Goal: Transaction & Acquisition: Purchase product/service

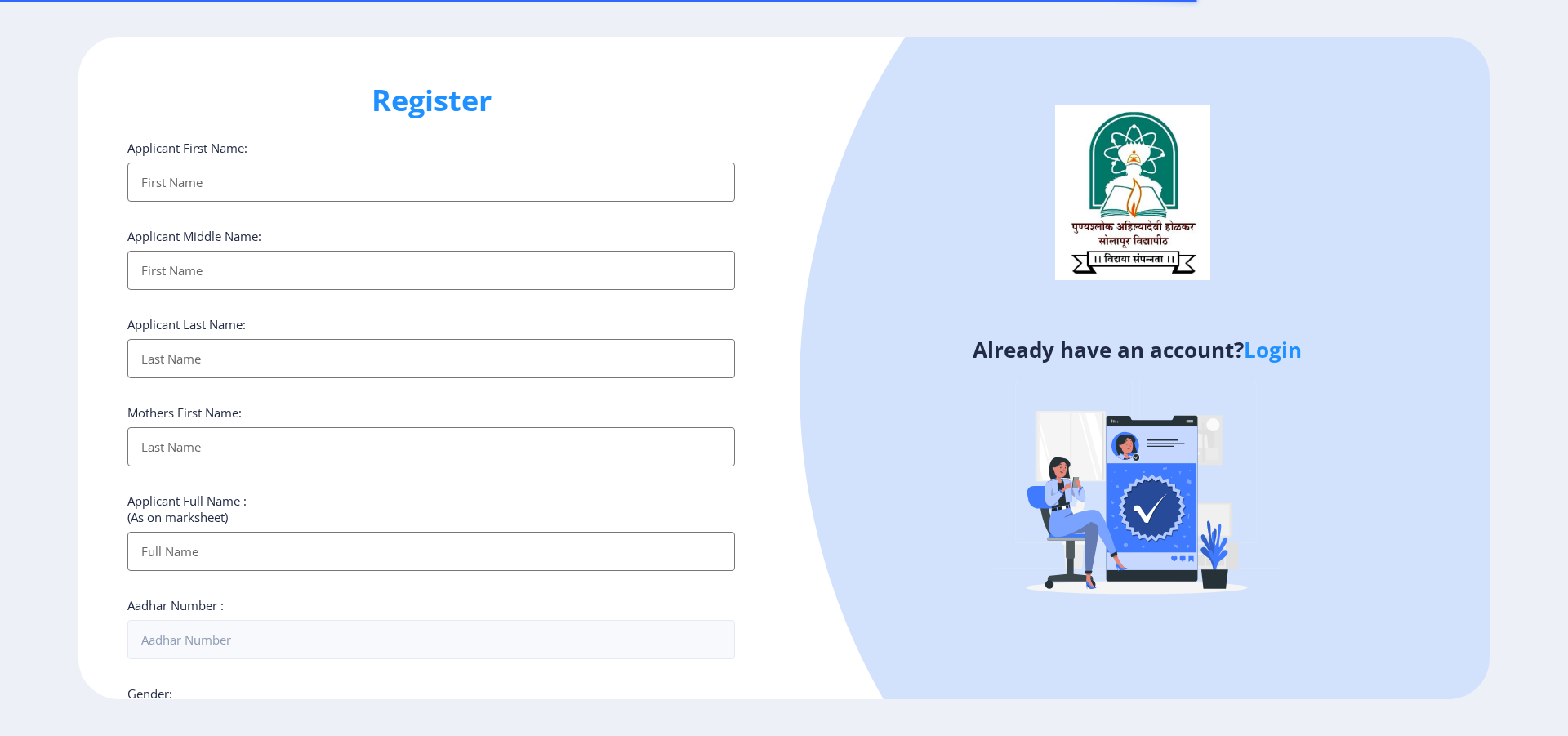
select select
click at [1264, 355] on link "Login" at bounding box center [1272, 349] width 58 height 29
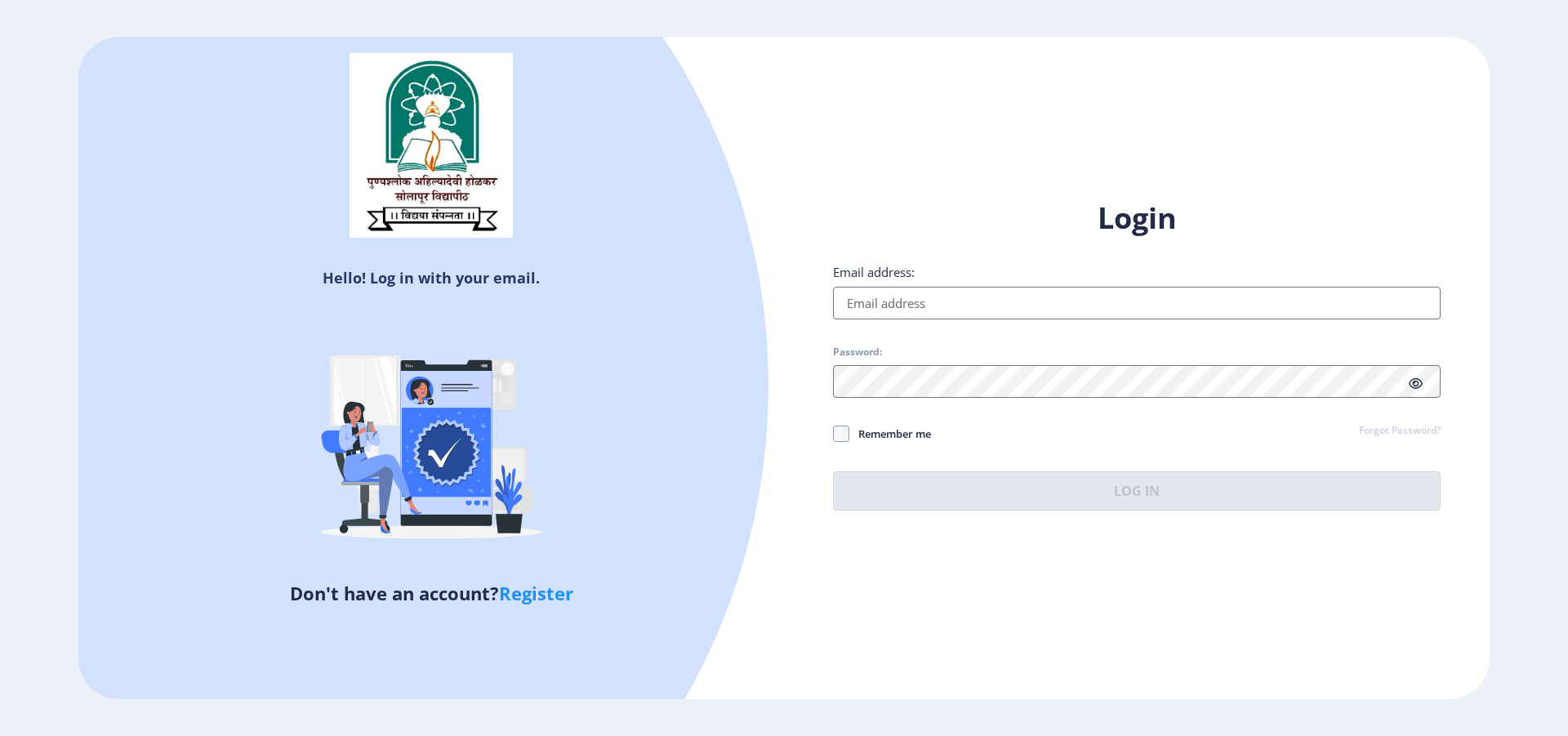
click at [910, 305] on input "Email address:" at bounding box center [1136, 303] width 608 height 33
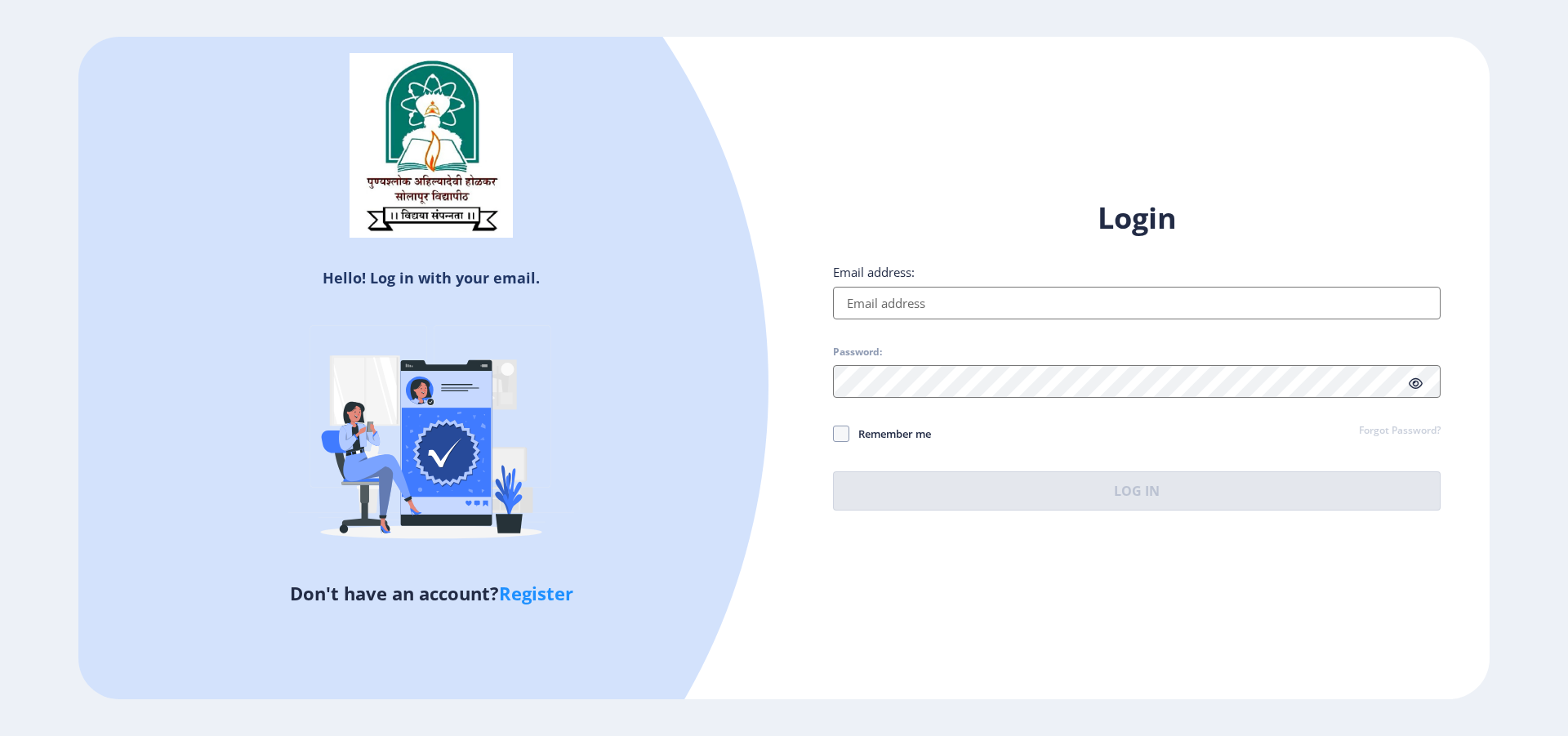
click at [910, 305] on input "Email address:" at bounding box center [1136, 303] width 608 height 33
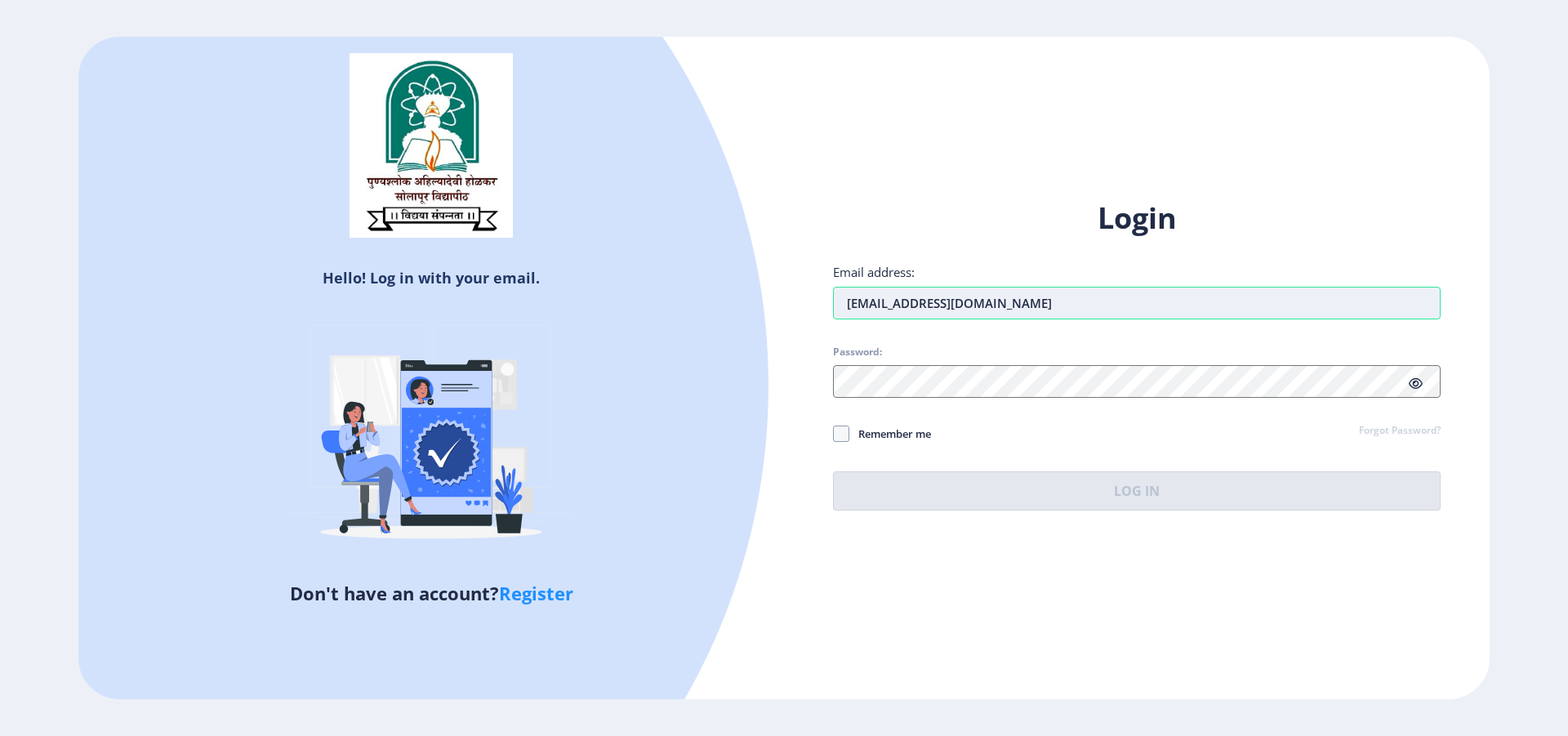
type input "aldarhamu20@gmail.com"
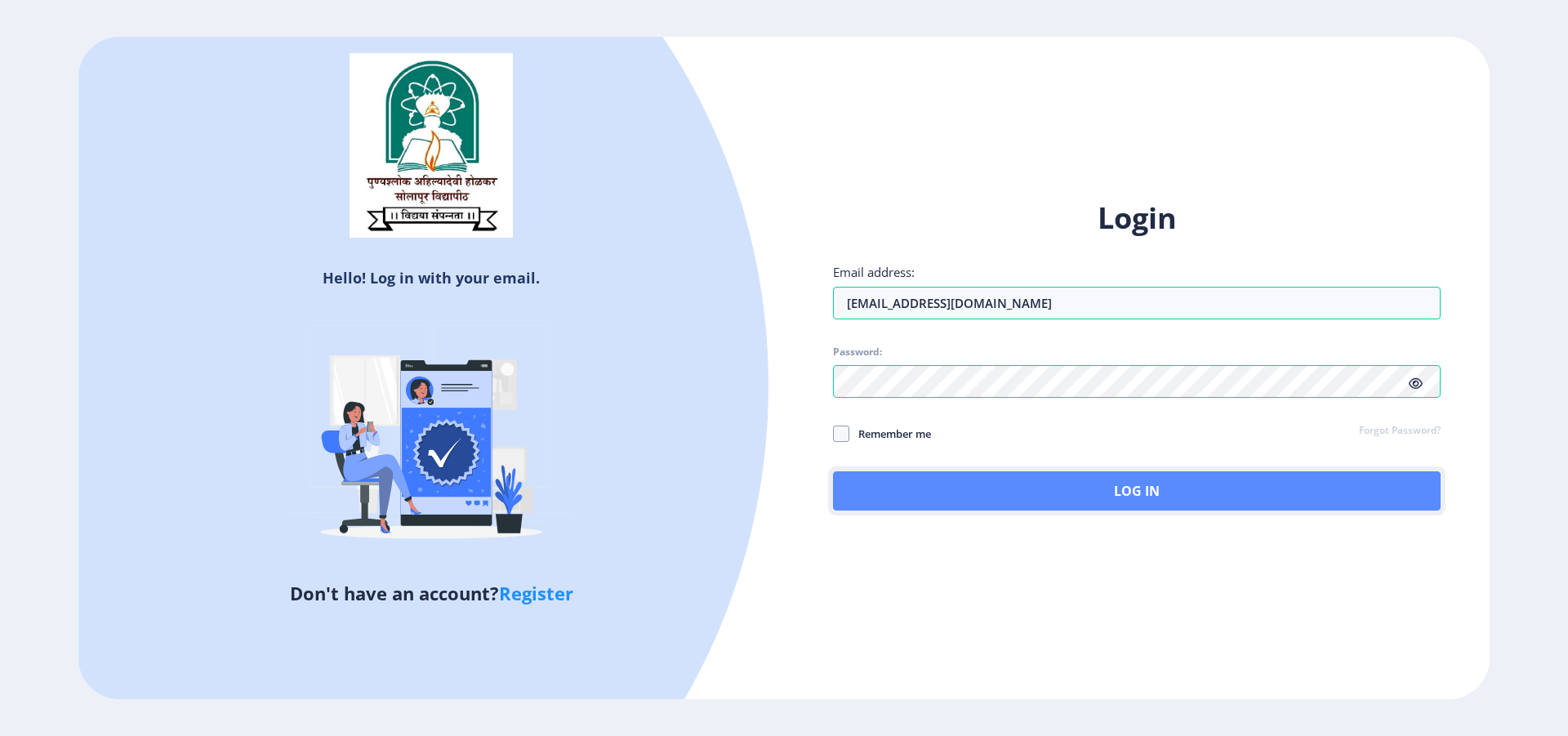
click at [1091, 494] on button "Log In" at bounding box center [1136, 490] width 608 height 39
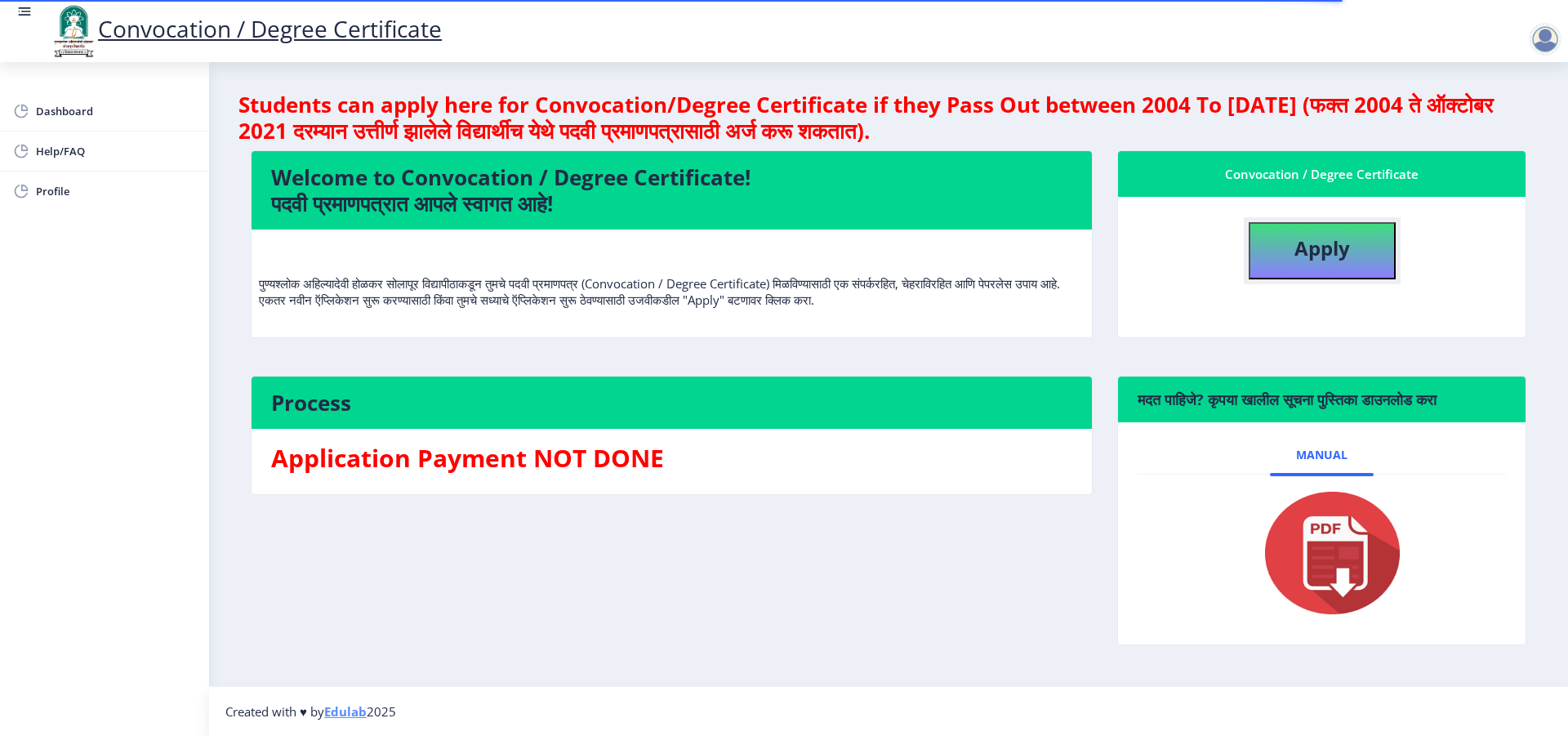
click at [1295, 245] on b "Apply" at bounding box center [1322, 248] width 55 height 27
select select
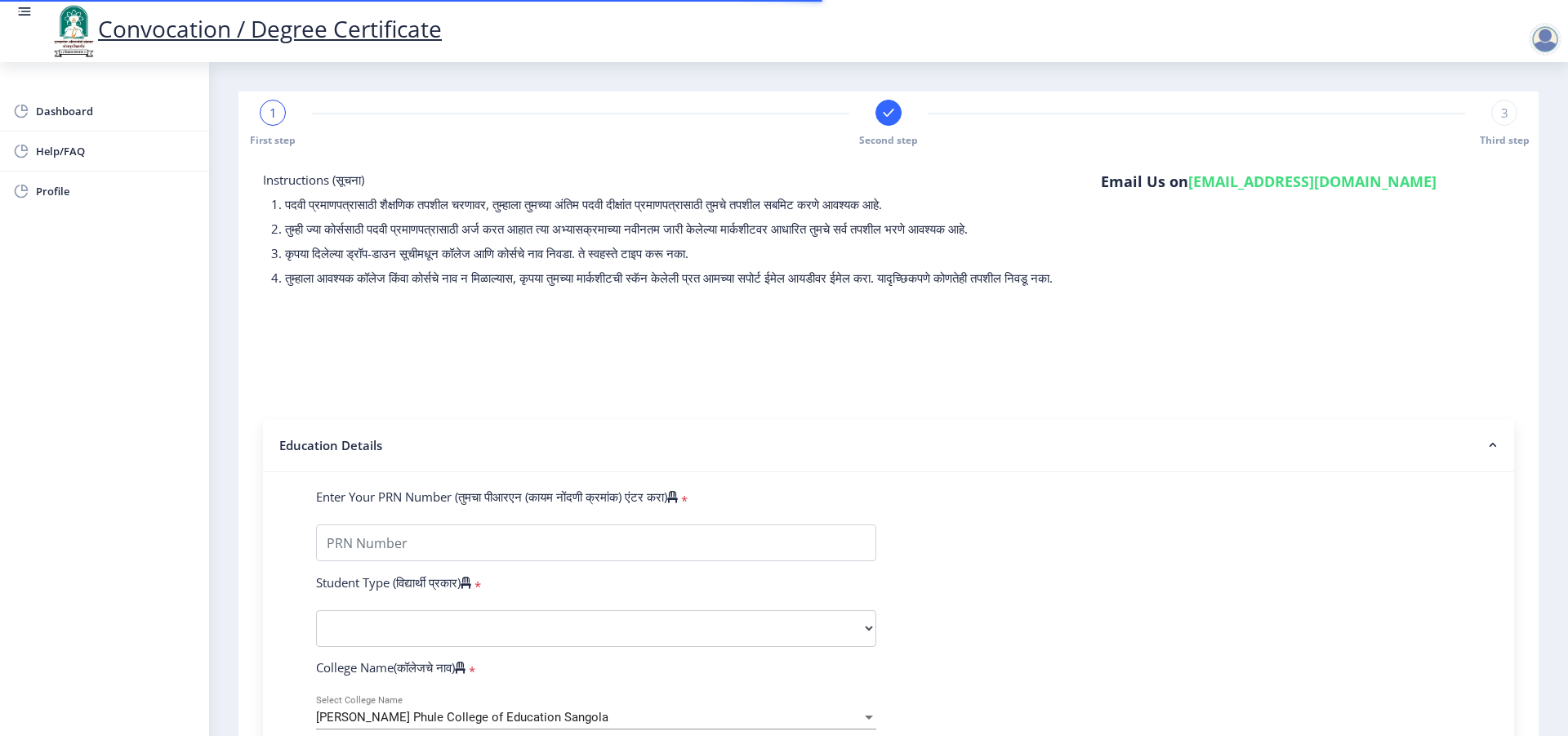
type input "2017032500301926"
select select "Regular"
select select "2019"
select select "March"
select select "Grade A"
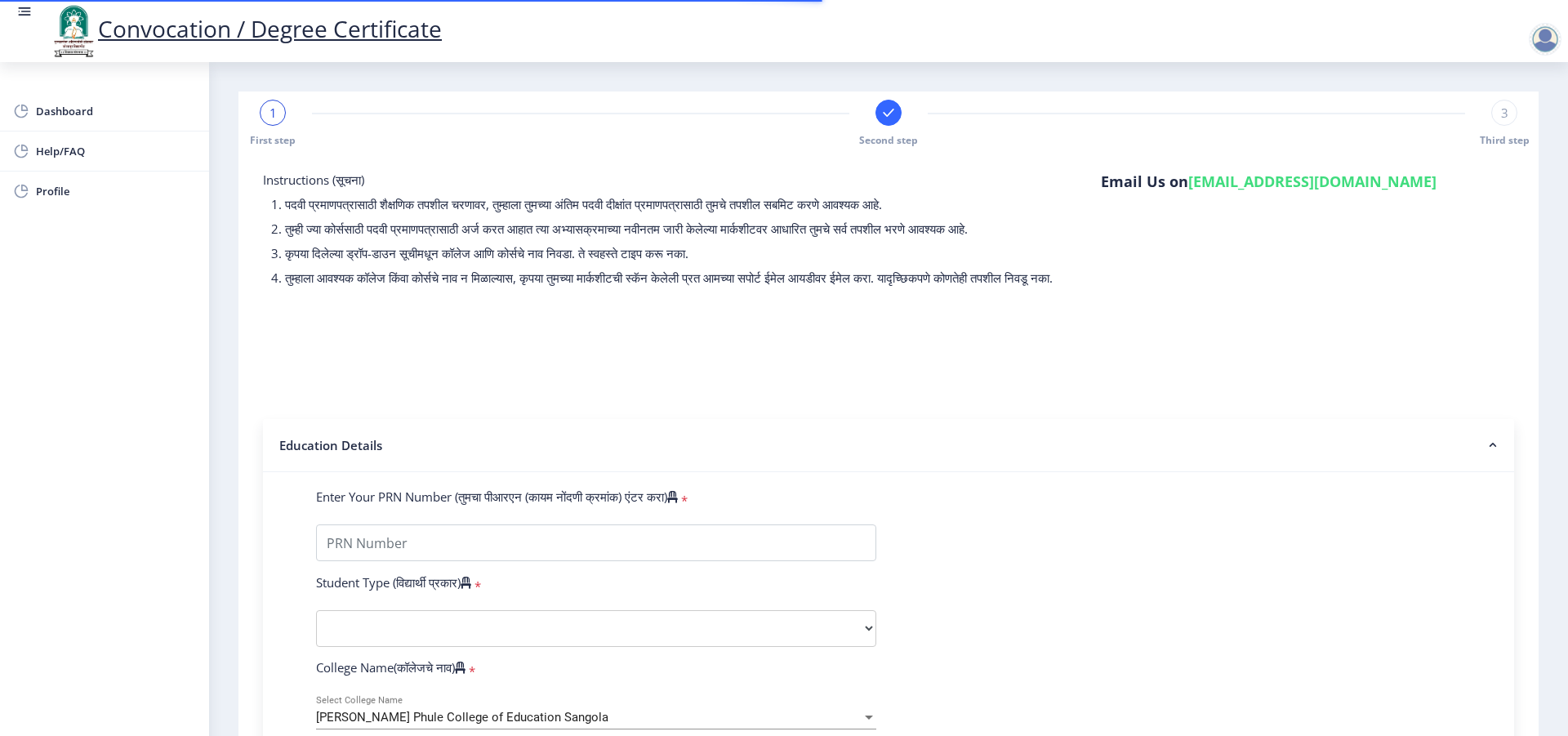
type input "304974"
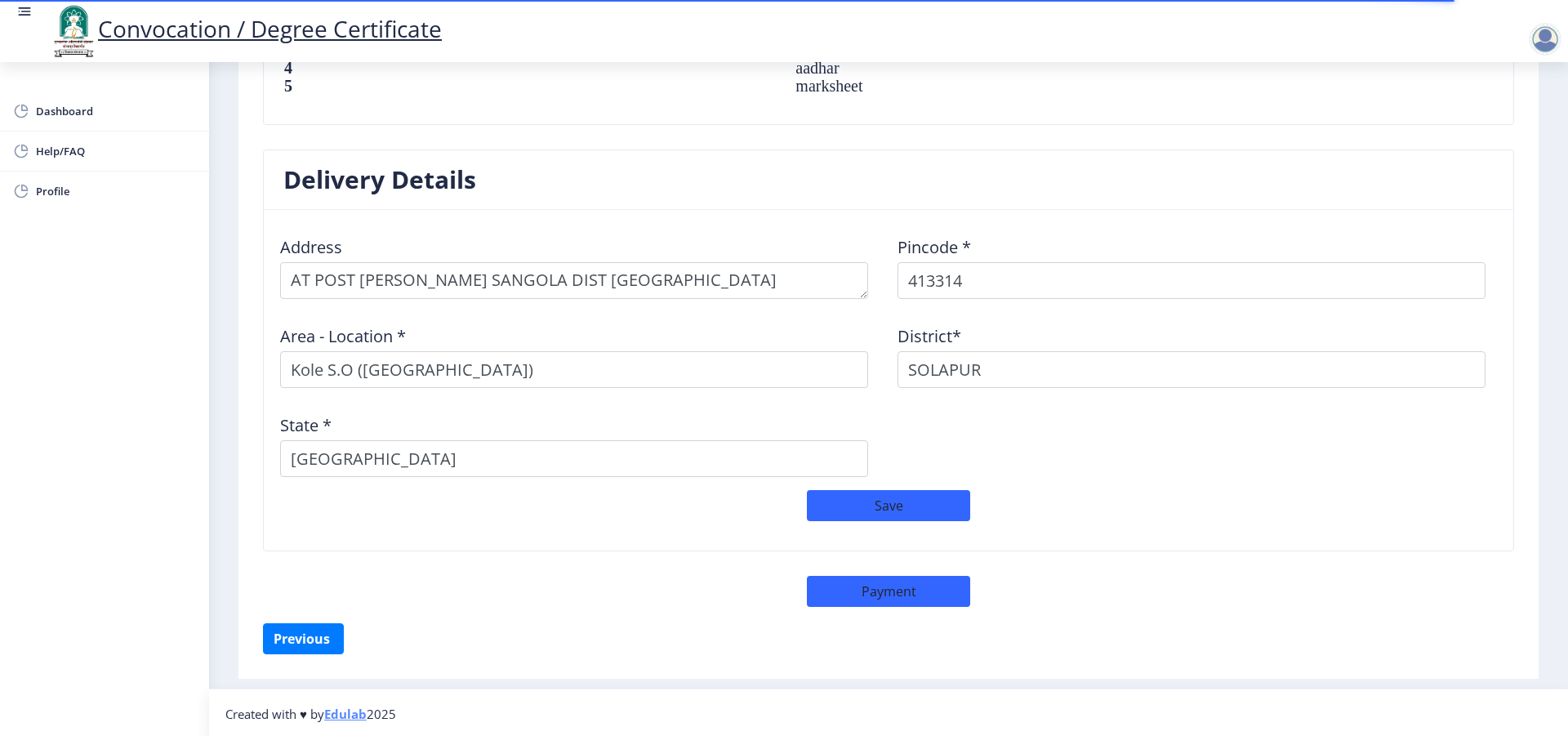
scroll to position [1237, 0]
click at [880, 513] on button "Save" at bounding box center [888, 503] width 163 height 31
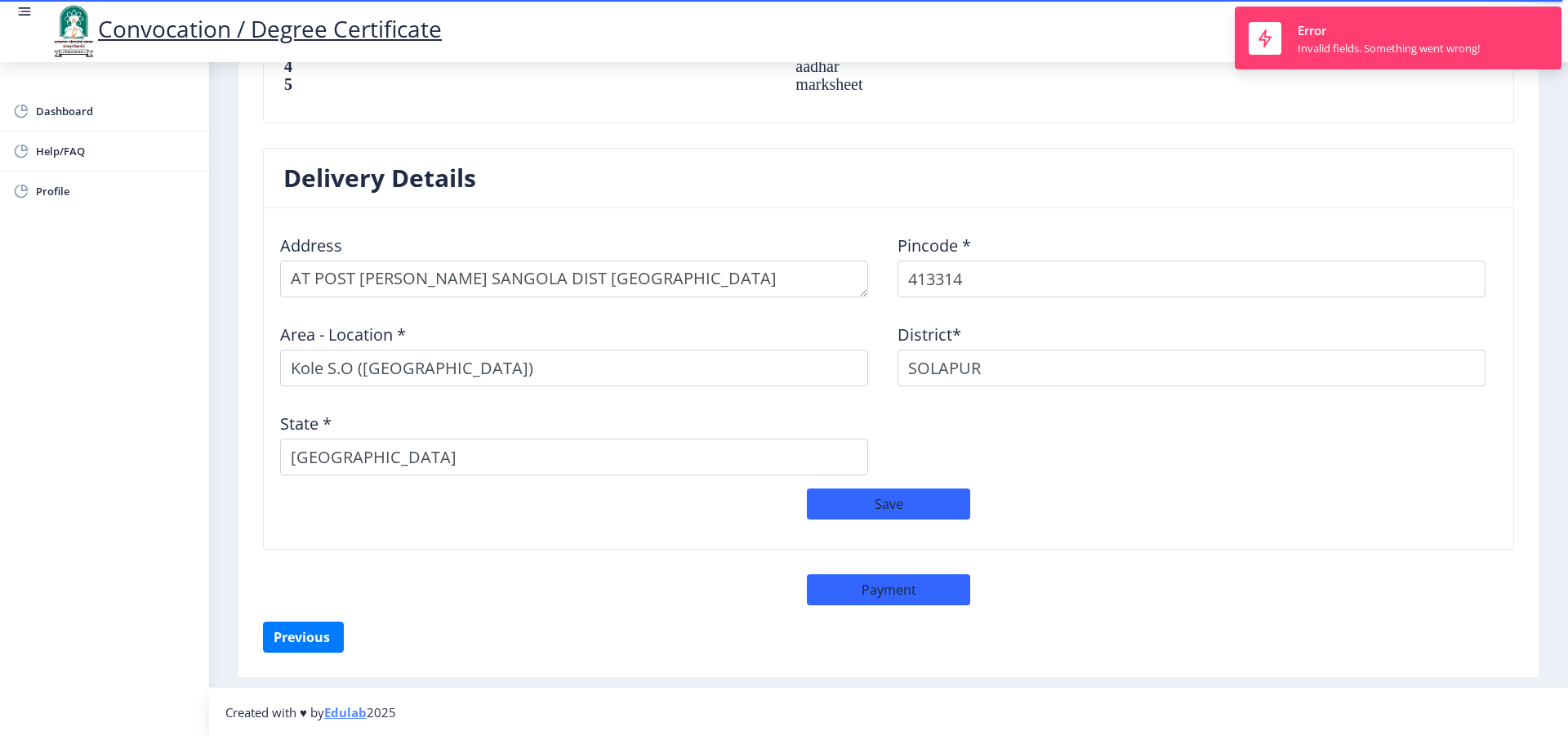
click at [1387, 74] on nb-toastr-container "Error Invalid fields. Something went wrong!" at bounding box center [1398, 38] width 340 height 76
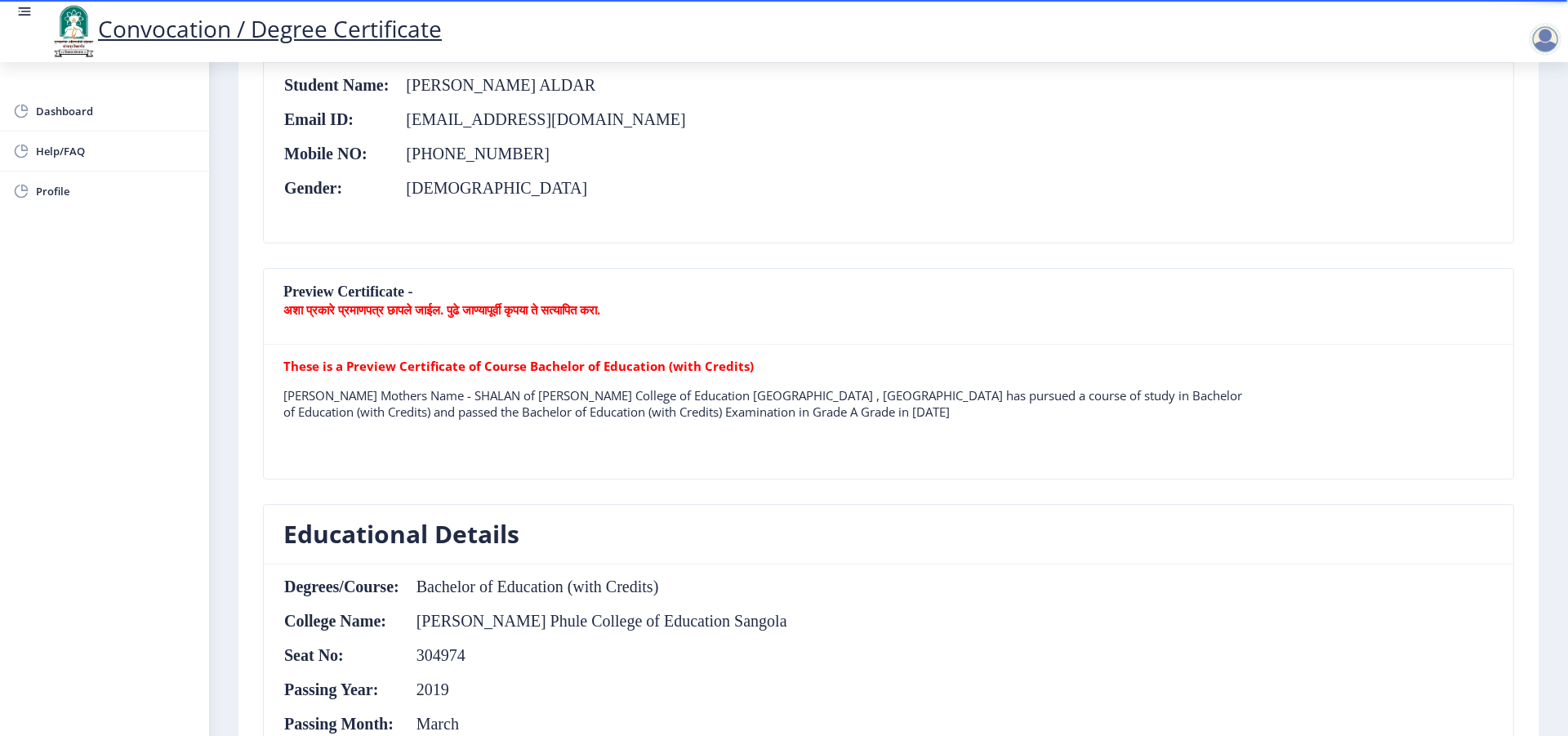
scroll to position [0, 0]
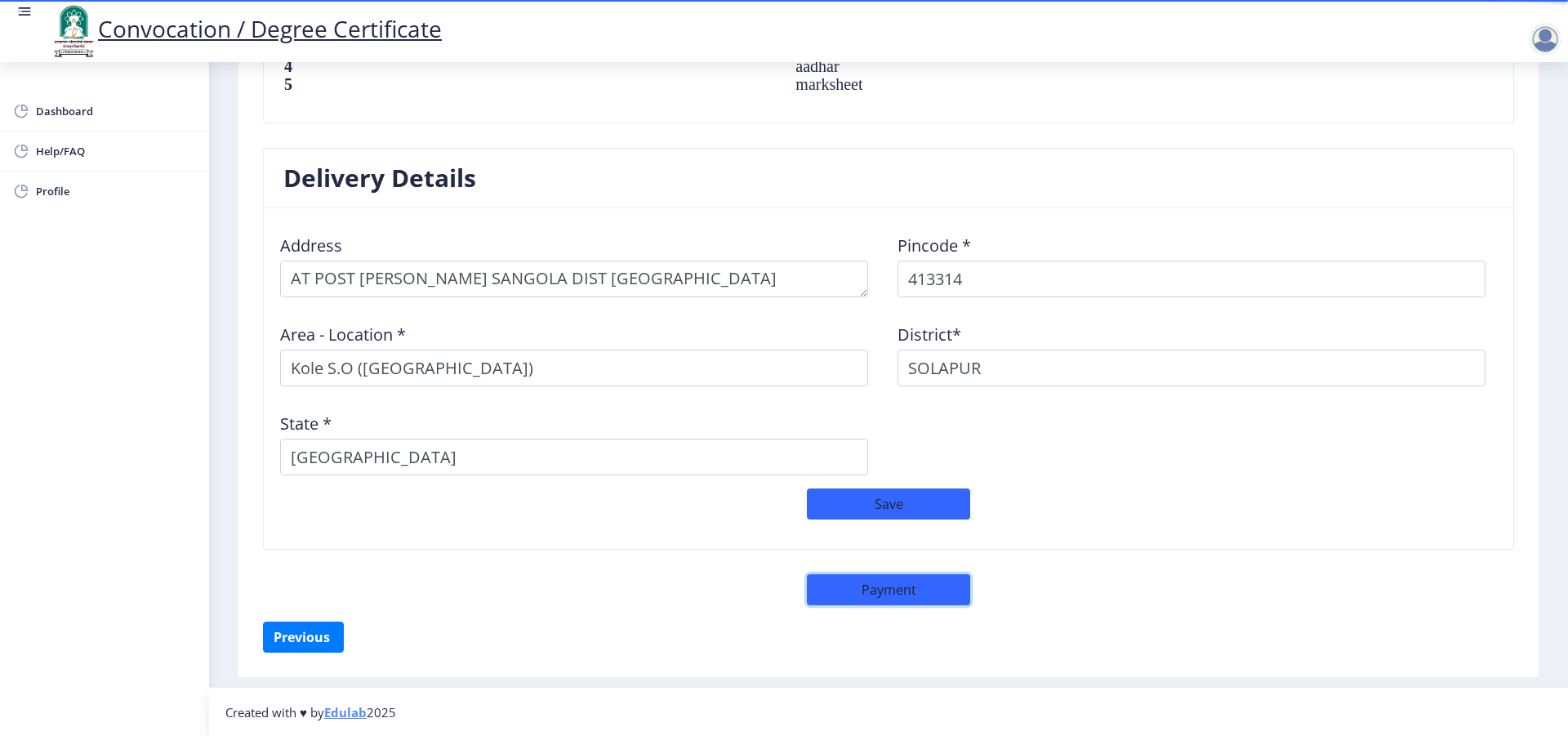
click at [881, 583] on button "Payment" at bounding box center [888, 590] width 163 height 31
select select "sealed"
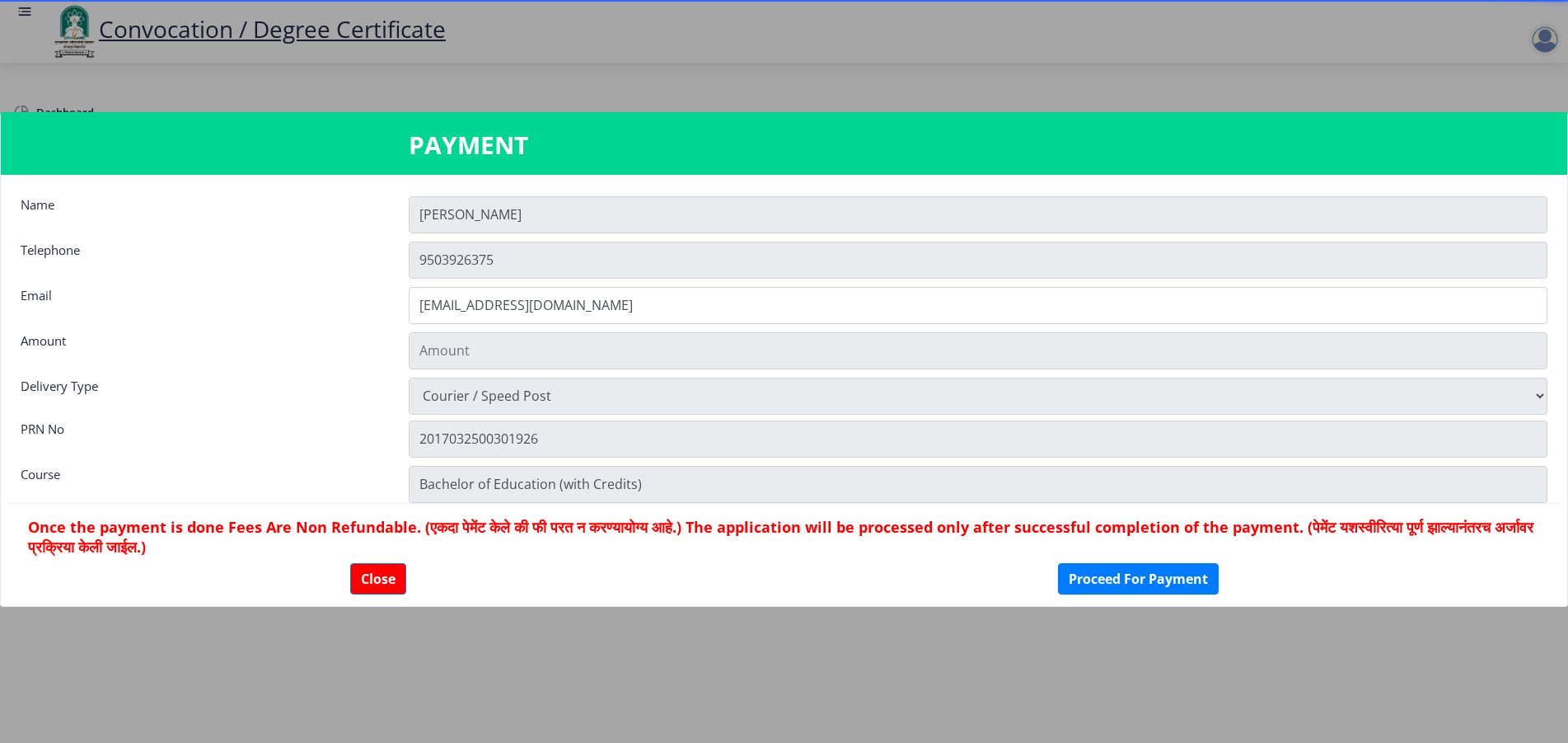
scroll to position [1247, 0]
type input "2885"
click at [1124, 569] on button "Proceed For Payment" at bounding box center [1138, 578] width 160 height 31
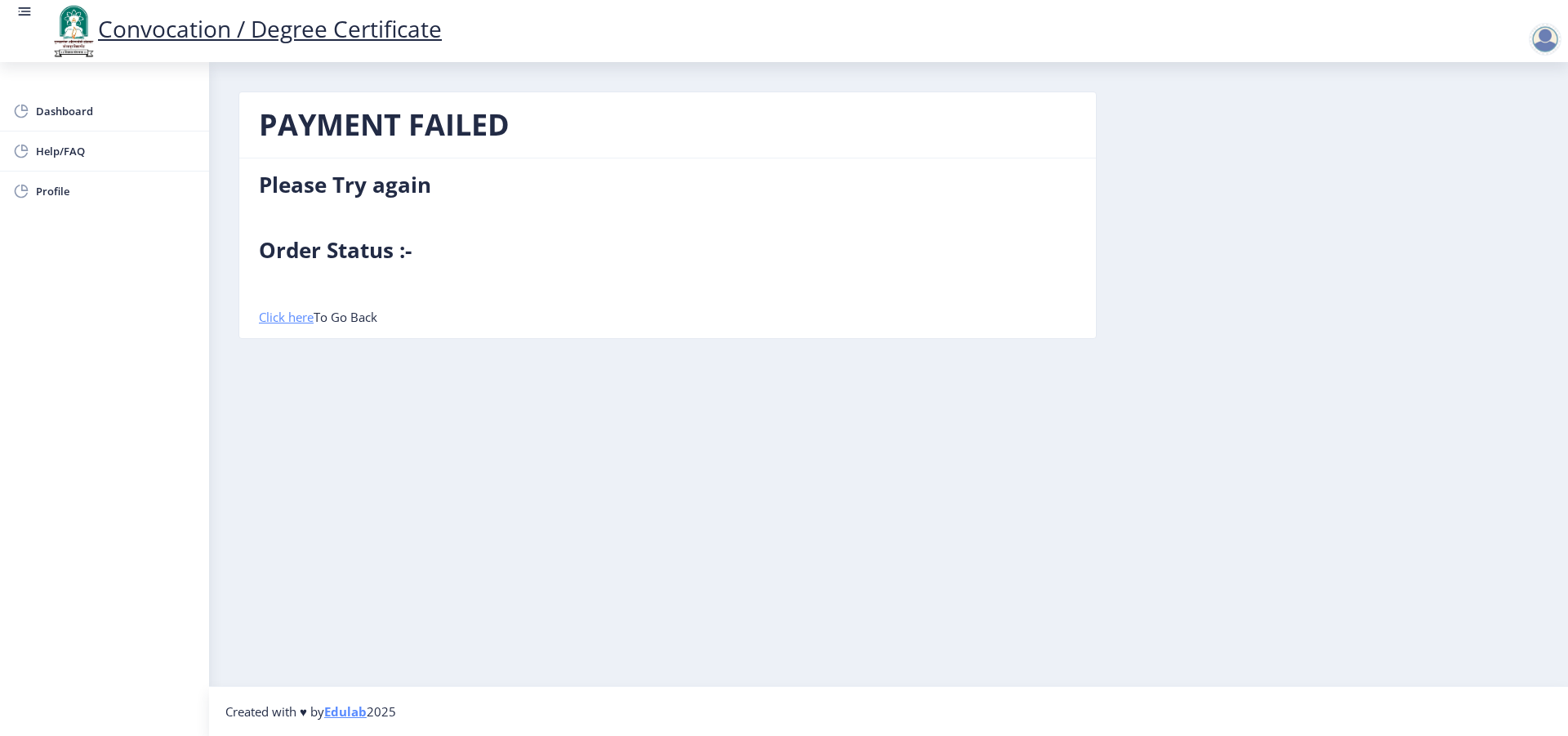
click at [268, 313] on link "Click here" at bounding box center [286, 317] width 54 height 17
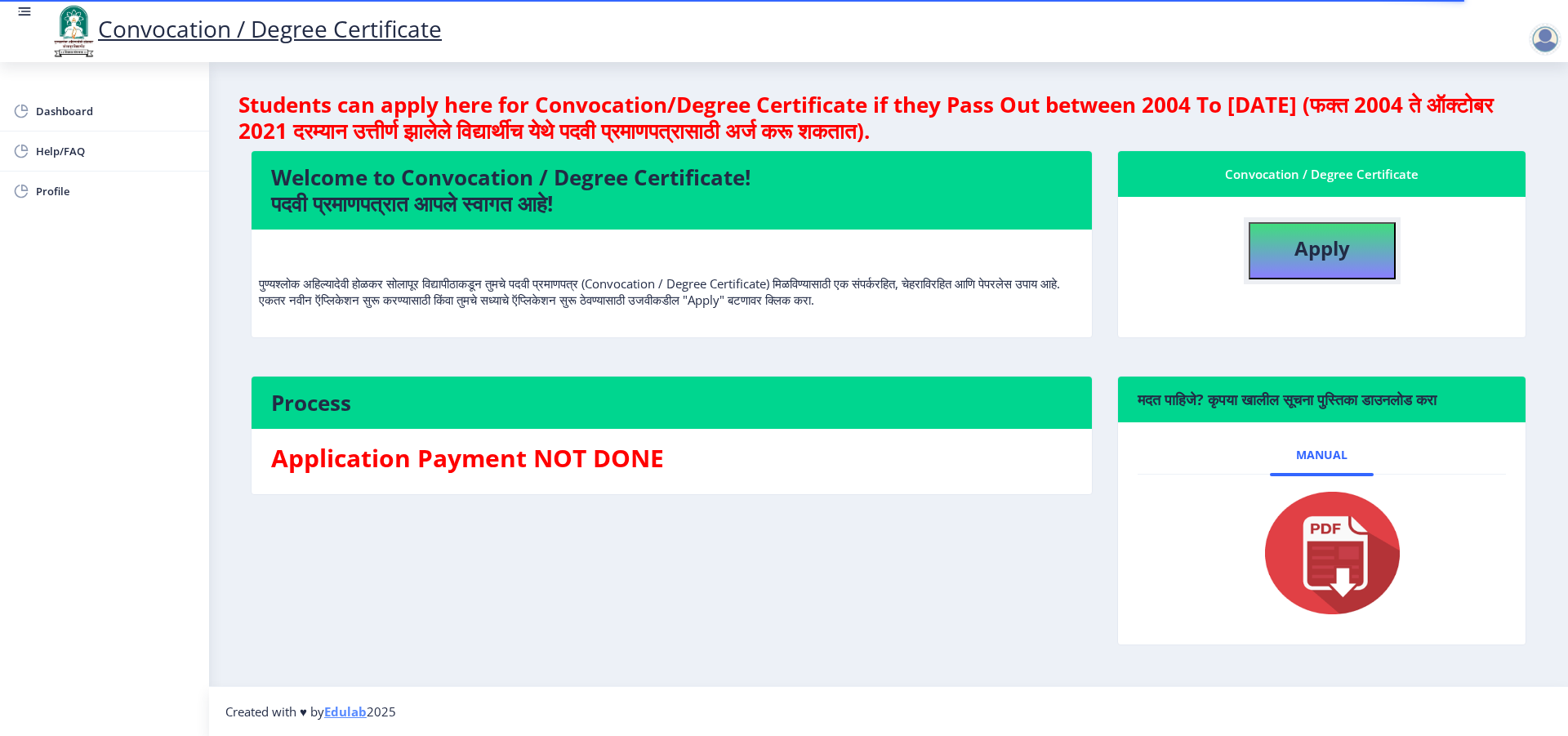
click at [1326, 256] on b "Apply" at bounding box center [1322, 248] width 55 height 27
select select
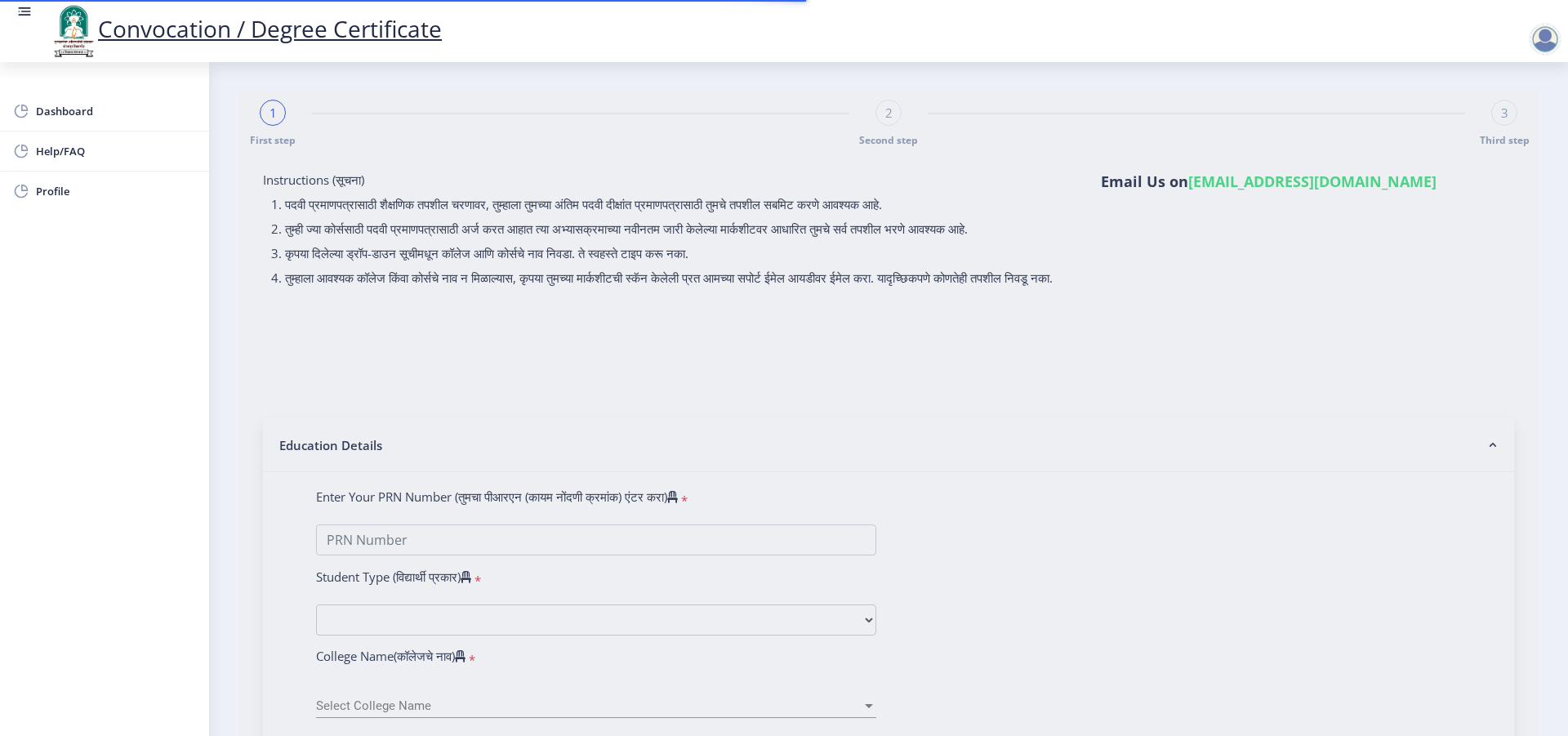
type input "2017032500301926"
select select "Regular"
select select "2019"
select select "March"
select select "Grade A"
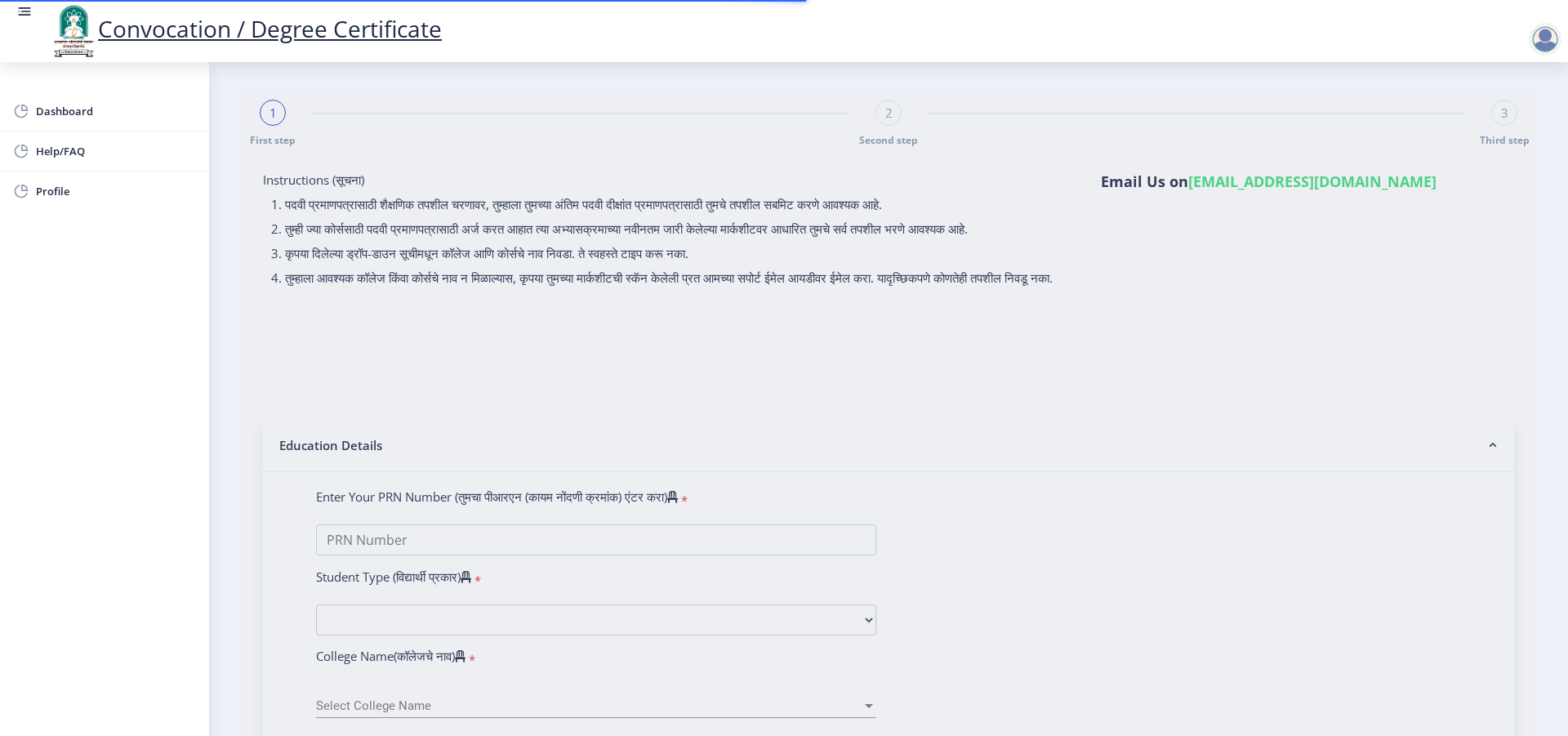
type input "304974"
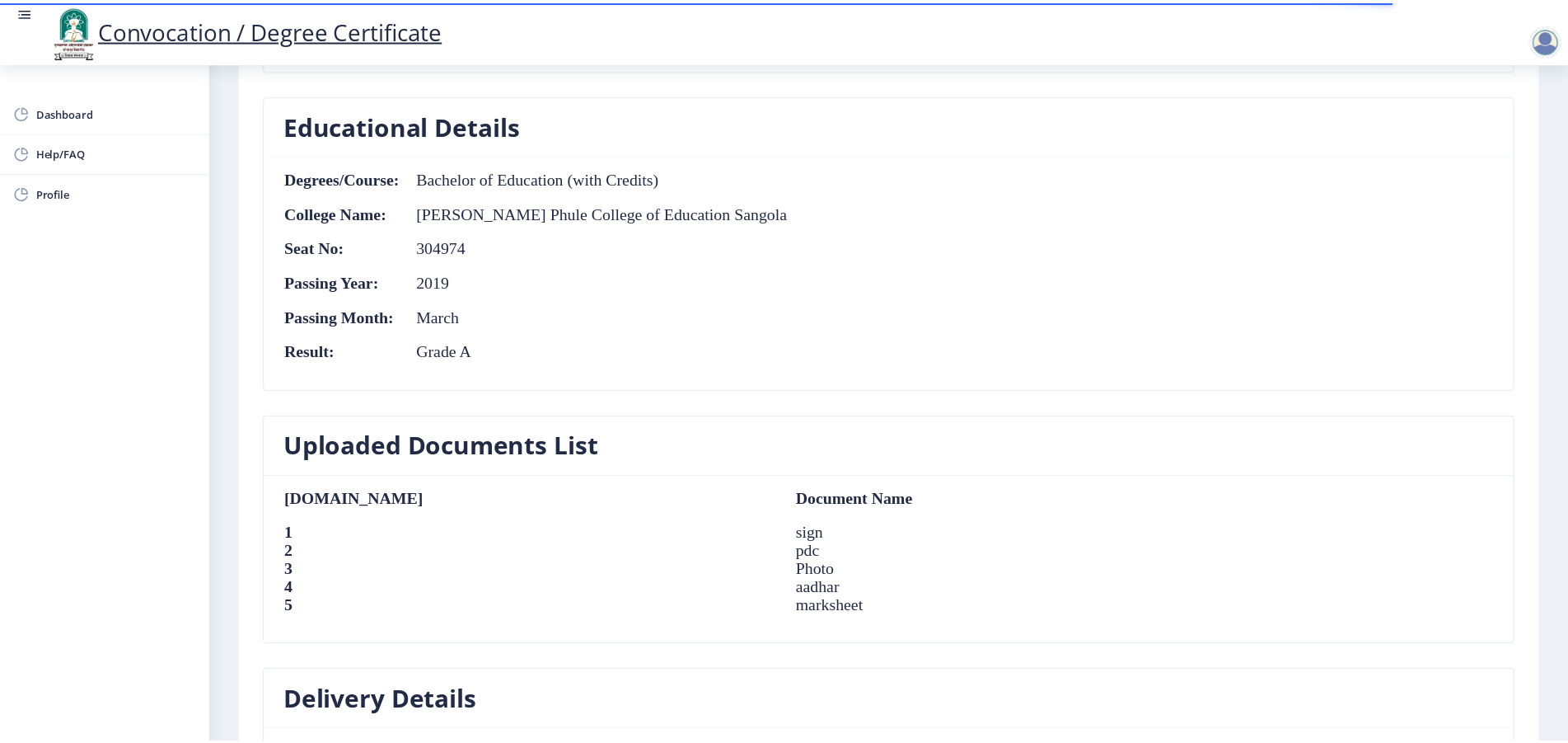
scroll to position [1271, 0]
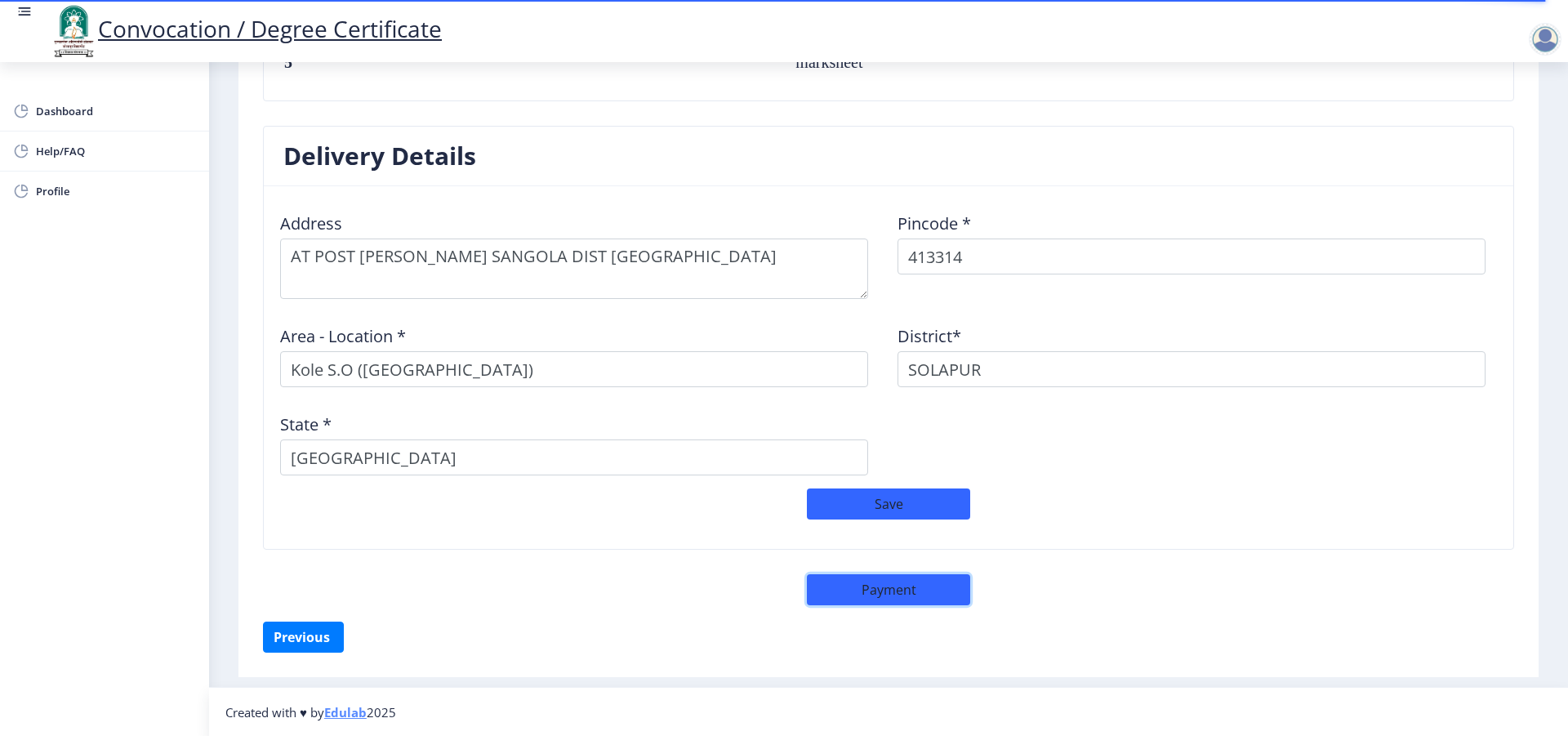
click at [882, 589] on button "Payment" at bounding box center [888, 590] width 163 height 31
select select "sealed"
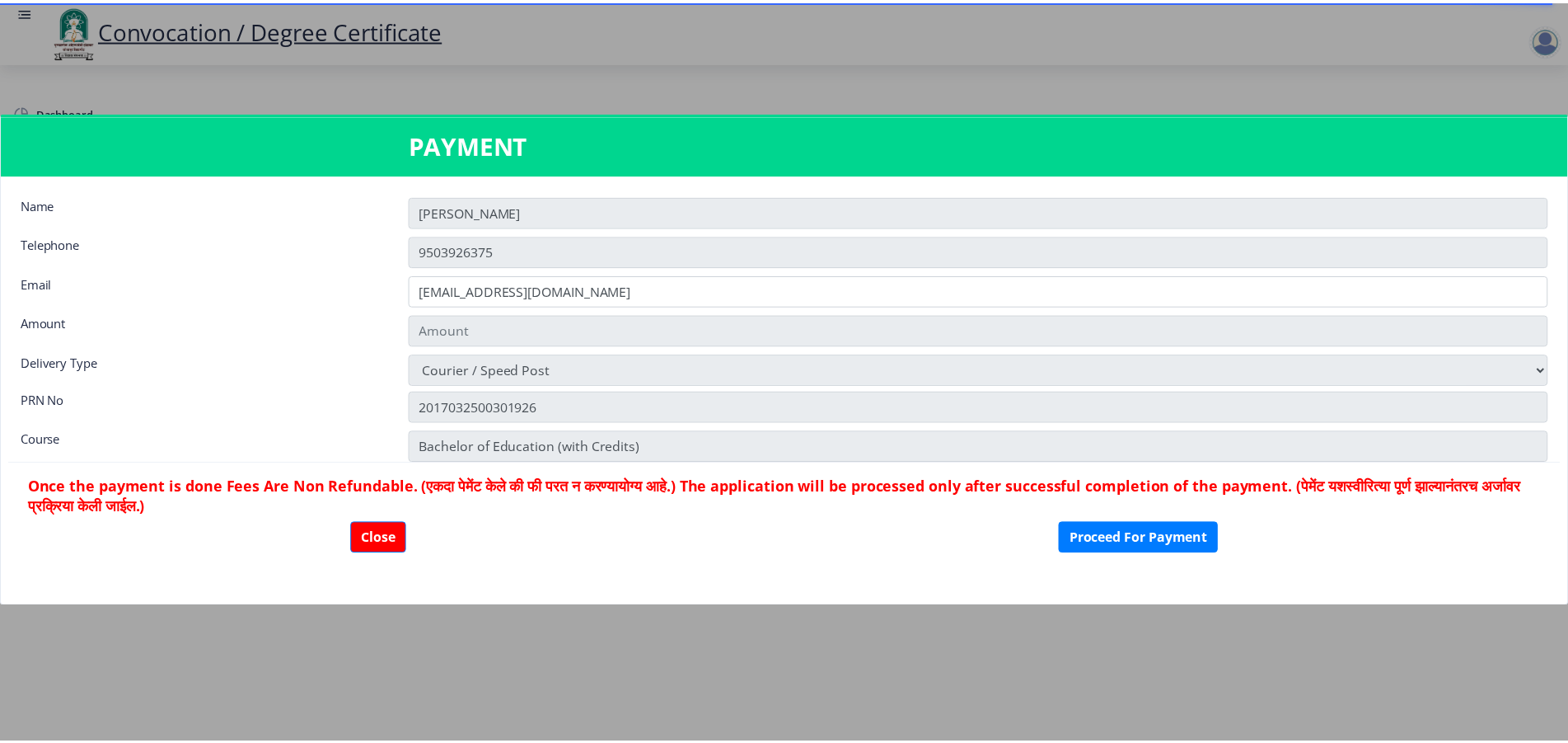
scroll to position [1269, 0]
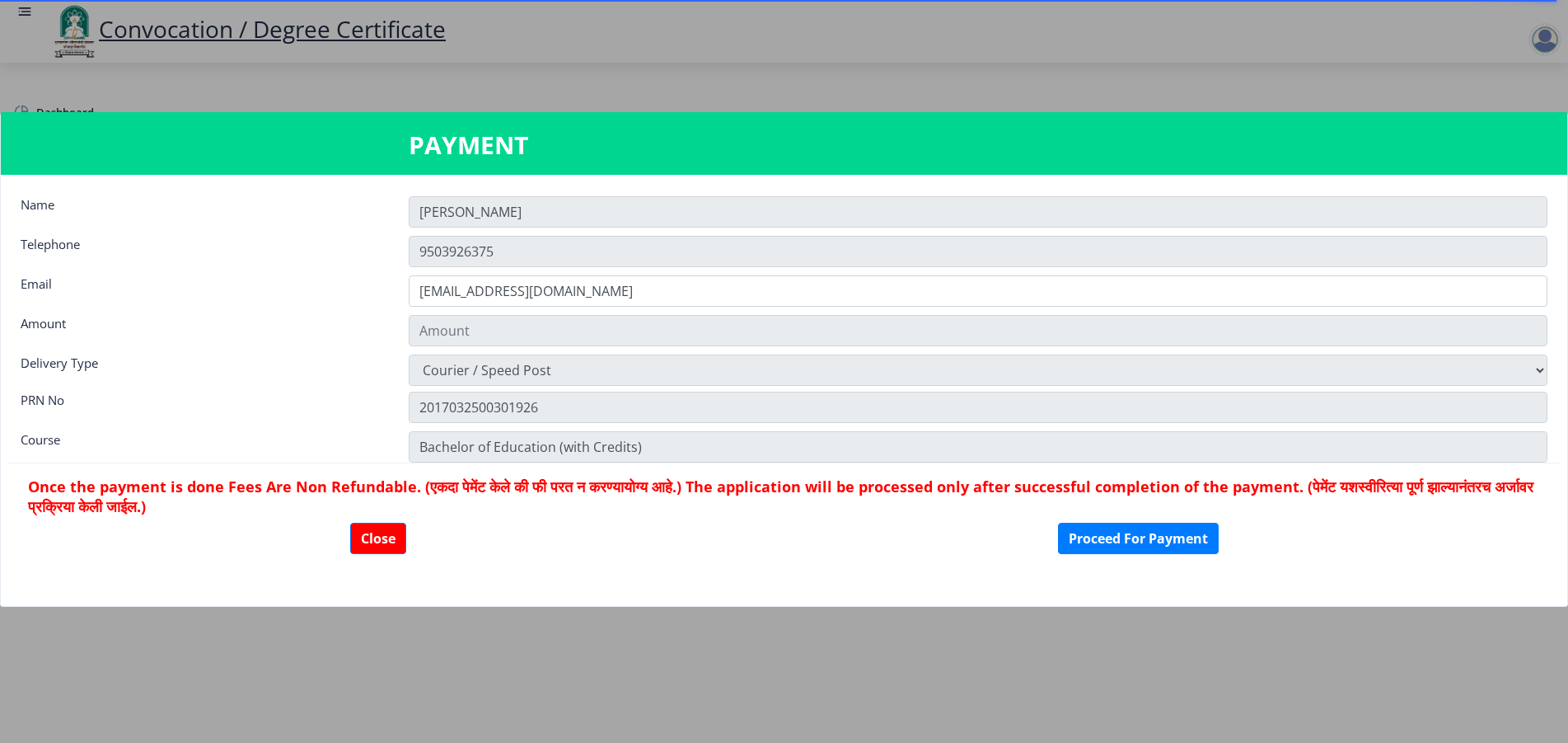
type input "2885"
click at [1154, 532] on button "Proceed For Payment" at bounding box center [1138, 538] width 160 height 31
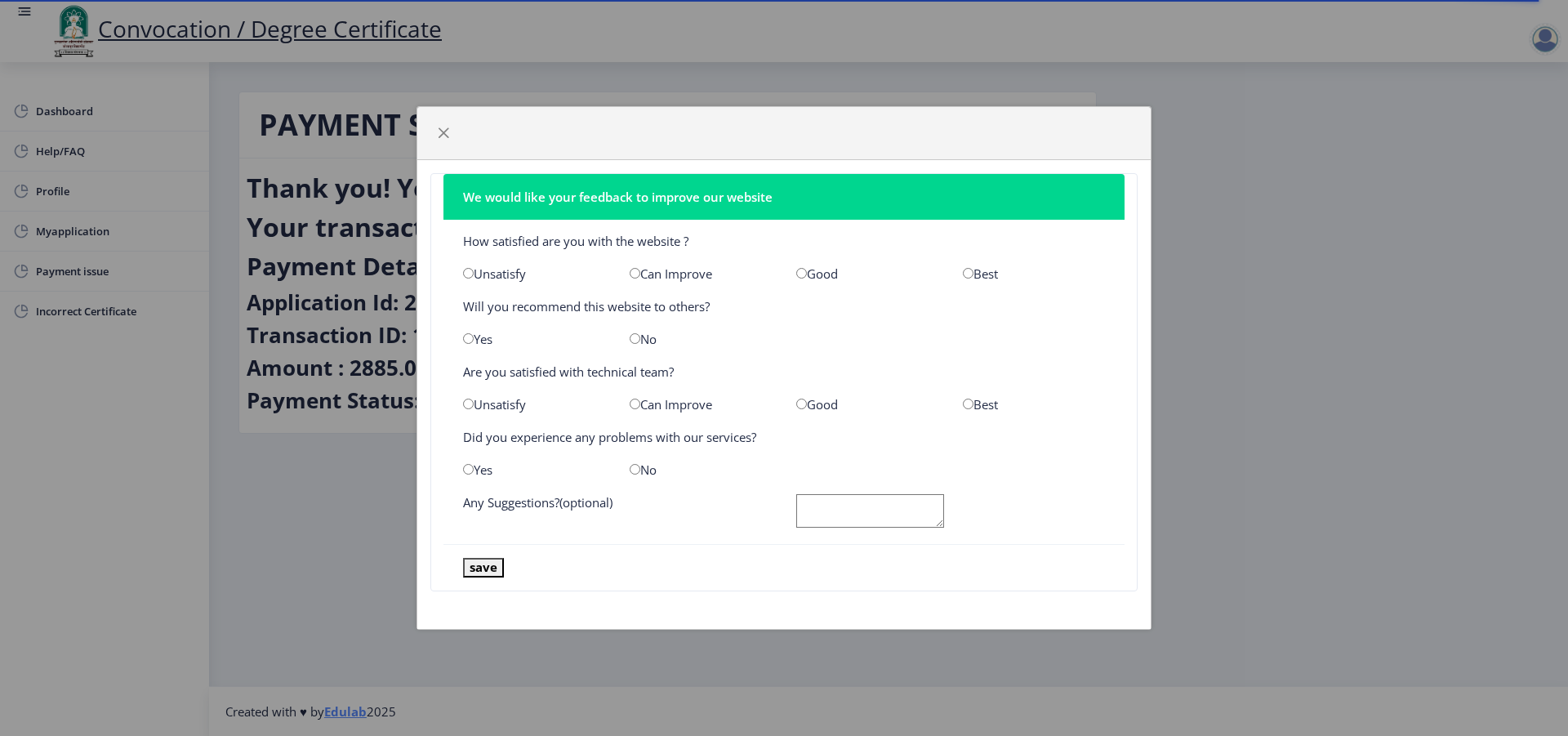
click at [982, 273] on div "Best" at bounding box center [1034, 273] width 166 height 17
click at [966, 275] on input "radio" at bounding box center [968, 273] width 11 height 11
radio input "true"
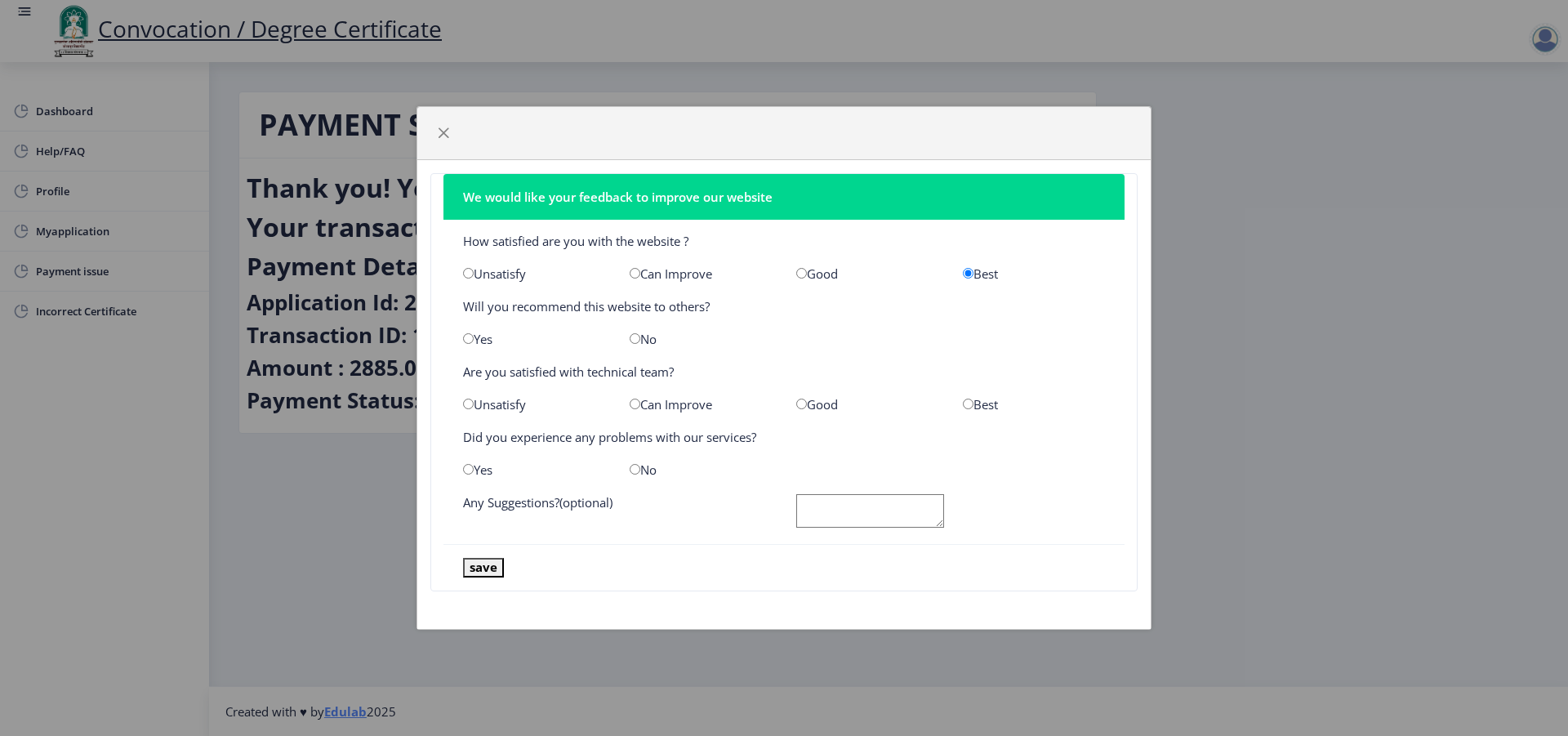
click at [969, 404] on input "radio" at bounding box center [968, 404] width 11 height 11
radio input "true"
click at [632, 473] on input "radio" at bounding box center [635, 469] width 11 height 11
radio input "true"
click at [484, 570] on button "save" at bounding box center [483, 567] width 41 height 18
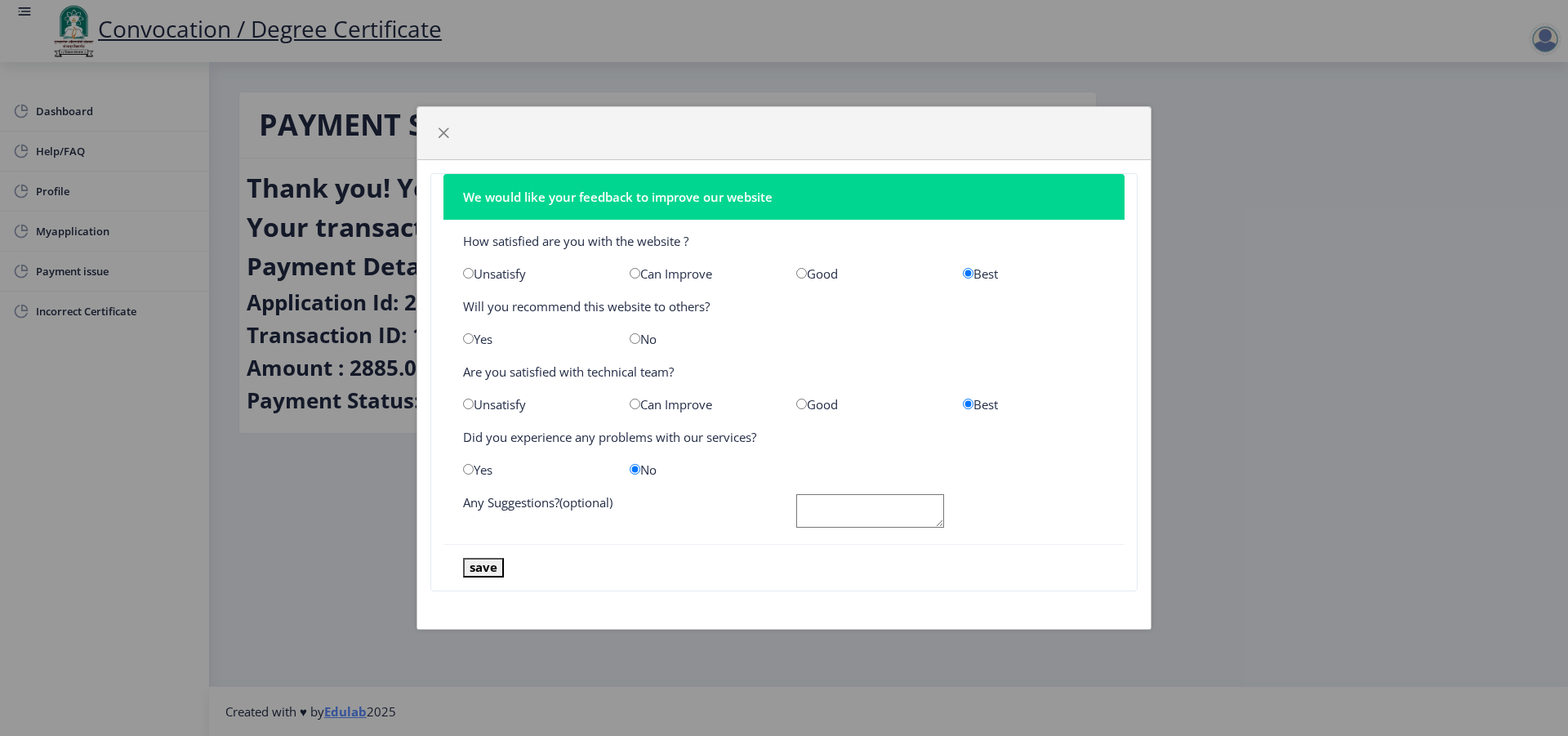
click at [910, 525] on textarea at bounding box center [870, 511] width 148 height 33
type textarea "no"
click at [474, 571] on button "save" at bounding box center [483, 567] width 41 height 18
click at [640, 343] on input "radio" at bounding box center [635, 338] width 11 height 11
radio input "true"
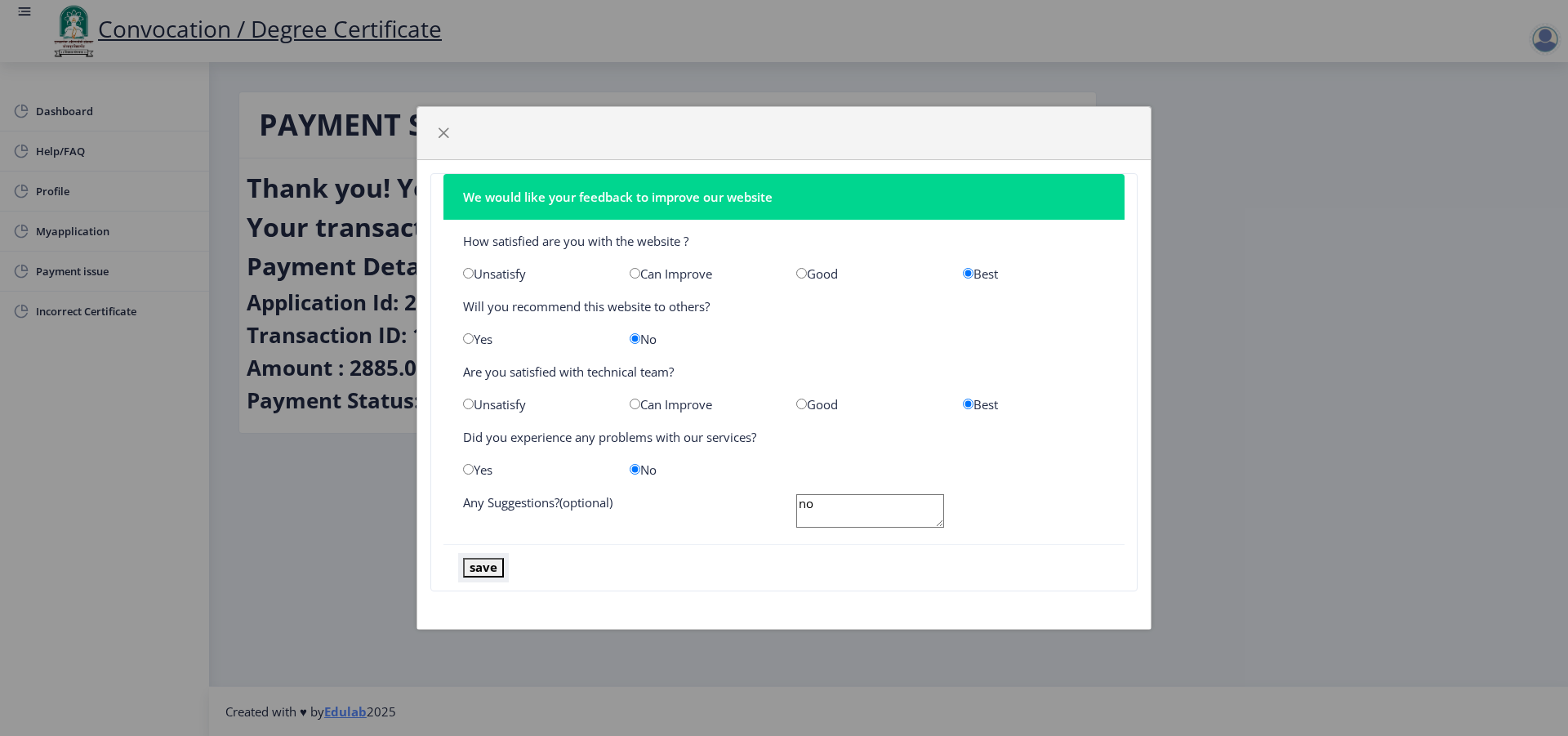
click at [475, 575] on button "save" at bounding box center [483, 567] width 41 height 18
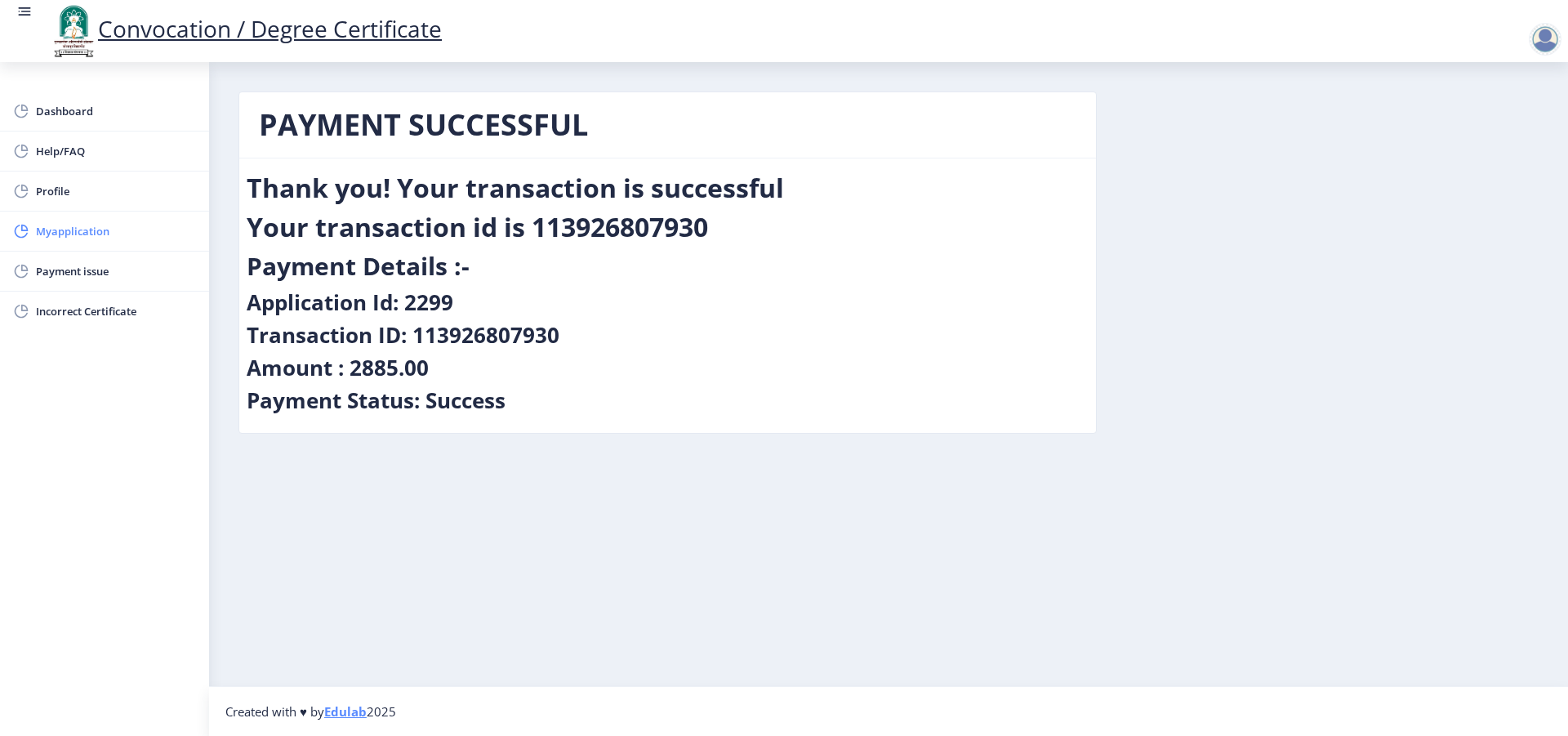
click at [119, 233] on span "Myapplication" at bounding box center [115, 231] width 160 height 19
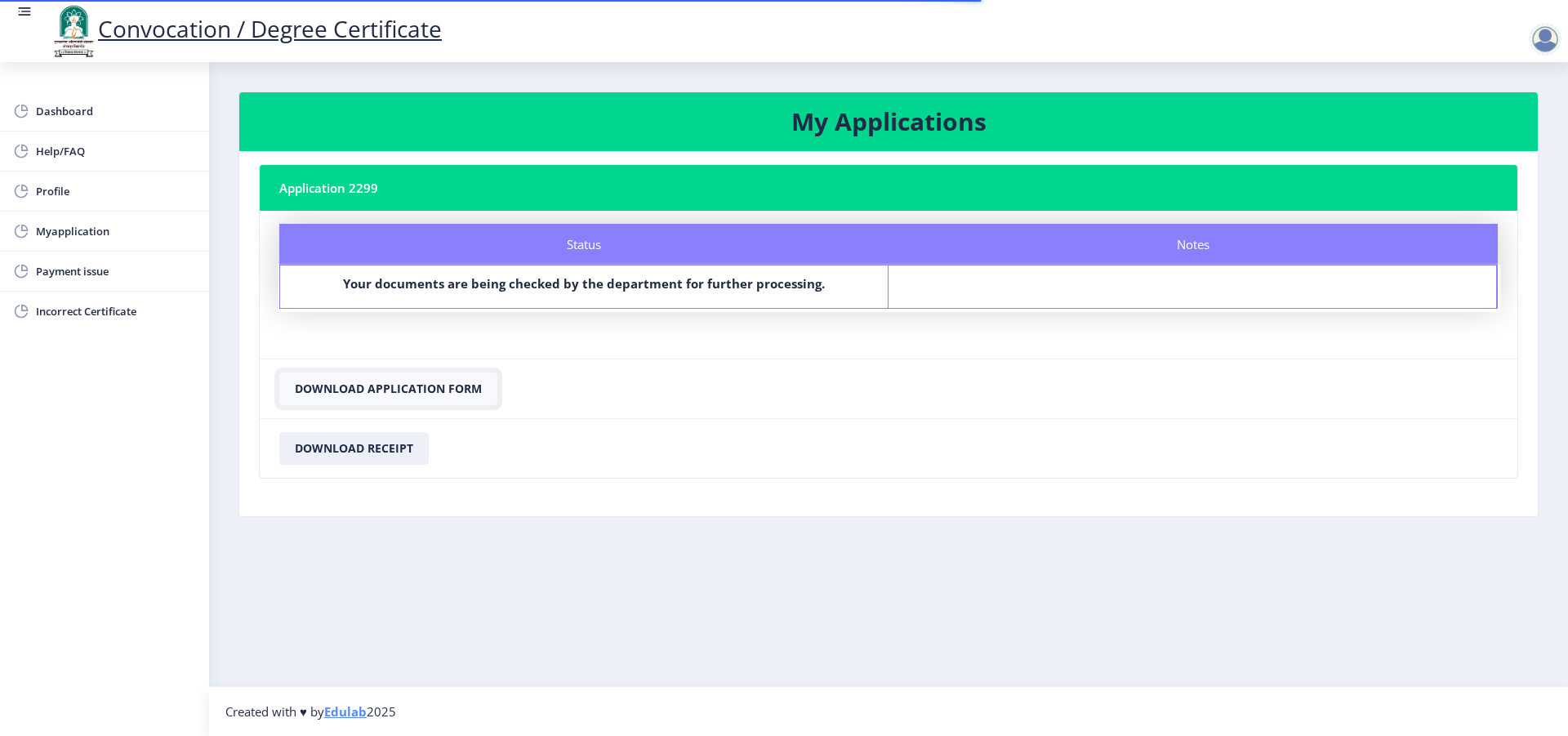
click at [349, 396] on button "Download Application Form" at bounding box center [388, 388] width 218 height 33
click at [483, 399] on button "Download Application Form" at bounding box center [388, 388] width 218 height 33
click at [374, 449] on button "Download Receipt" at bounding box center [354, 448] width 150 height 33
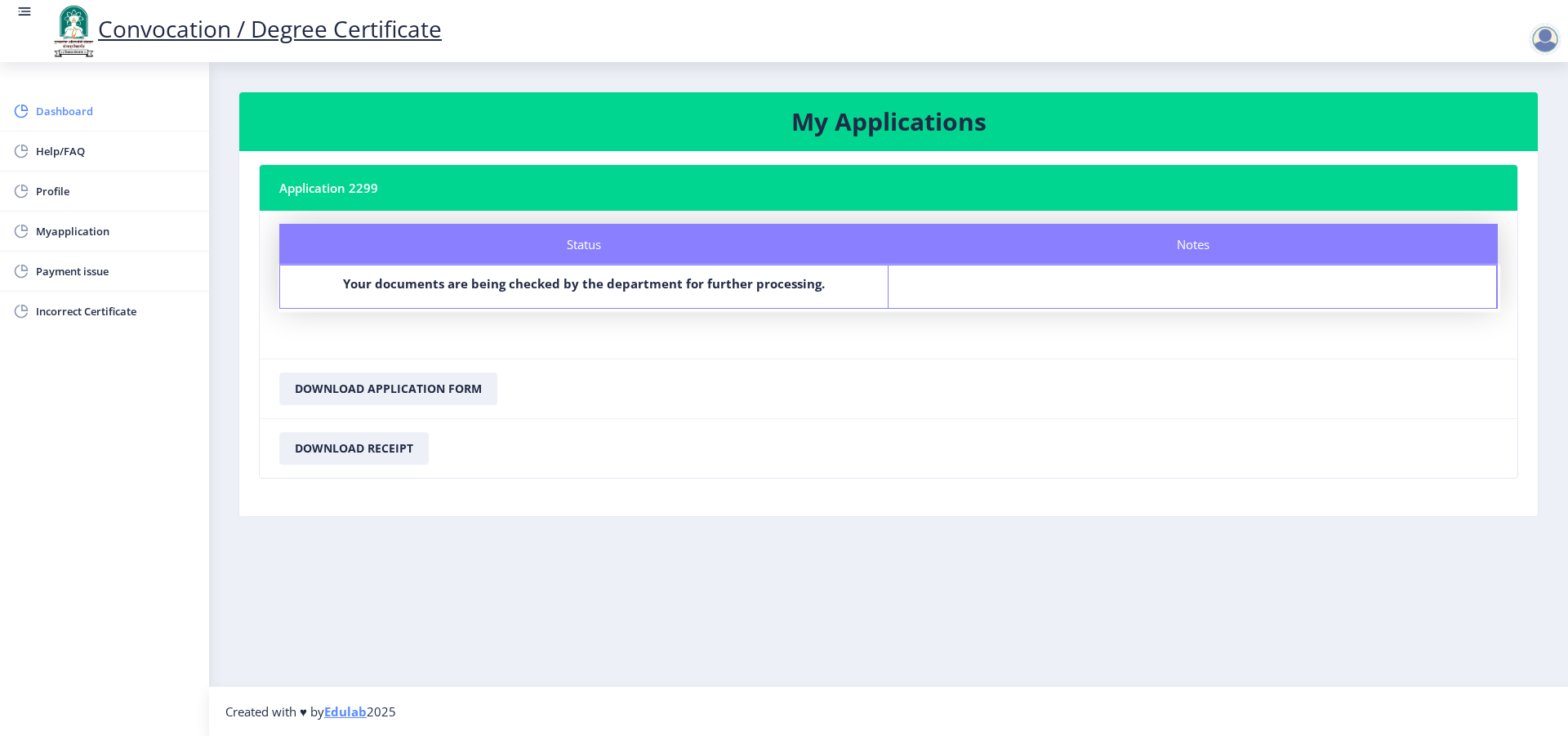
click at [74, 100] on link "Dashboard" at bounding box center [105, 110] width 209 height 39
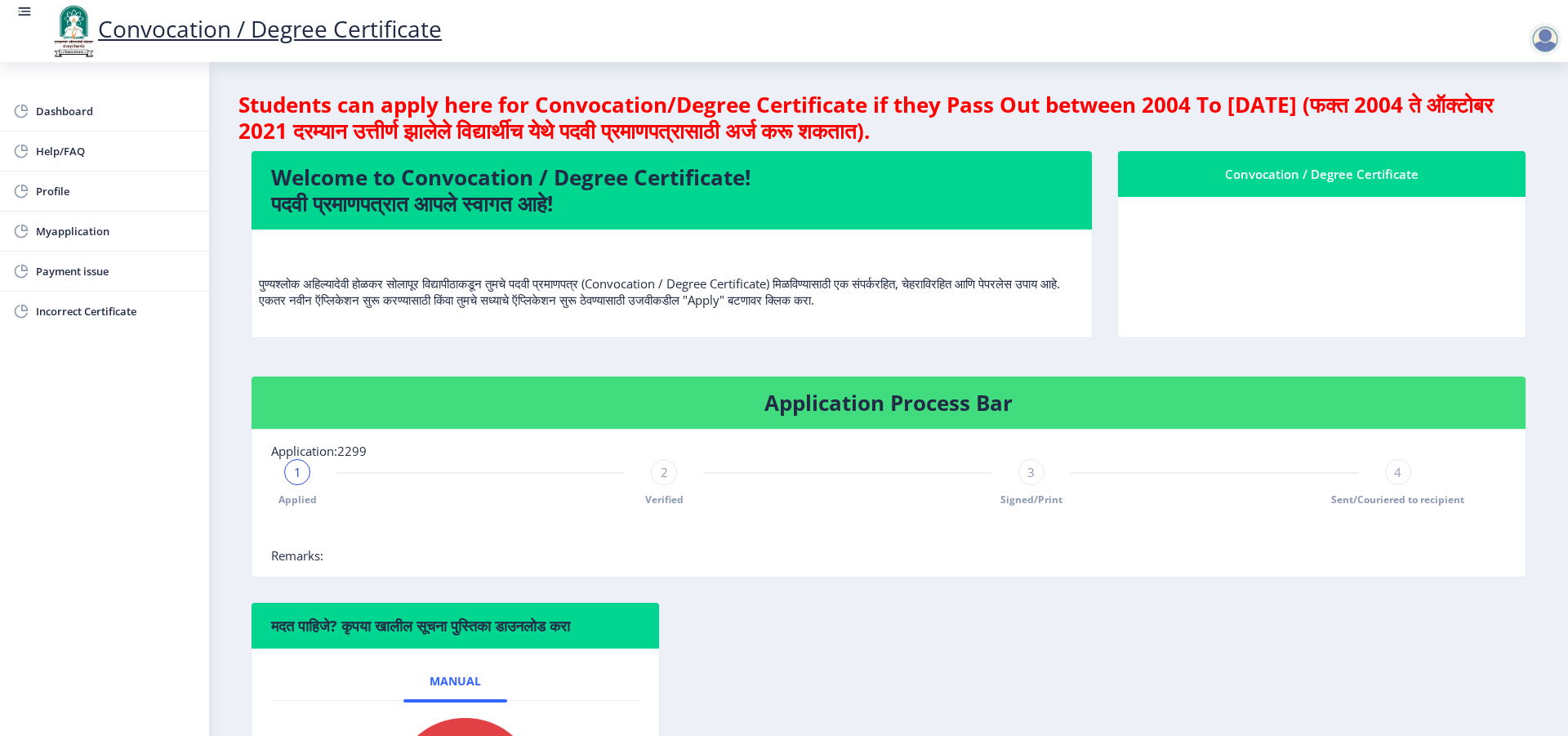
click at [1361, 229] on nb-card-body at bounding box center [1321, 267] width 407 height 141
click at [1331, 179] on div "Convocation / Degree Certificate" at bounding box center [1321, 173] width 368 height 19
click at [1322, 245] on nb-card-body at bounding box center [1321, 267] width 407 height 141
click at [100, 235] on span "Myapplication" at bounding box center [115, 231] width 160 height 19
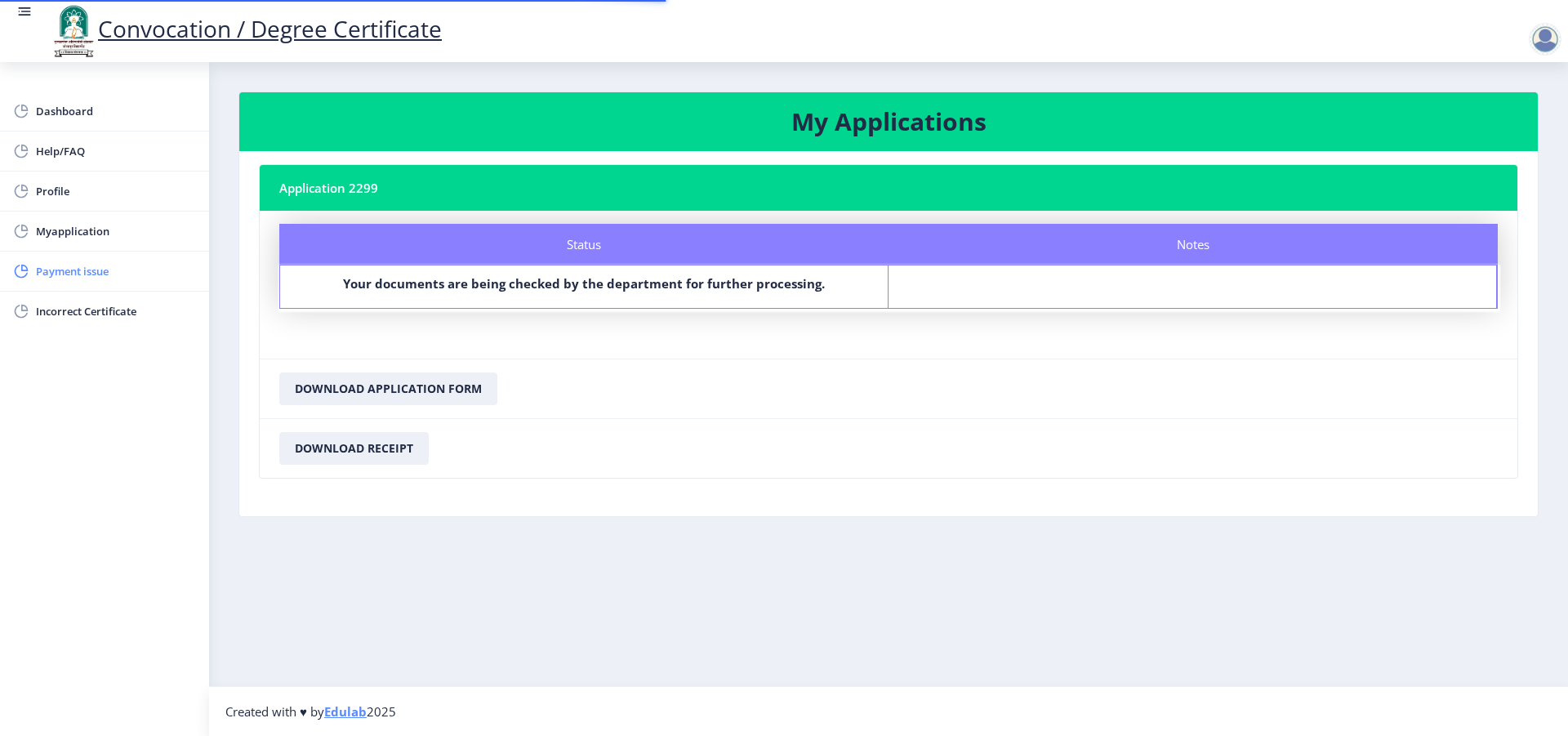
click at [85, 274] on span "Payment issue" at bounding box center [115, 271] width 160 height 19
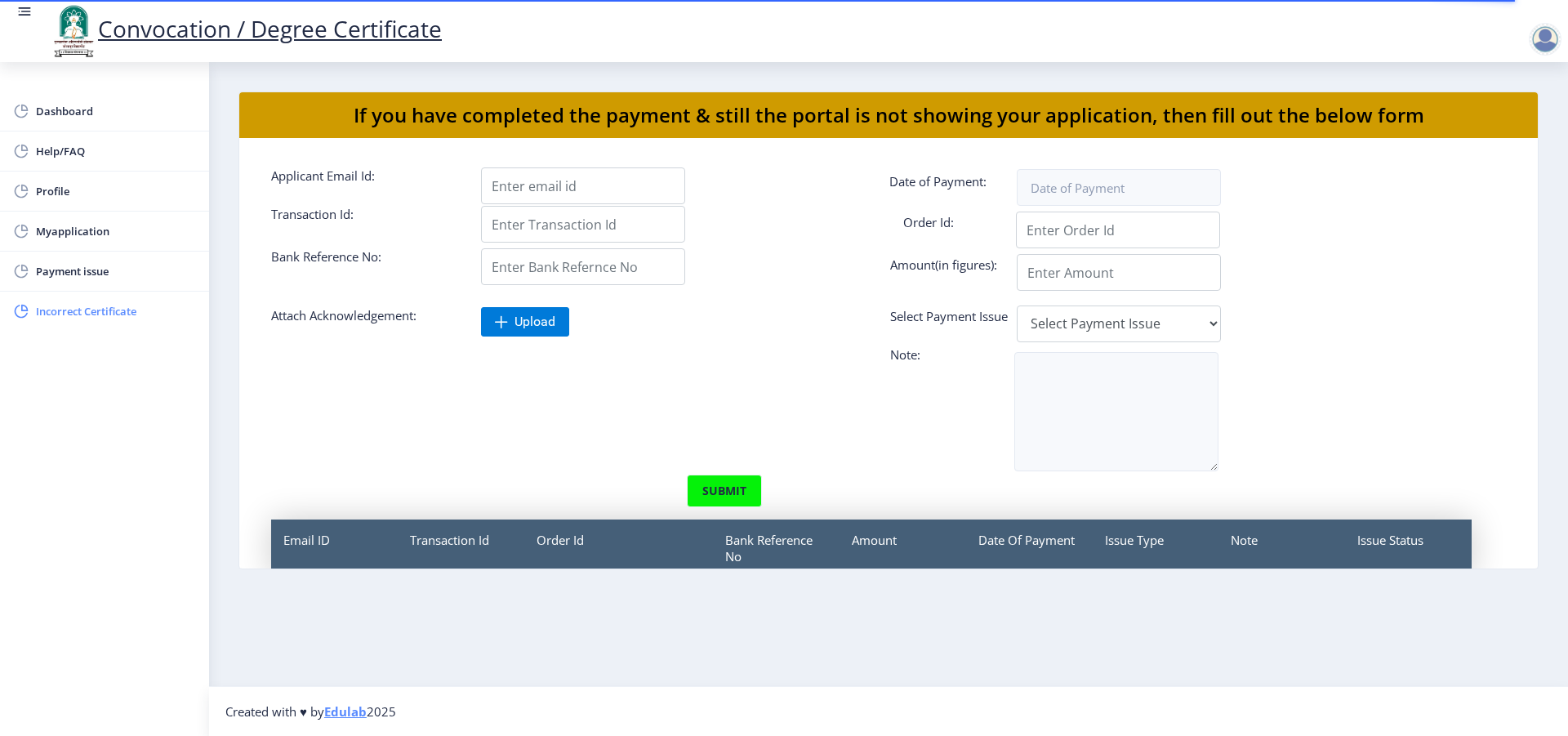
click at [91, 310] on span "Incorrect Certificate" at bounding box center [115, 310] width 160 height 19
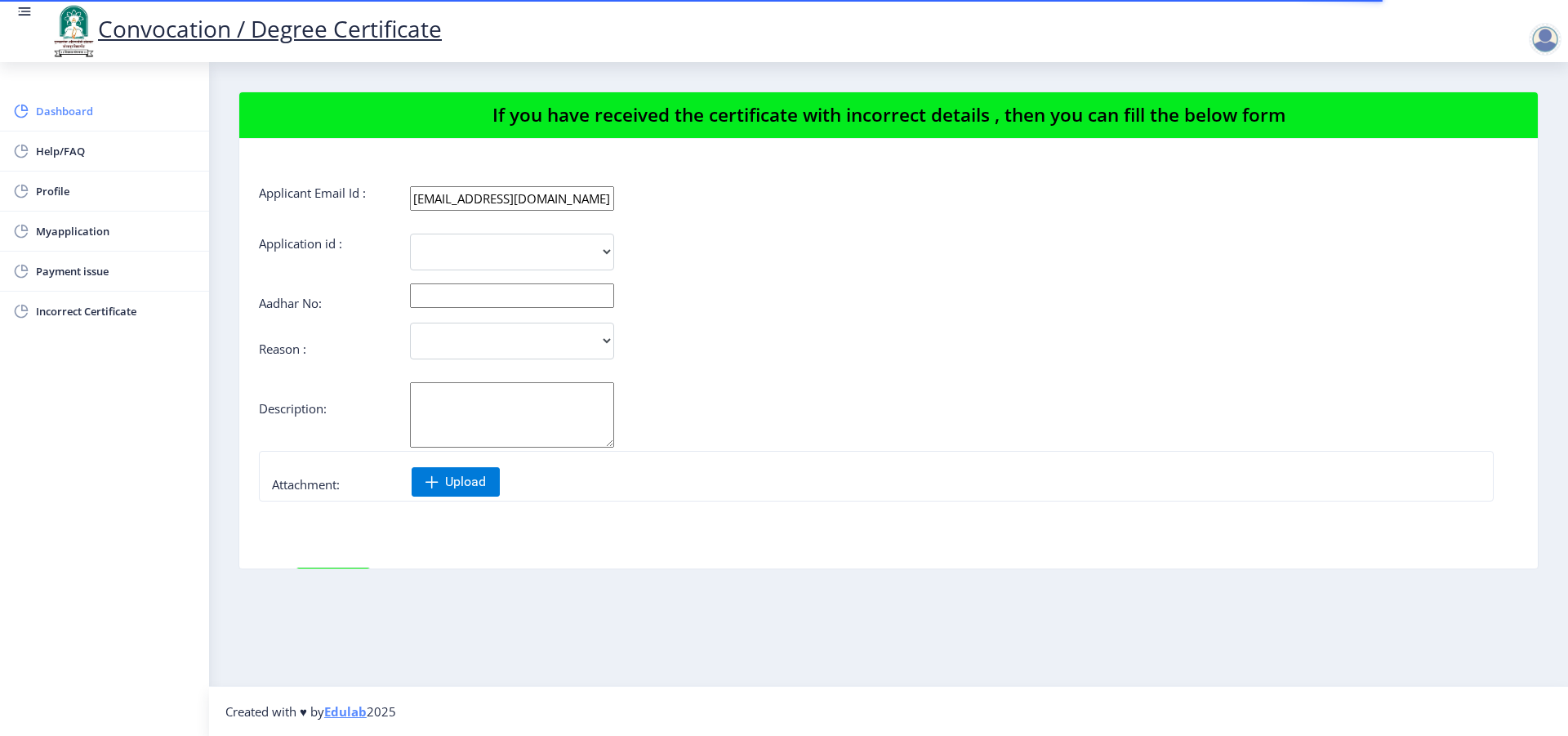
click at [85, 116] on span "Dashboard" at bounding box center [115, 110] width 160 height 19
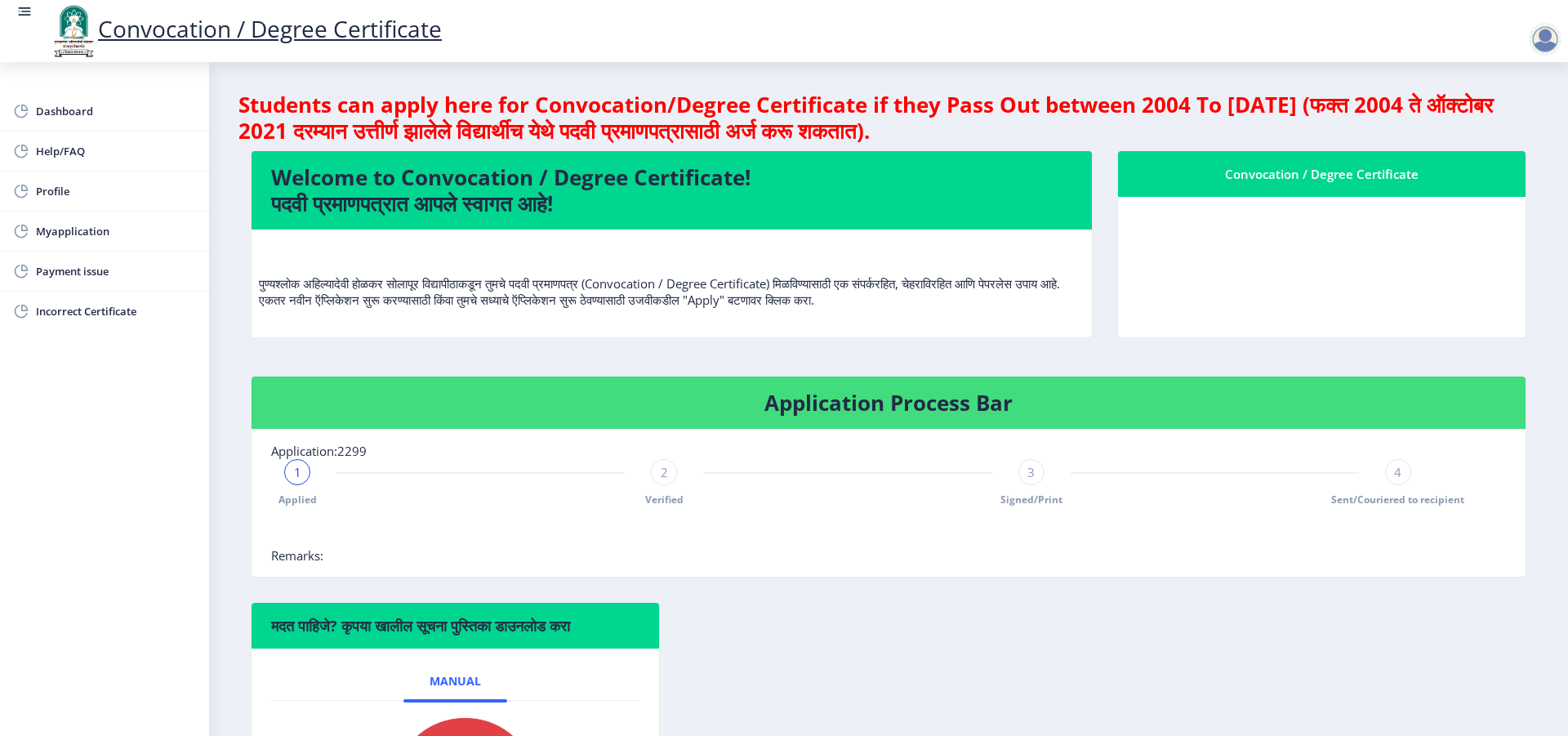
click at [1555, 48] on div at bounding box center [1545, 38] width 33 height 33
click at [1509, 129] on span "Log out" at bounding box center [1502, 127] width 105 height 19
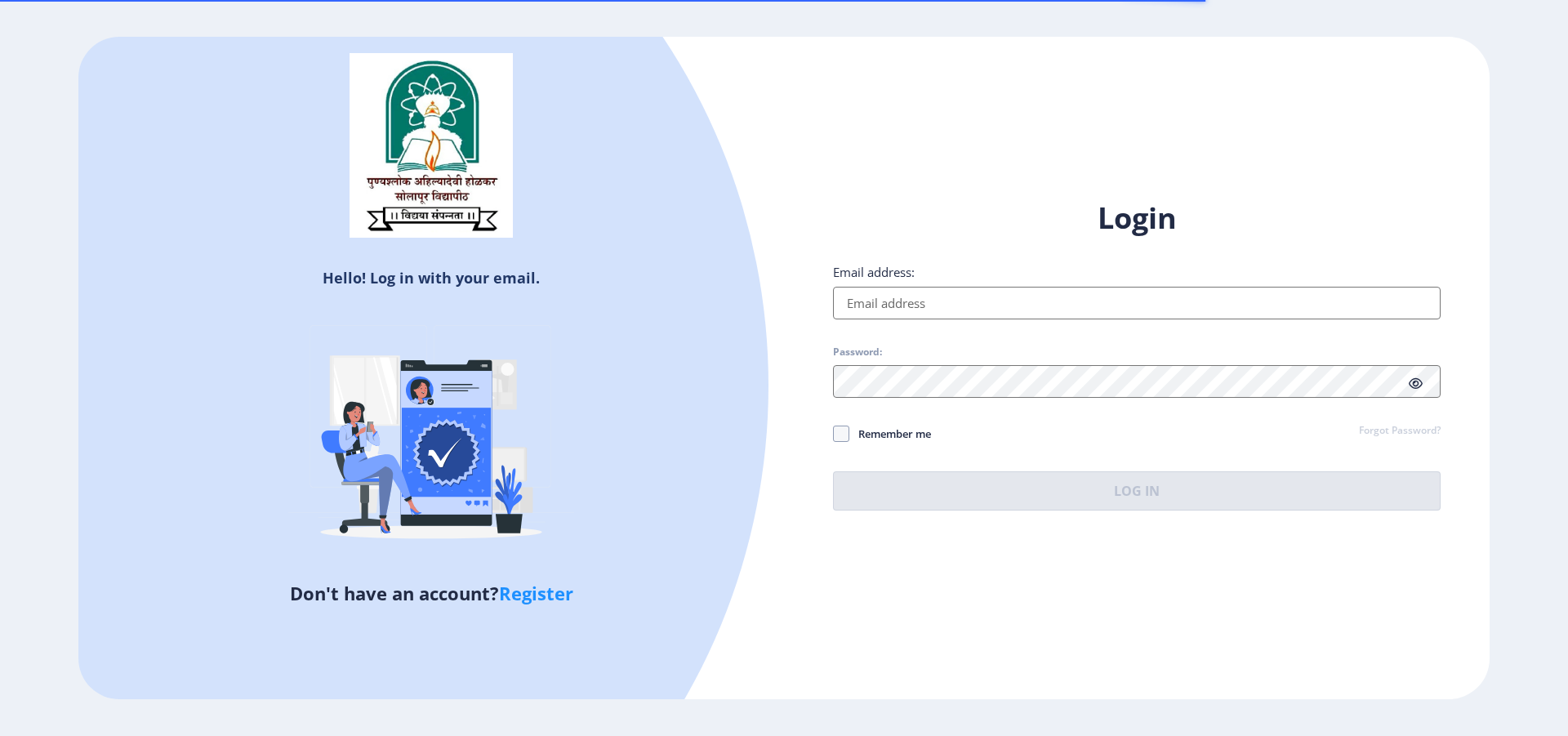
click at [929, 309] on input "Email address:" at bounding box center [1136, 303] width 608 height 33
click at [559, 581] on link "Register" at bounding box center [536, 592] width 74 height 24
select select
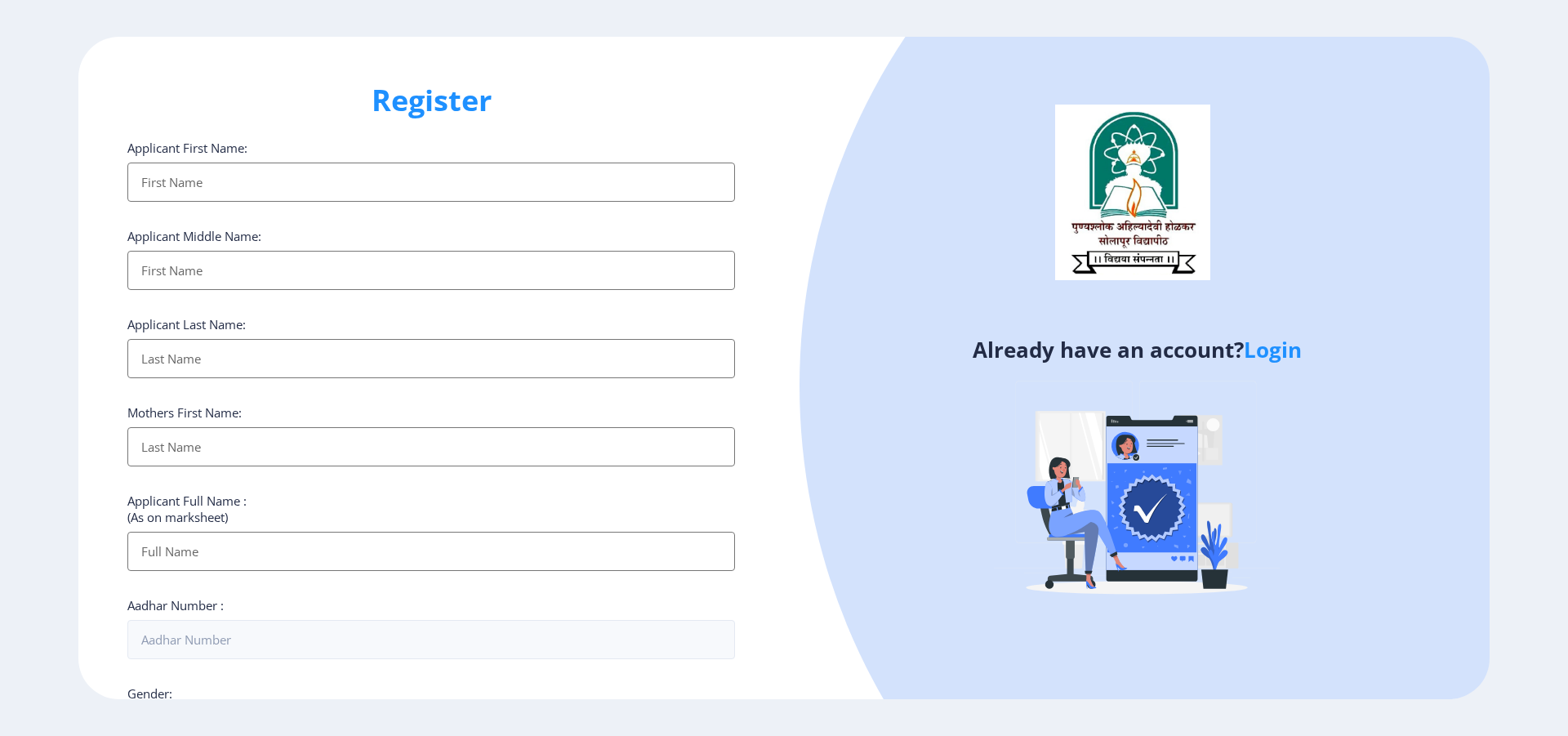
click at [262, 184] on input "Applicant First Name:" at bounding box center [431, 181] width 608 height 39
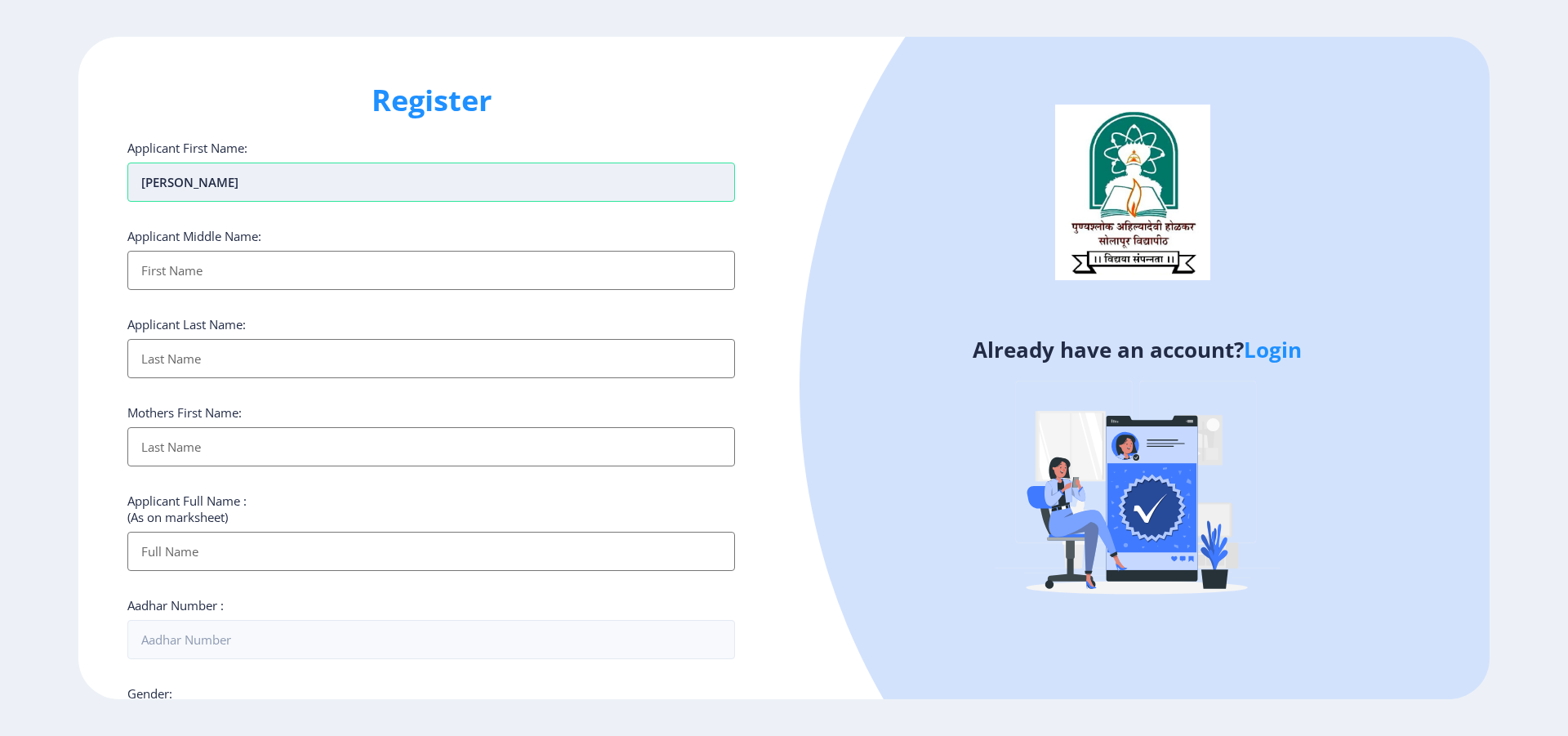
type input "HANMANT"
type input "SAMPAT"
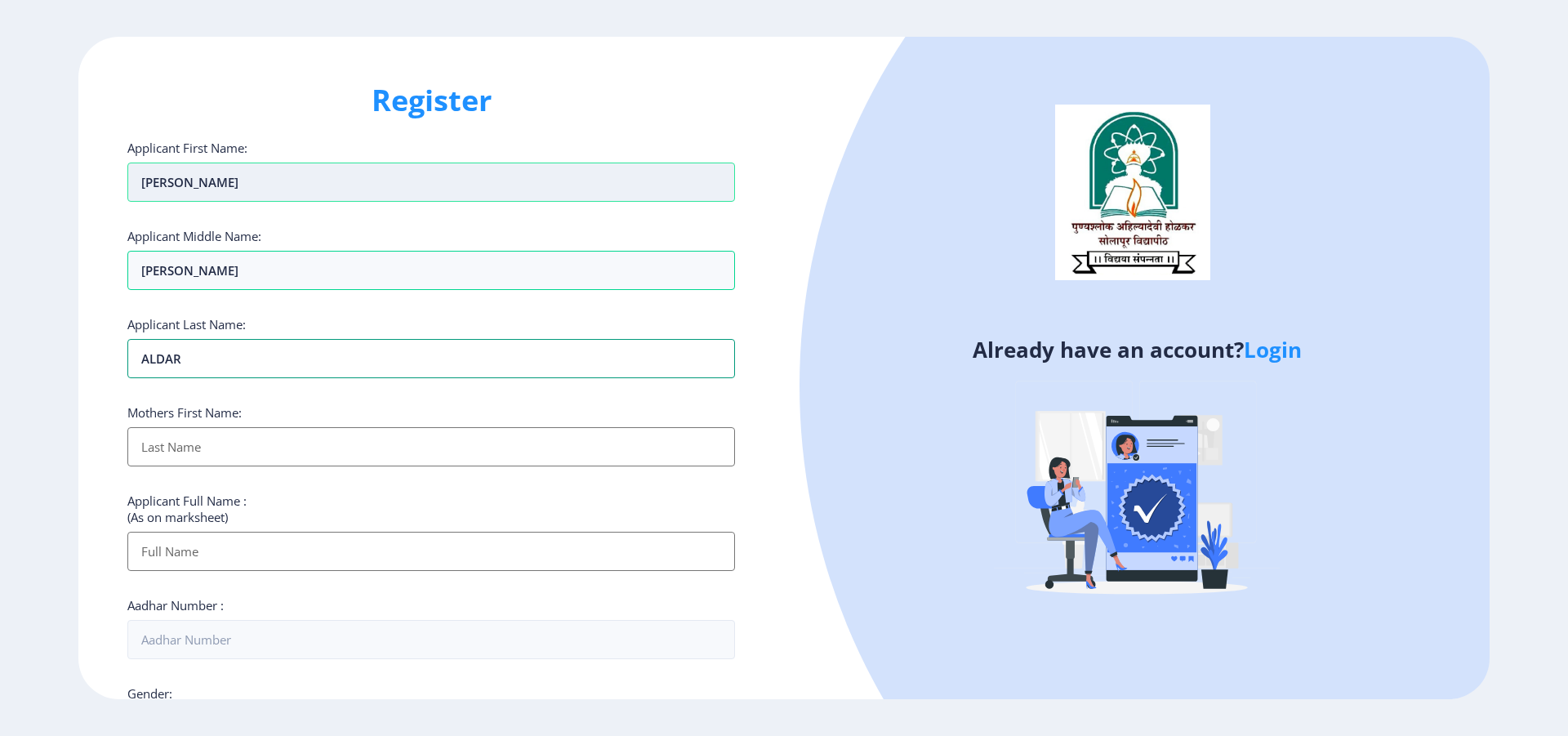
type input "ALDAR"
type input "SHALAN"
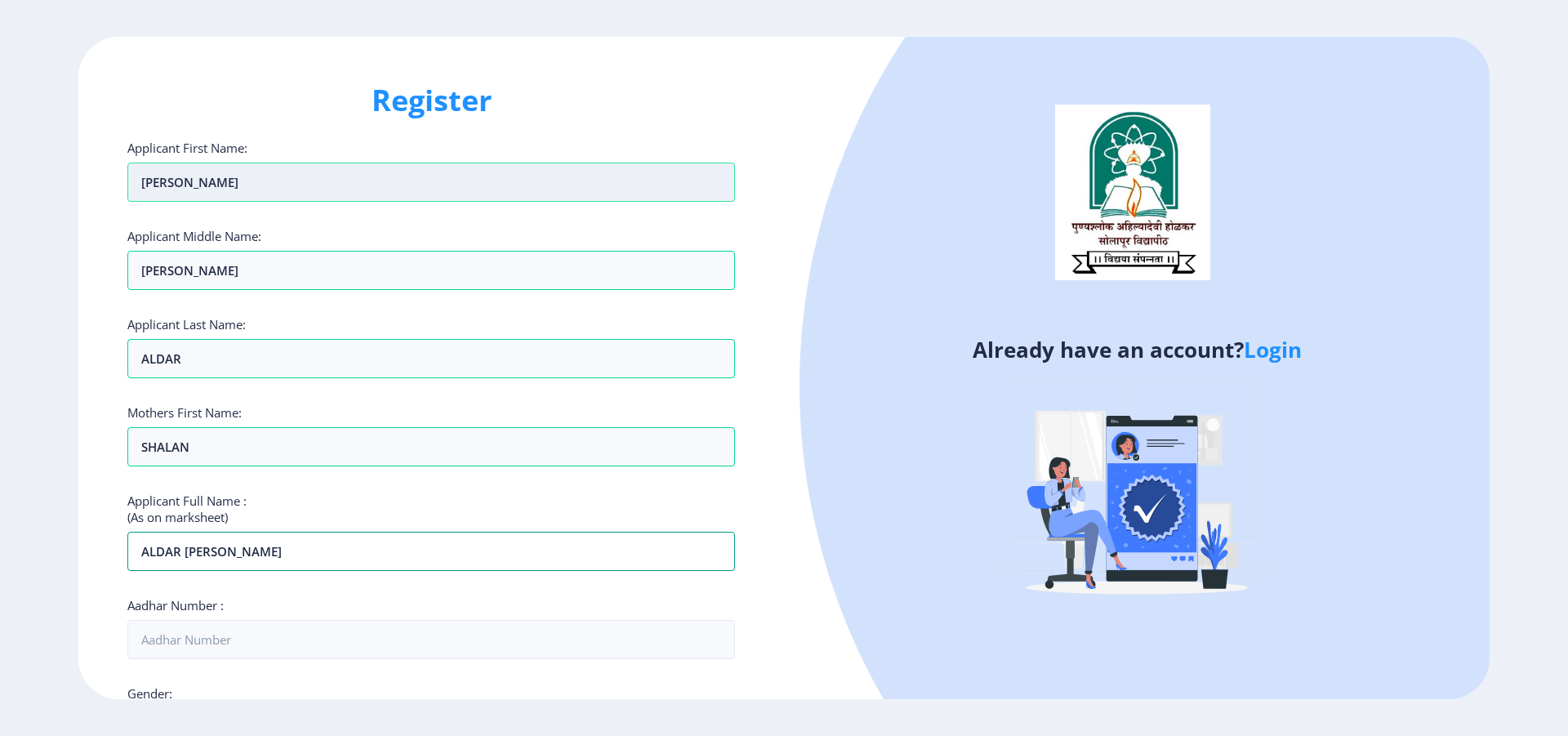
type input "ALDAR HANMANT SAMPAT"
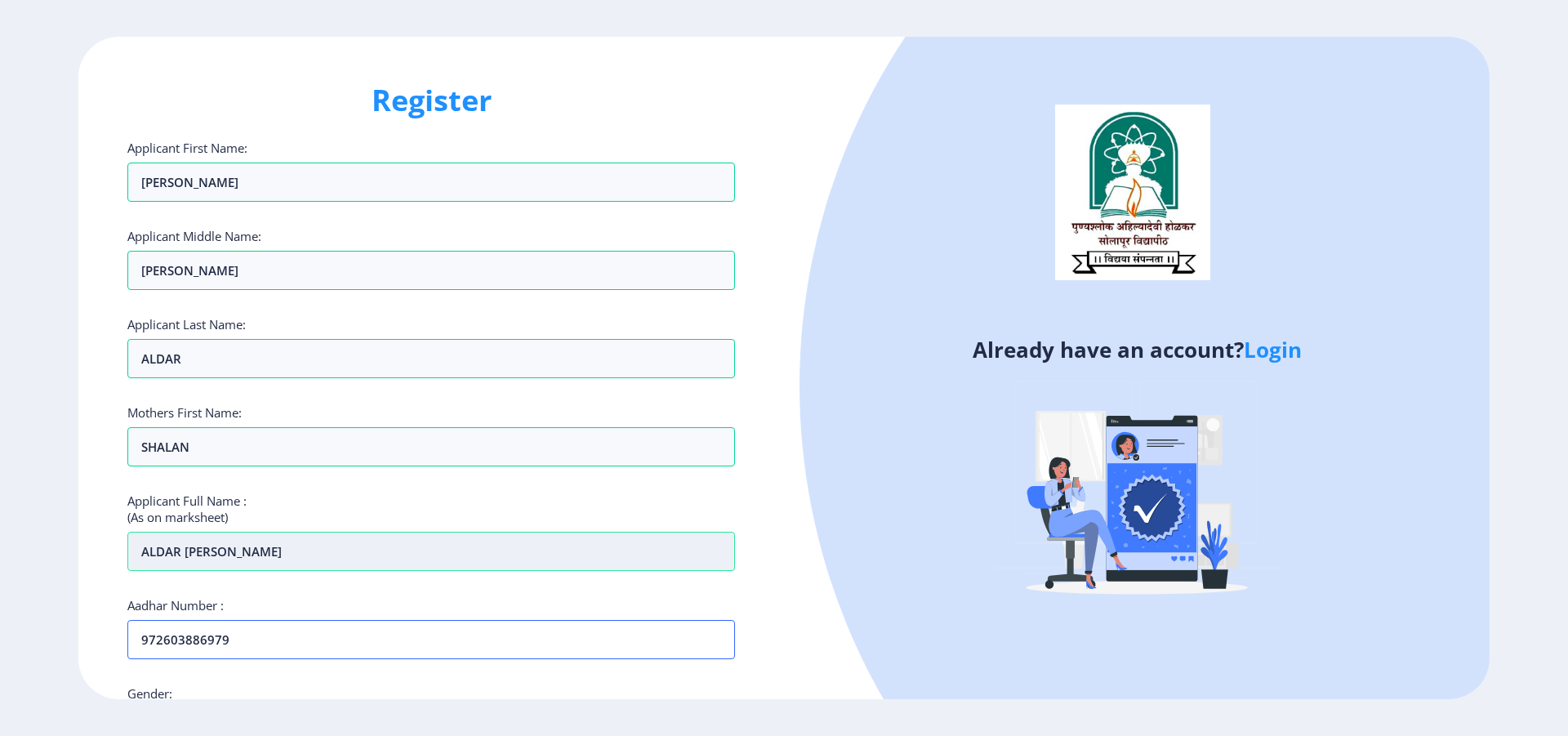
scroll to position [294, 0]
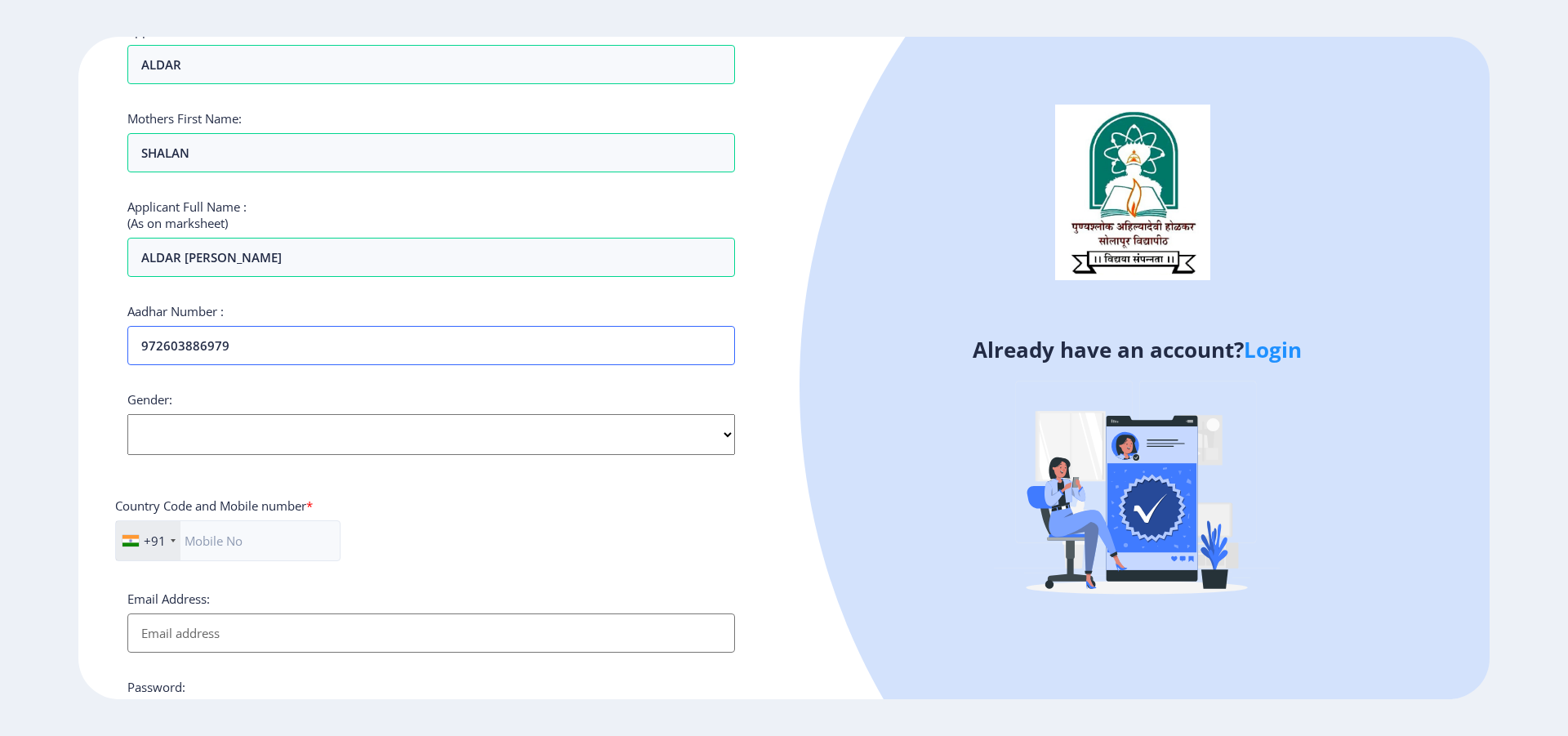
type input "972603886979"
select select "Male"
click option "Male" at bounding box center [0, 0] width 0 height 0
click at [243, 544] on input "text" at bounding box center [228, 540] width 226 height 41
type input "9503926375"
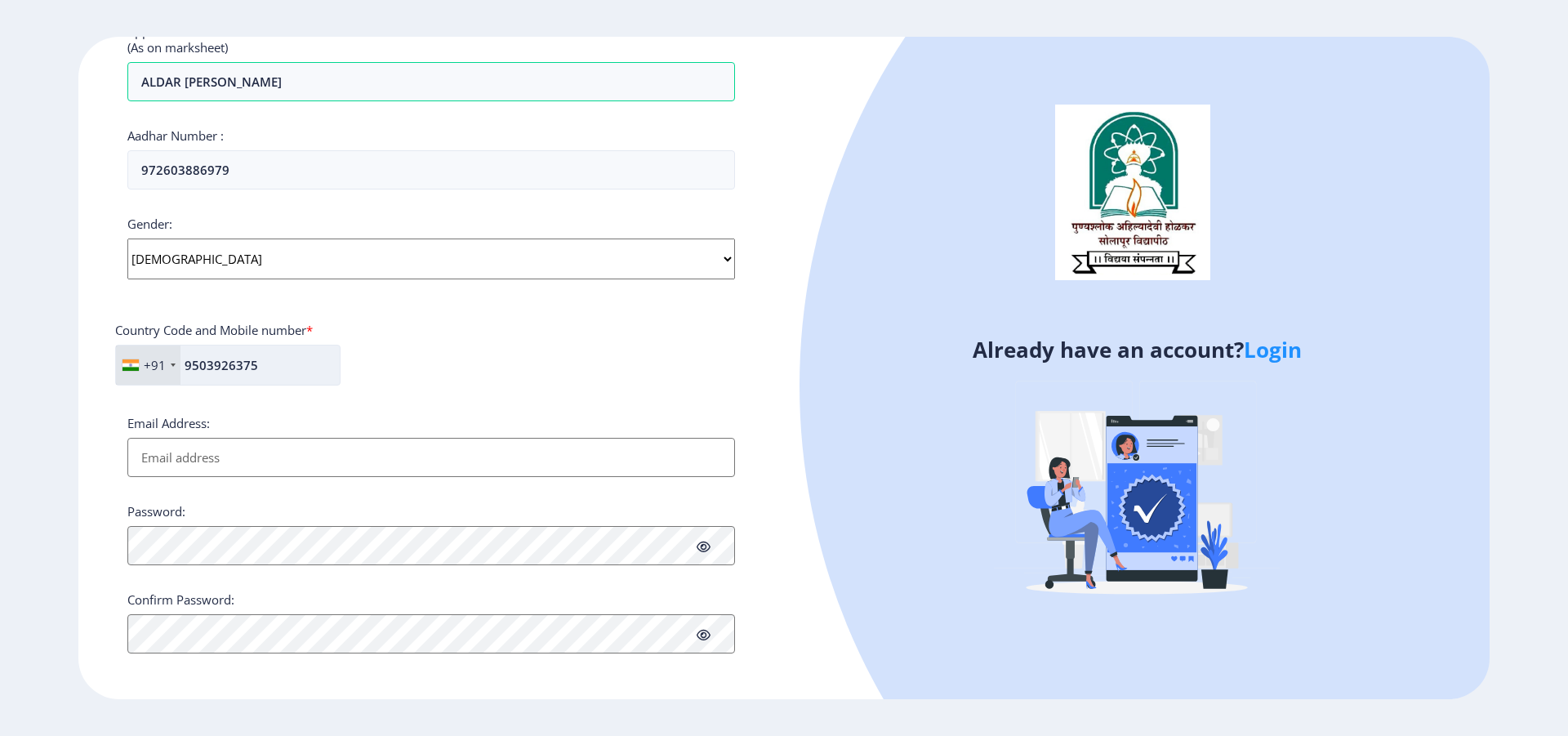
scroll to position [474, 0]
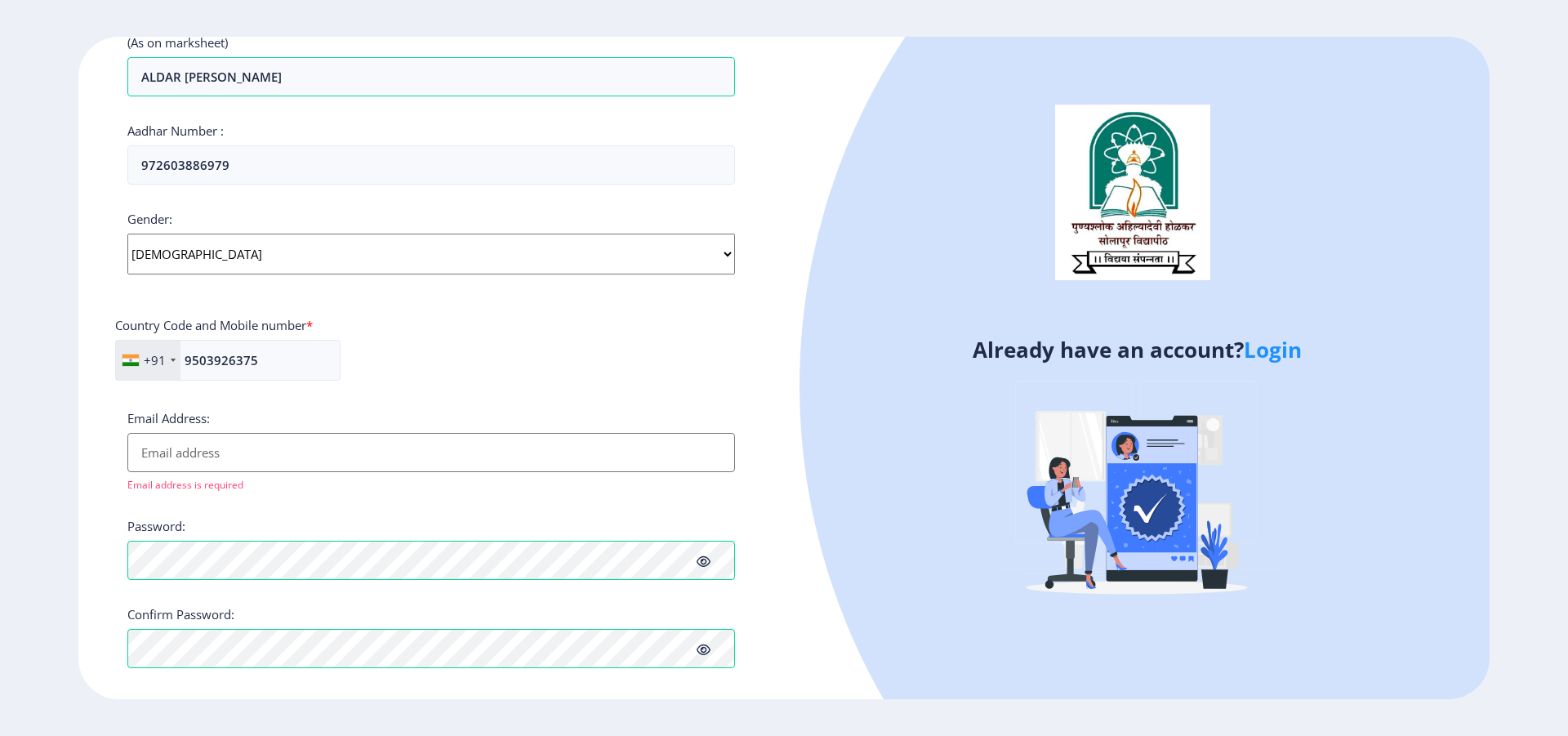
click at [188, 471] on input "Email Address:" at bounding box center [431, 452] width 608 height 39
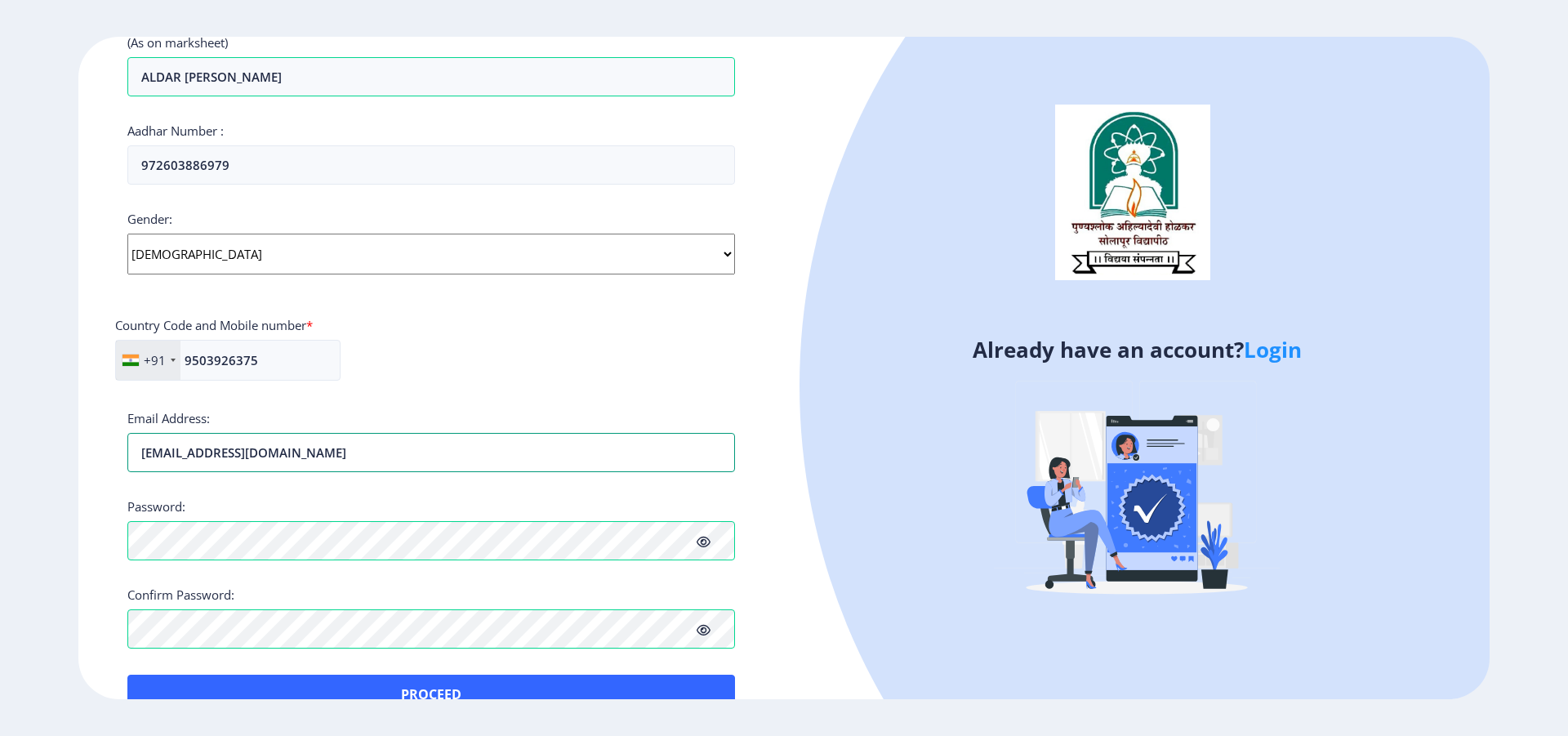
type input "kavitasargar22@gmail.com"
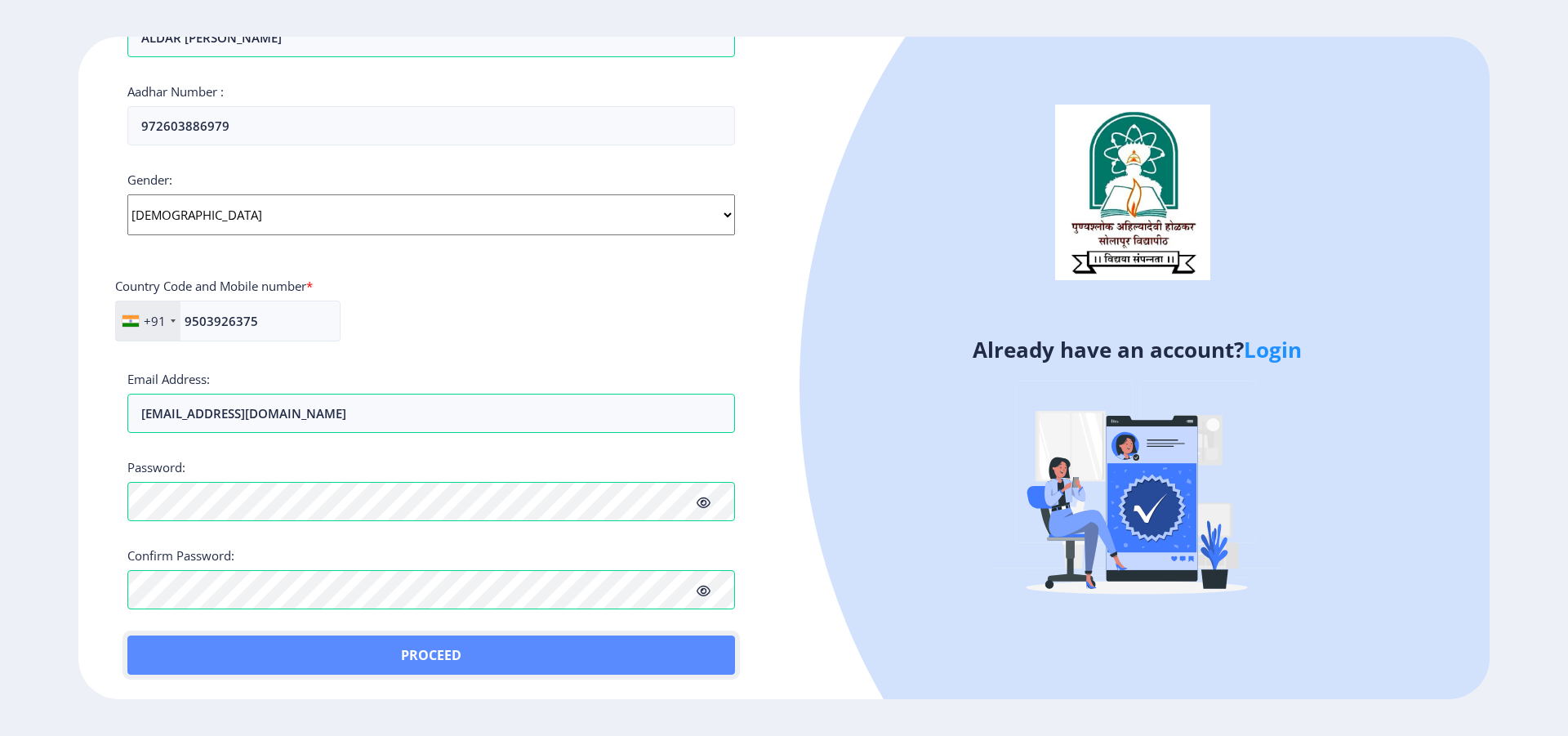
click at [447, 654] on button "Proceed" at bounding box center [431, 655] width 608 height 39
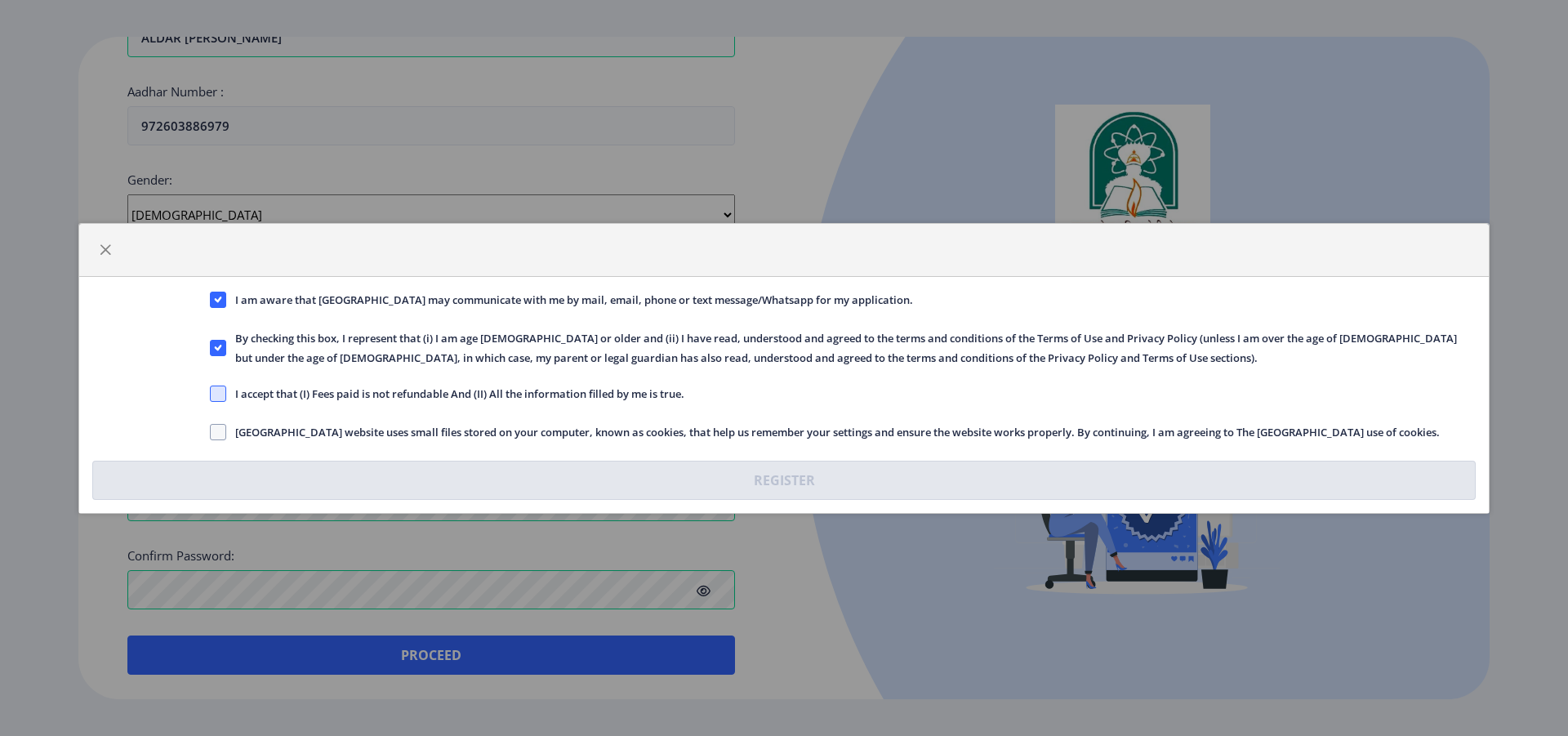
click at [223, 400] on span at bounding box center [218, 394] width 17 height 17
click at [211, 394] on input "I accept that (I) Fees paid is not refundable And (II) All the information fill…" at bounding box center [210, 393] width 1 height 1
checkbox input "true"
click at [216, 438] on label "Solapur University website uses small files stored on your computer, known as c…" at bounding box center [825, 432] width 1230 height 19
click at [211, 432] on input "Solapur University website uses small files stored on your computer, known as c…" at bounding box center [210, 432] width 1 height 1
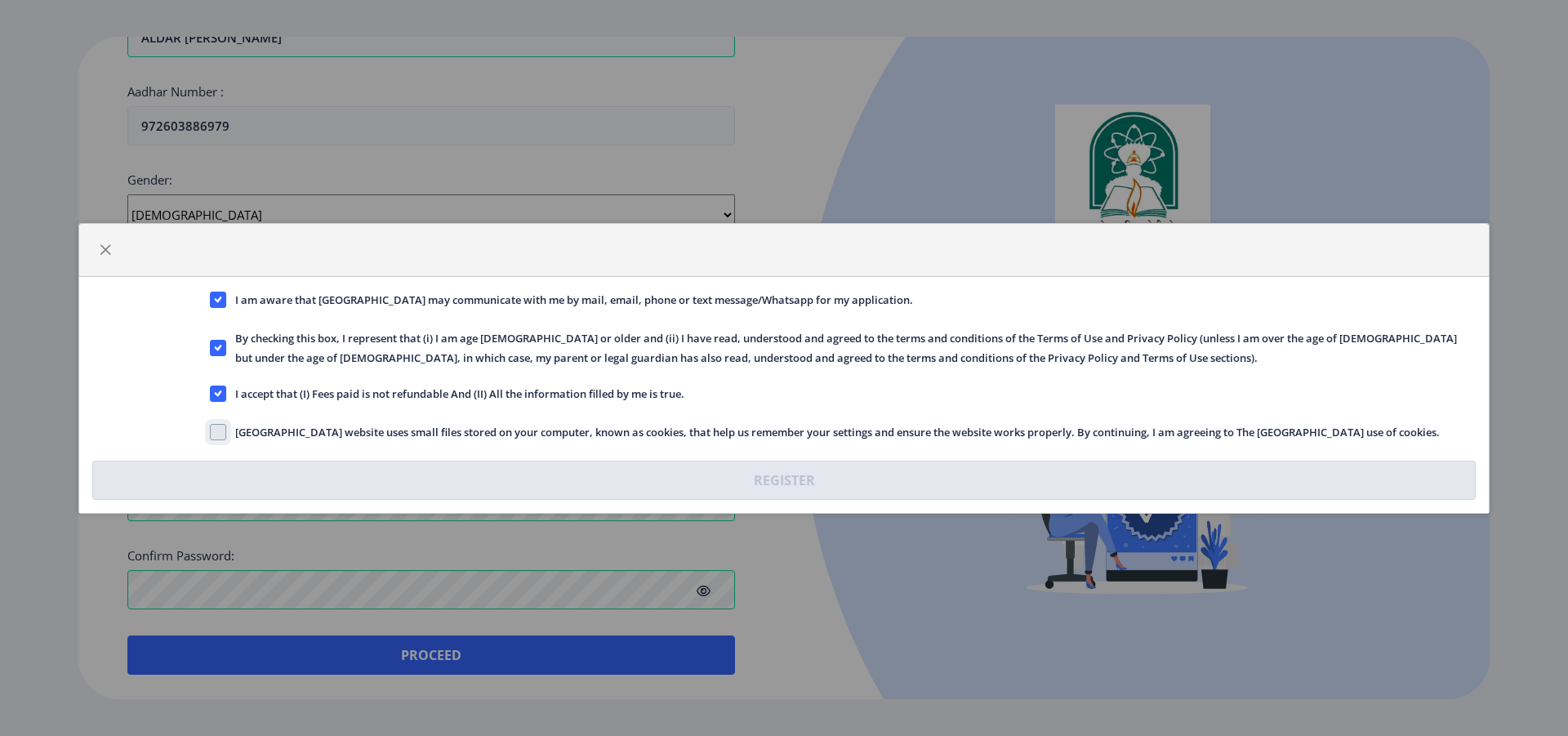
checkbox input "true"
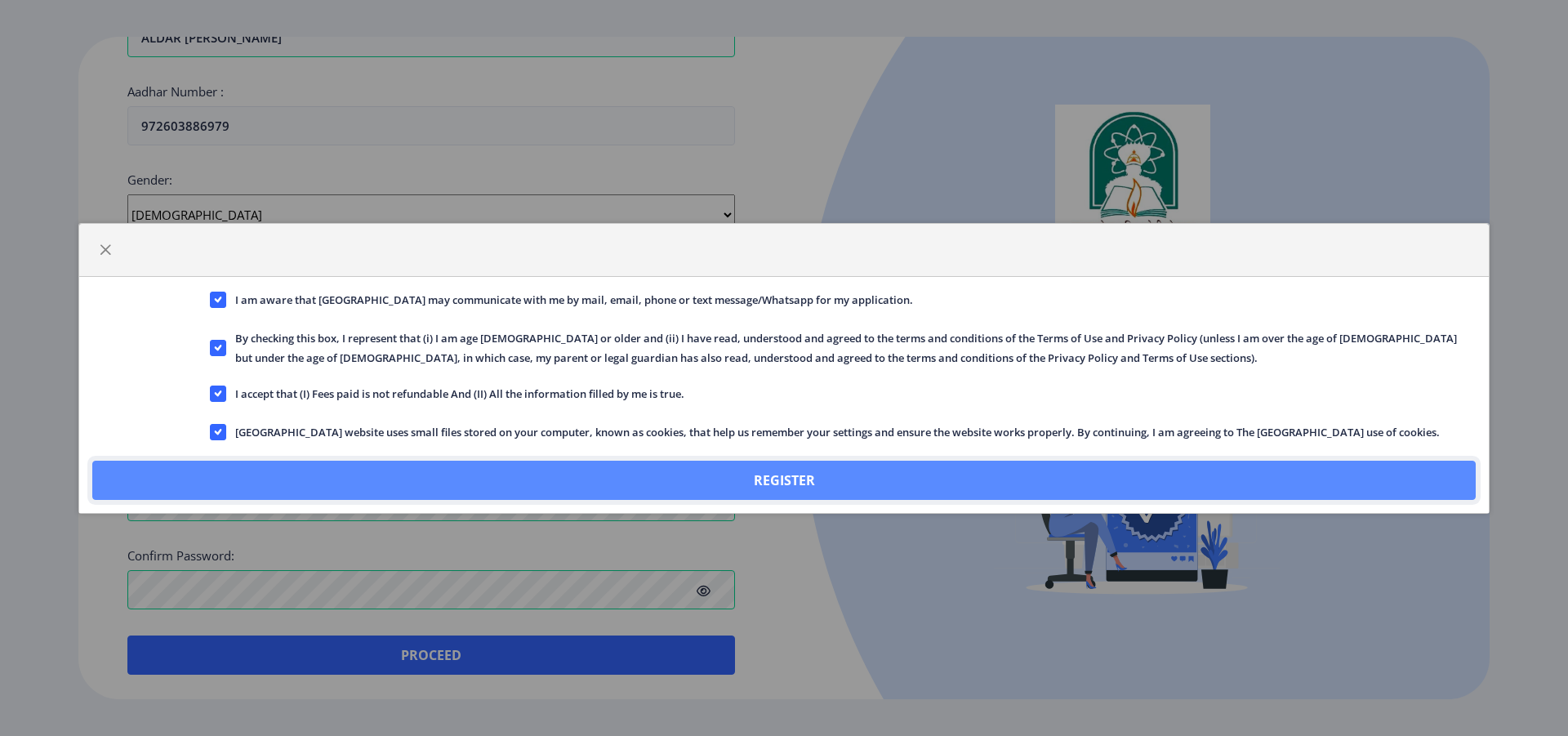
click at [762, 487] on button "Register" at bounding box center [784, 480] width 1383 height 39
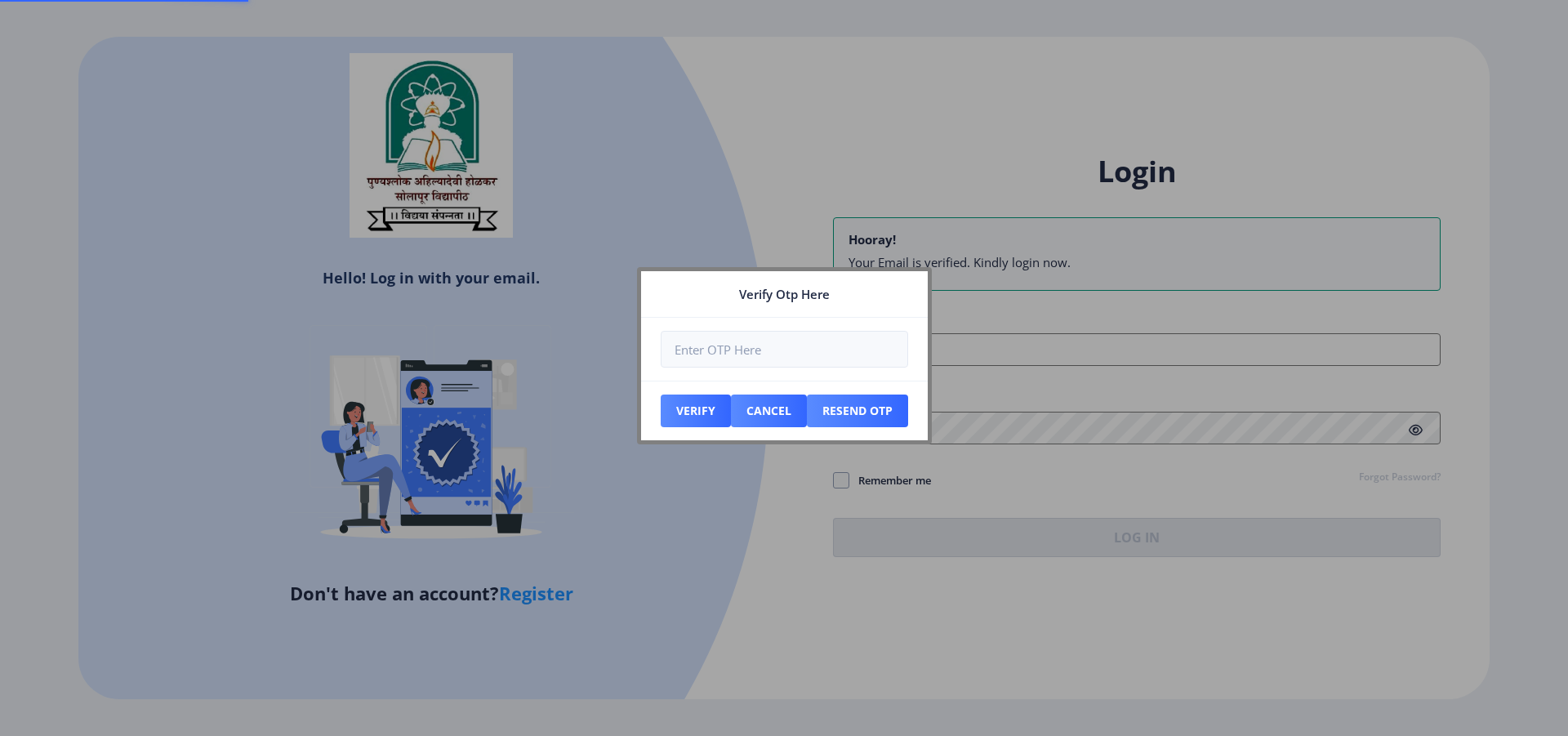
scroll to position [314, 0]
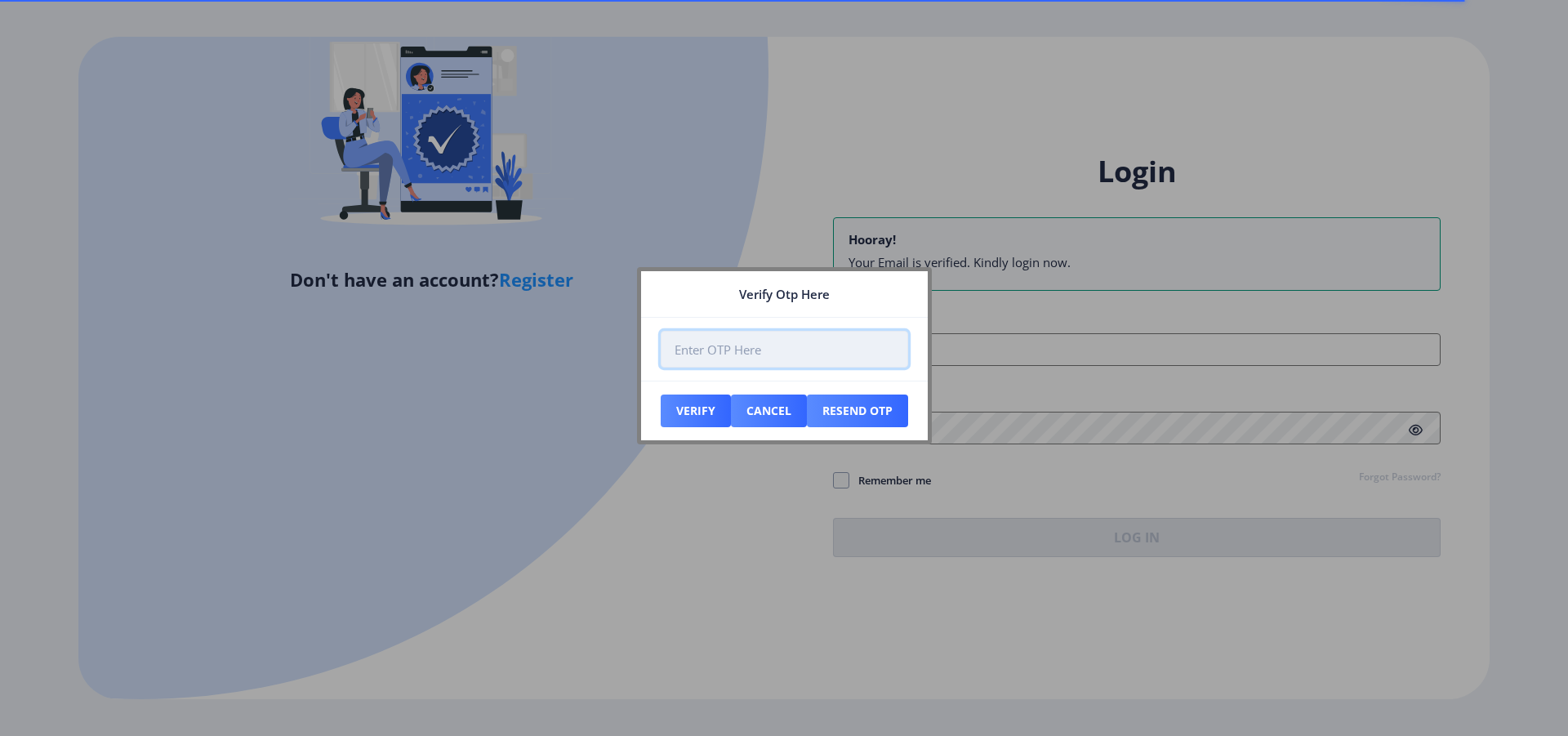
click at [738, 355] on input "number" at bounding box center [784, 350] width 248 height 37
type input "960945"
click at [707, 397] on button "Verify" at bounding box center [696, 411] width 70 height 33
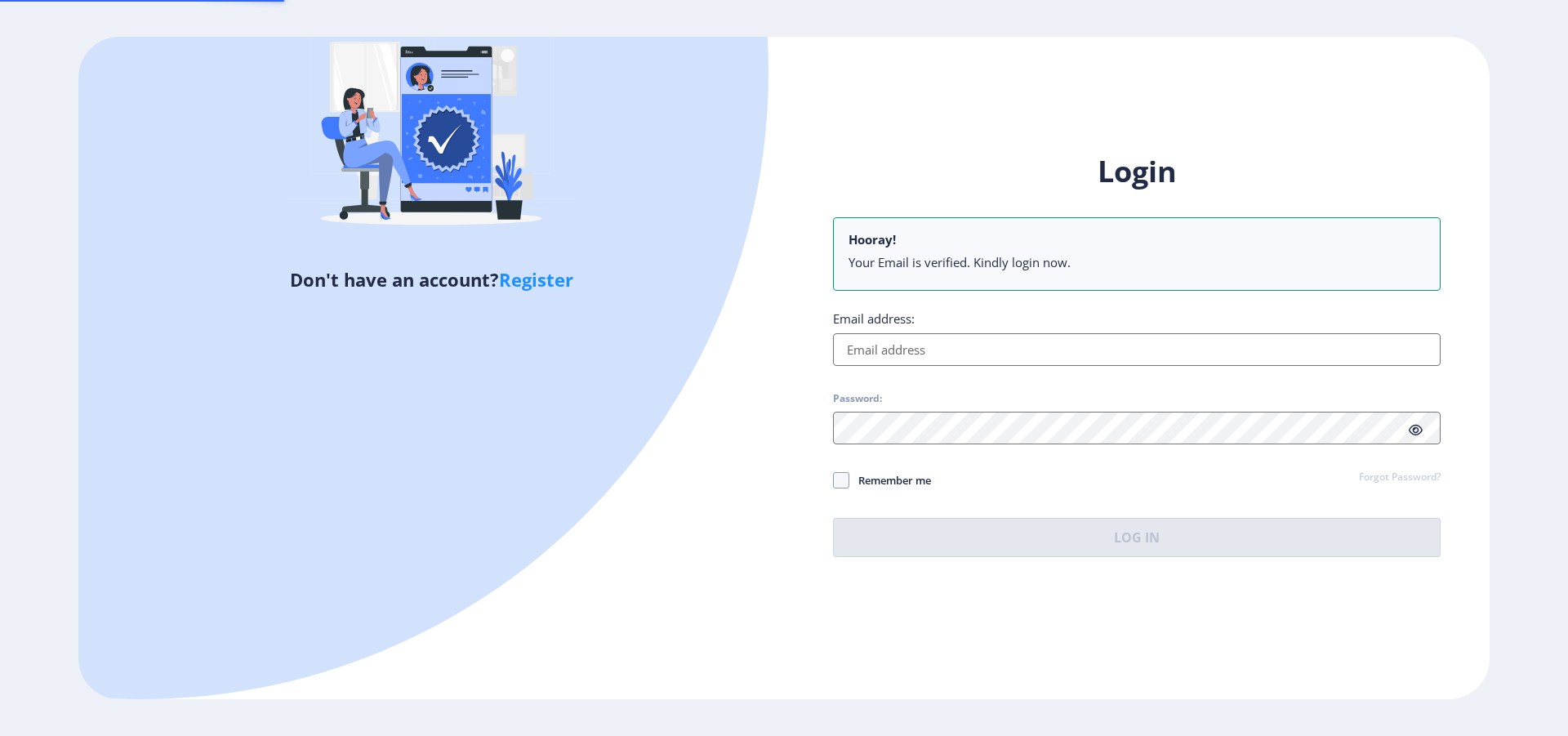
scroll to position [314, 0]
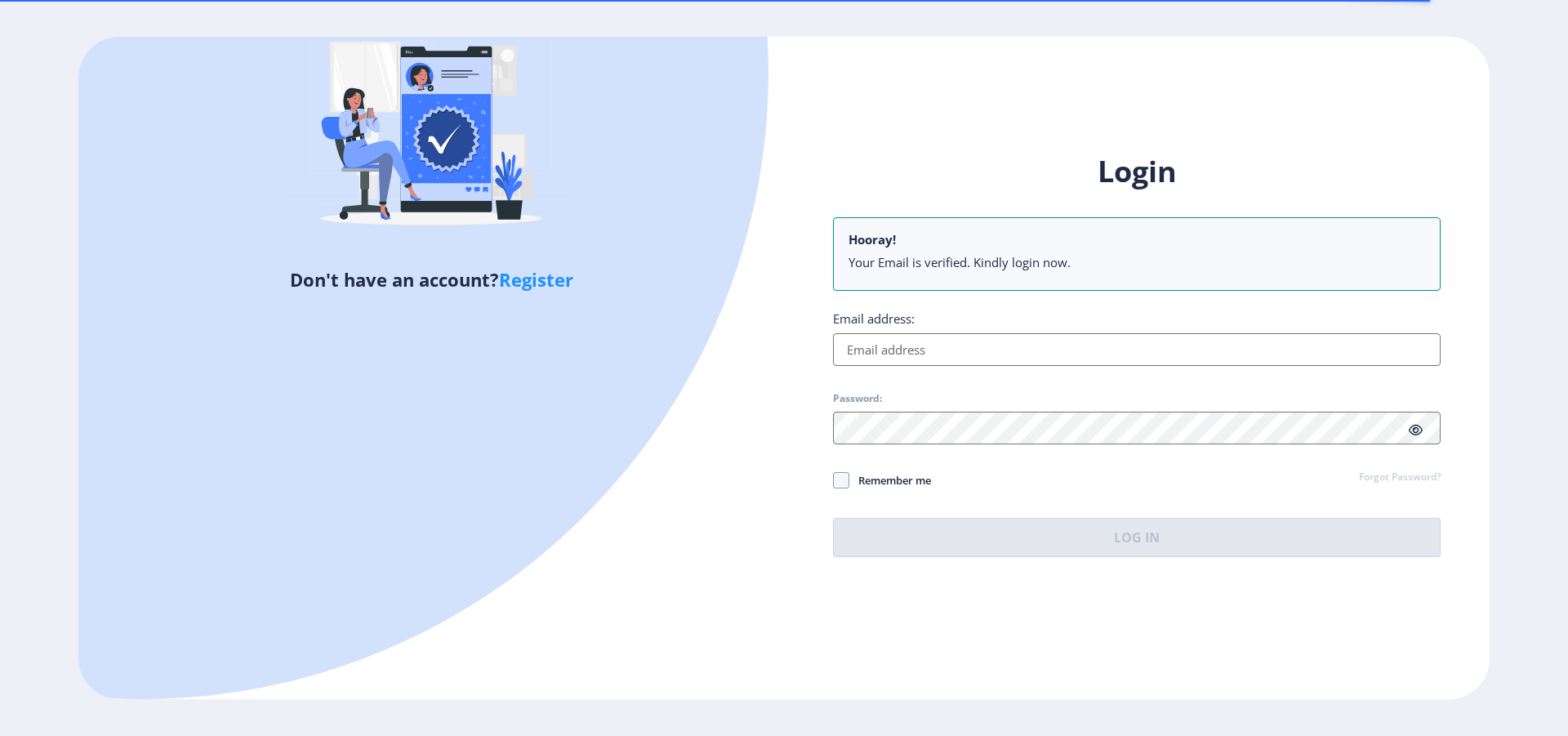
click at [846, 353] on input "Email address:" at bounding box center [1136, 349] width 608 height 33
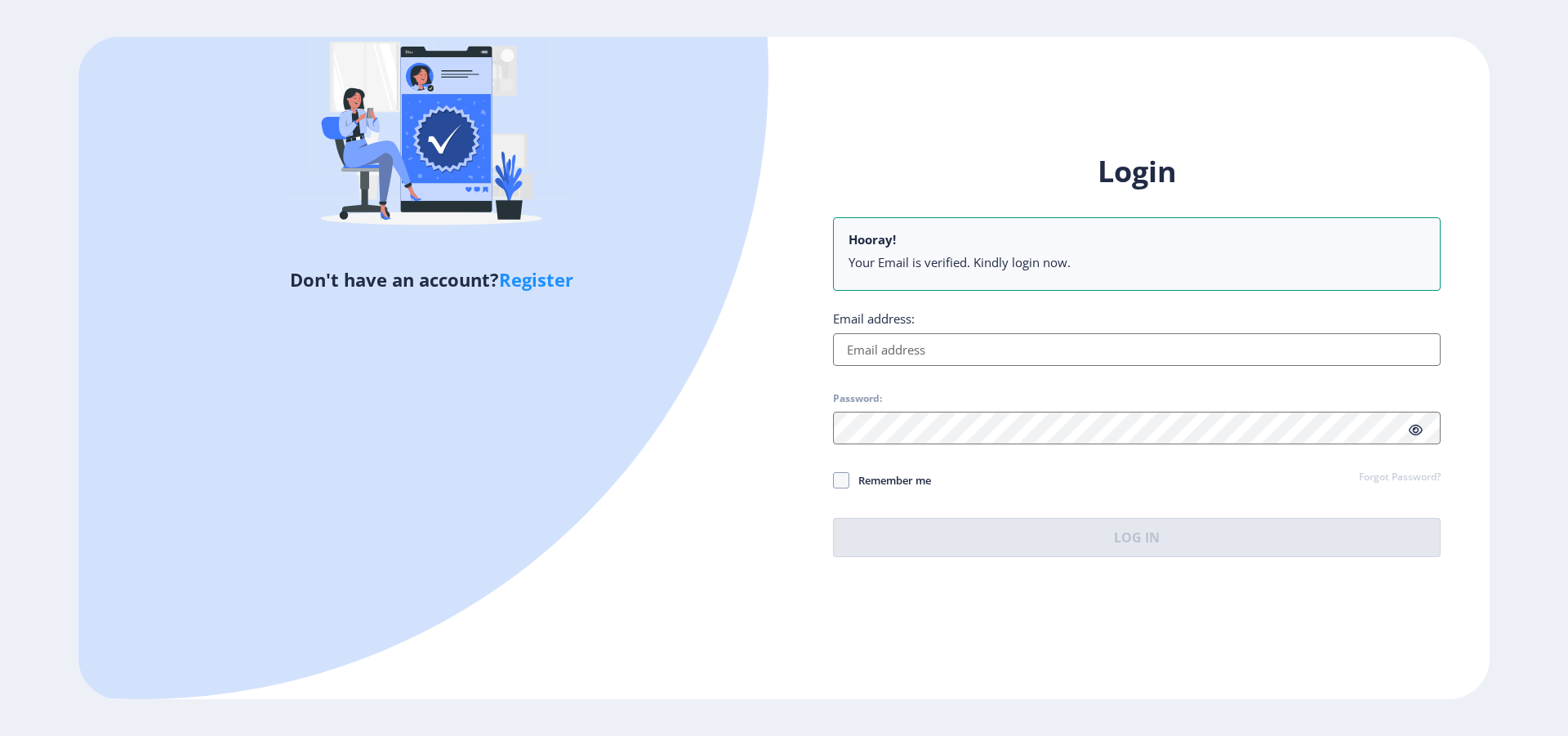
paste input "kavitasargar22@gmail.com"
type input "kavitasargar22@gmail.com"
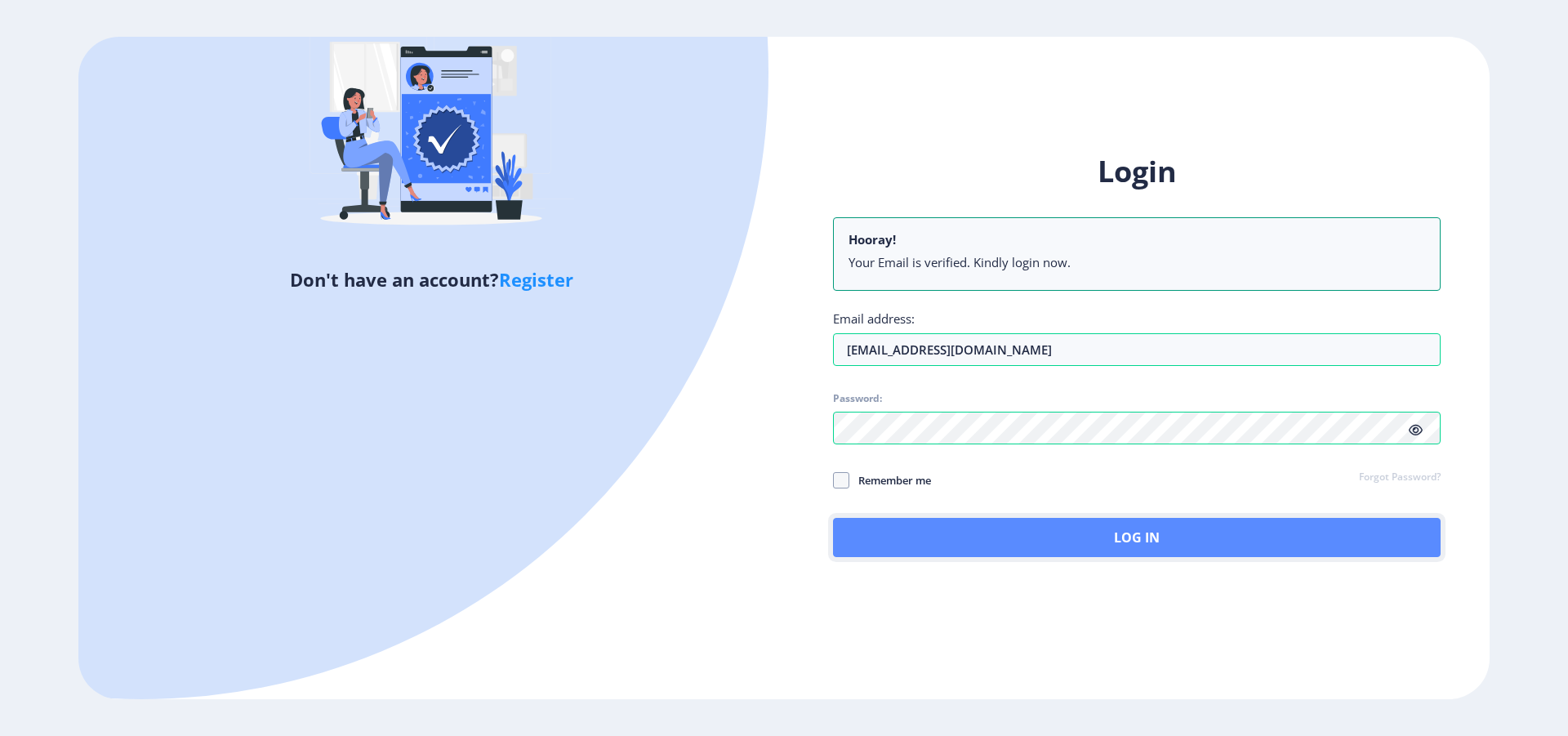
click at [1147, 535] on button "Log In" at bounding box center [1136, 537] width 608 height 39
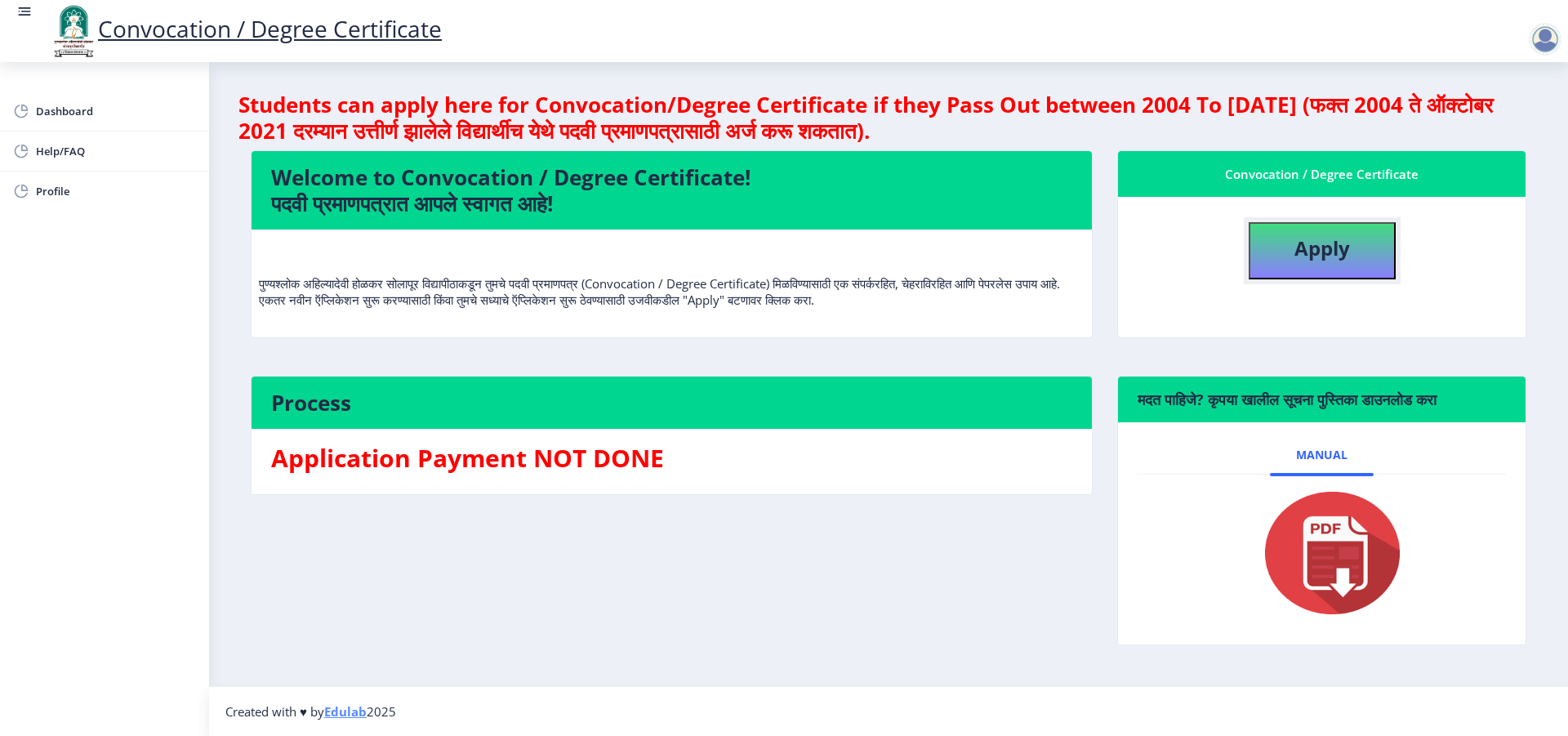
click at [1353, 245] on button "Apply" at bounding box center [1322, 251] width 147 height 57
select select
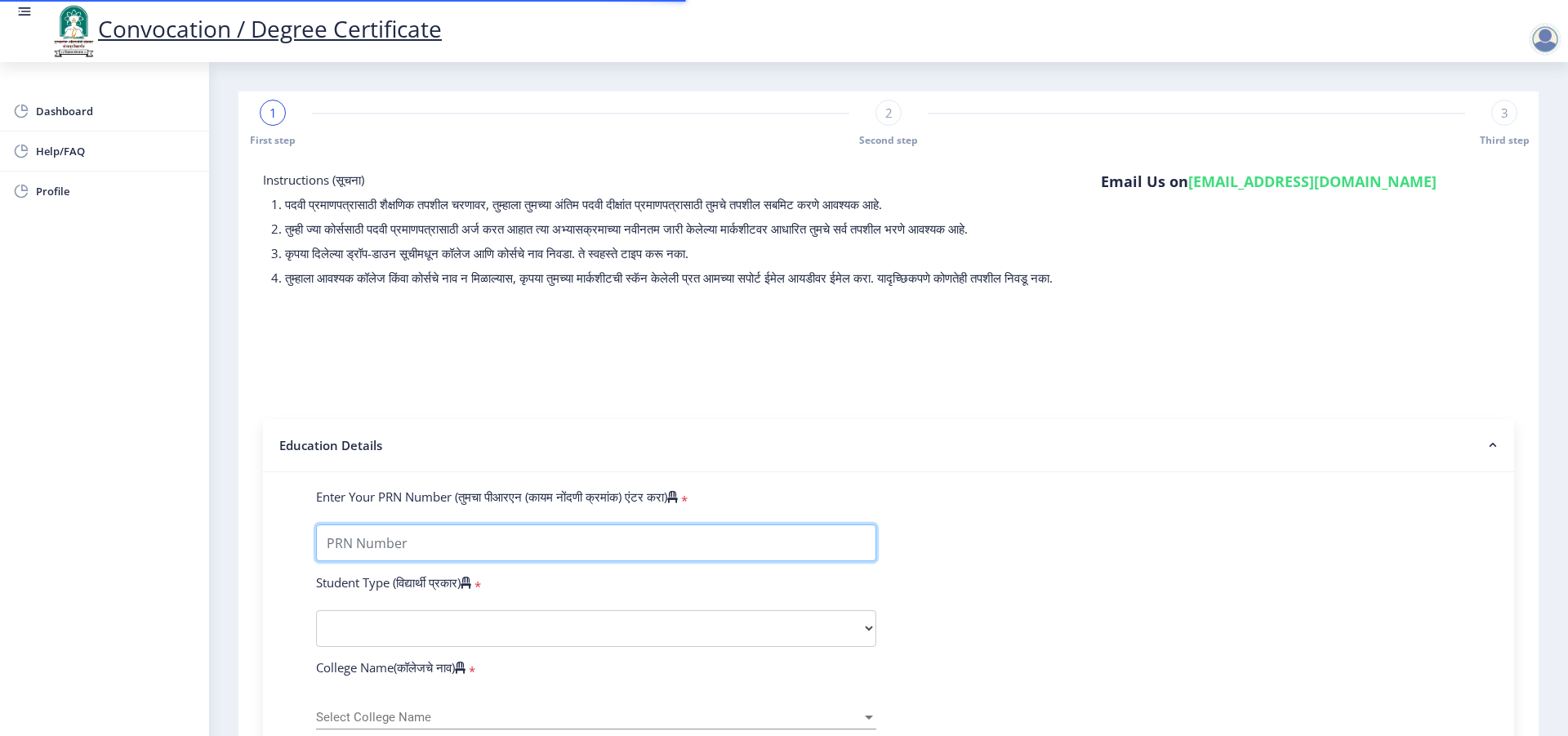
click at [384, 555] on input "Enter Your PRN Number (तुमचा पीआरएन (कायम नोंदणी क्रमांक) एंटर करा)" at bounding box center [596, 543] width 560 height 37
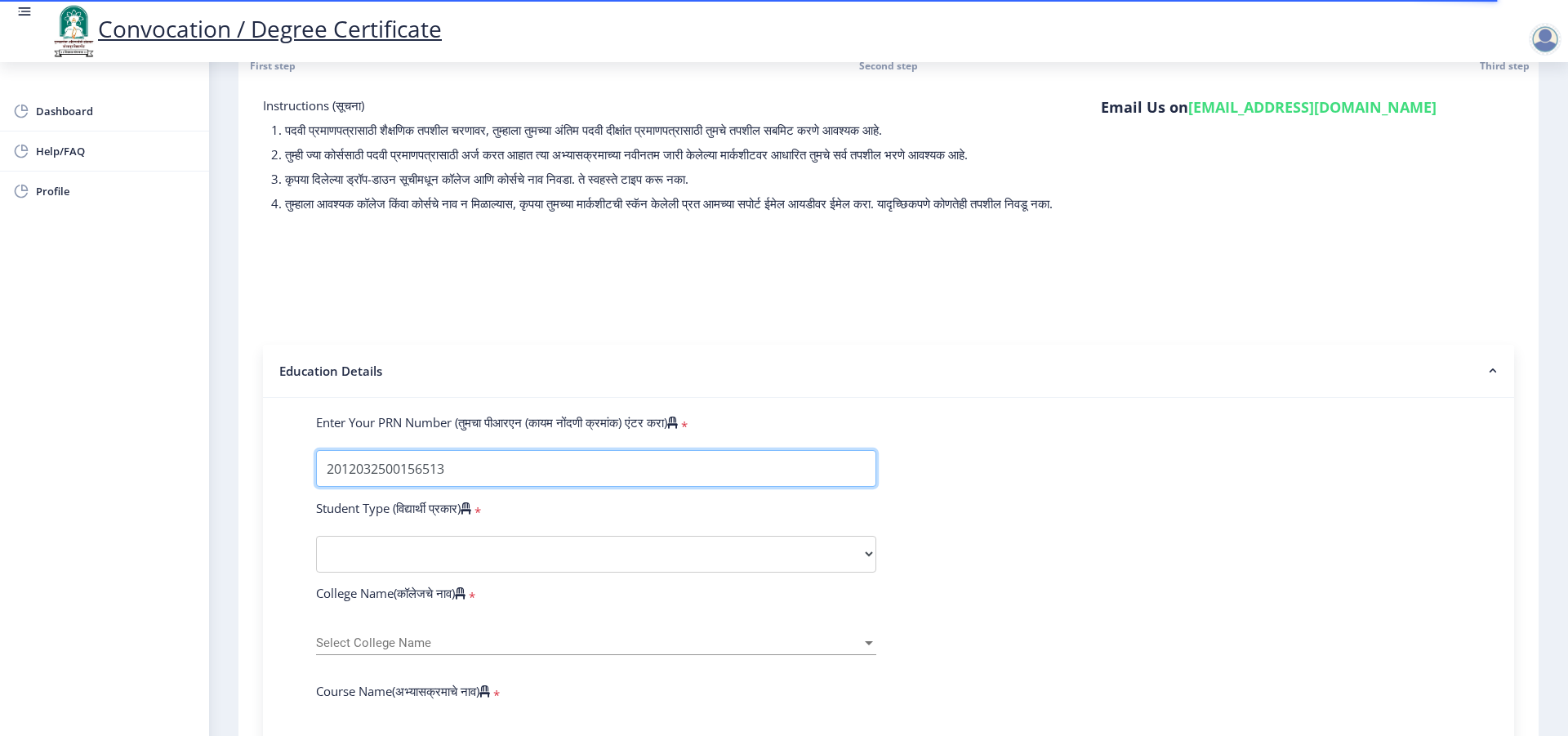
scroll to position [103, 0]
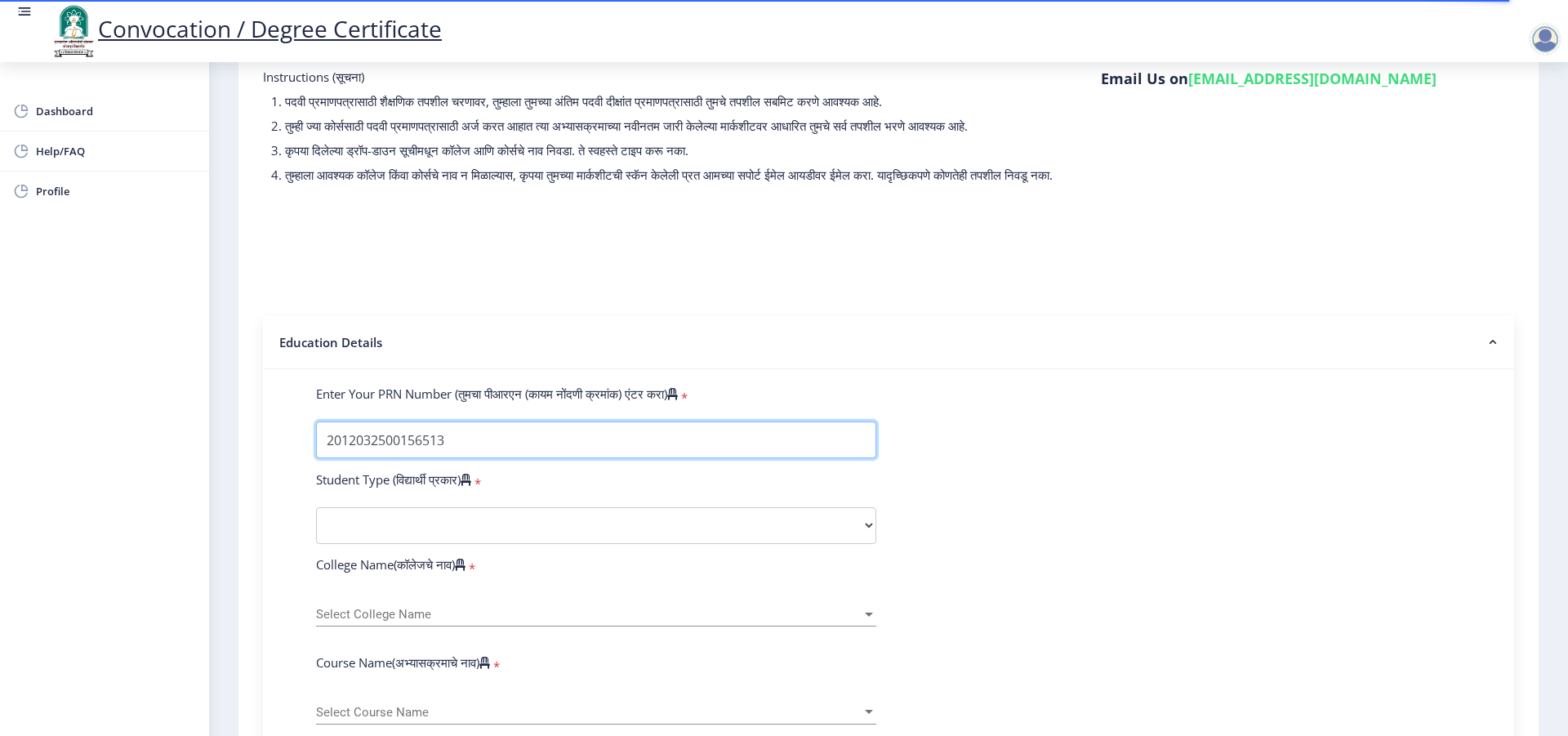
type input "2012032500156513"
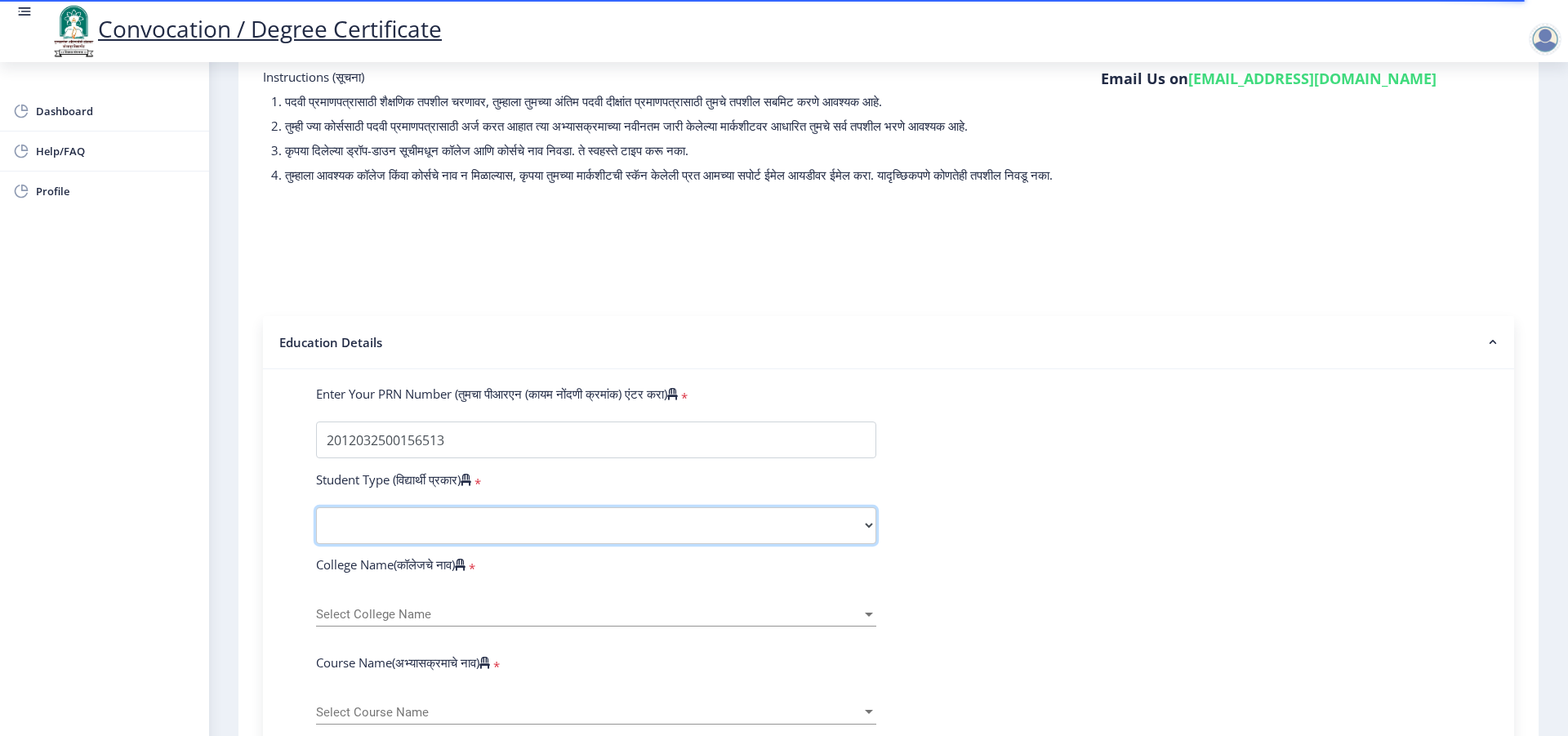
select select "Regular"
click option "Regular" at bounding box center [0, 0] width 0 height 0
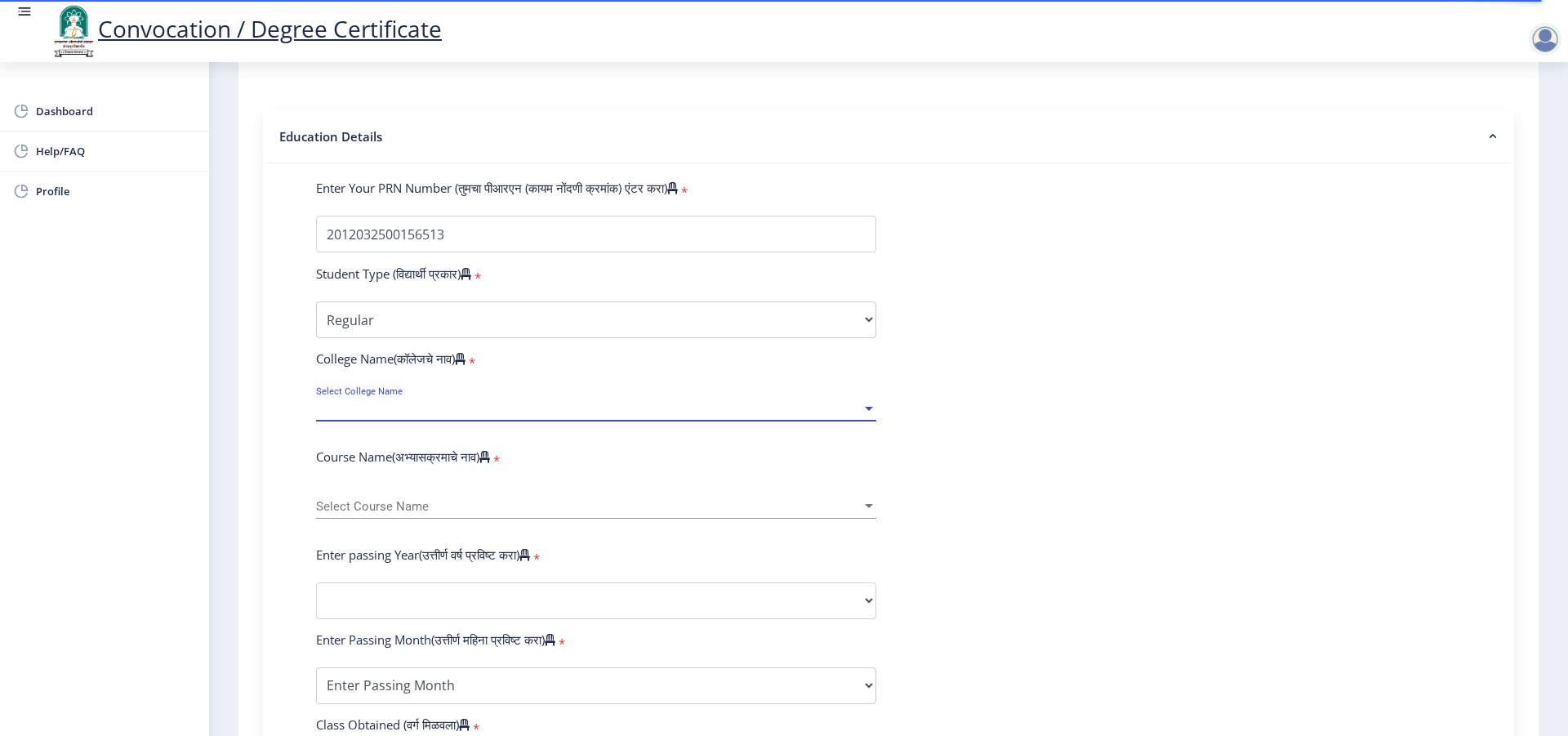
click at [408, 416] on span "Select College Name" at bounding box center [589, 408] width 545 height 14
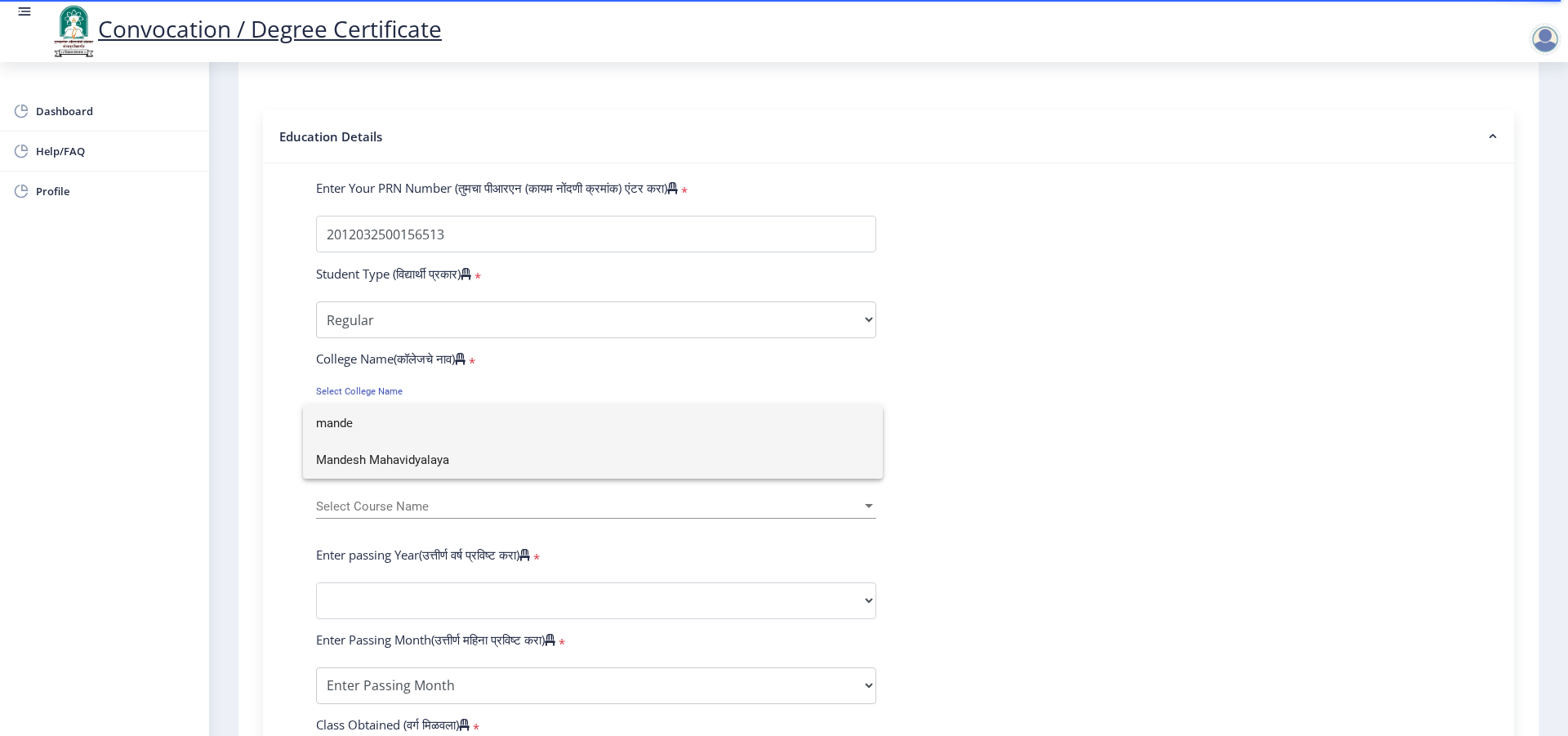
scroll to position [0, 0]
type input "mandesh"
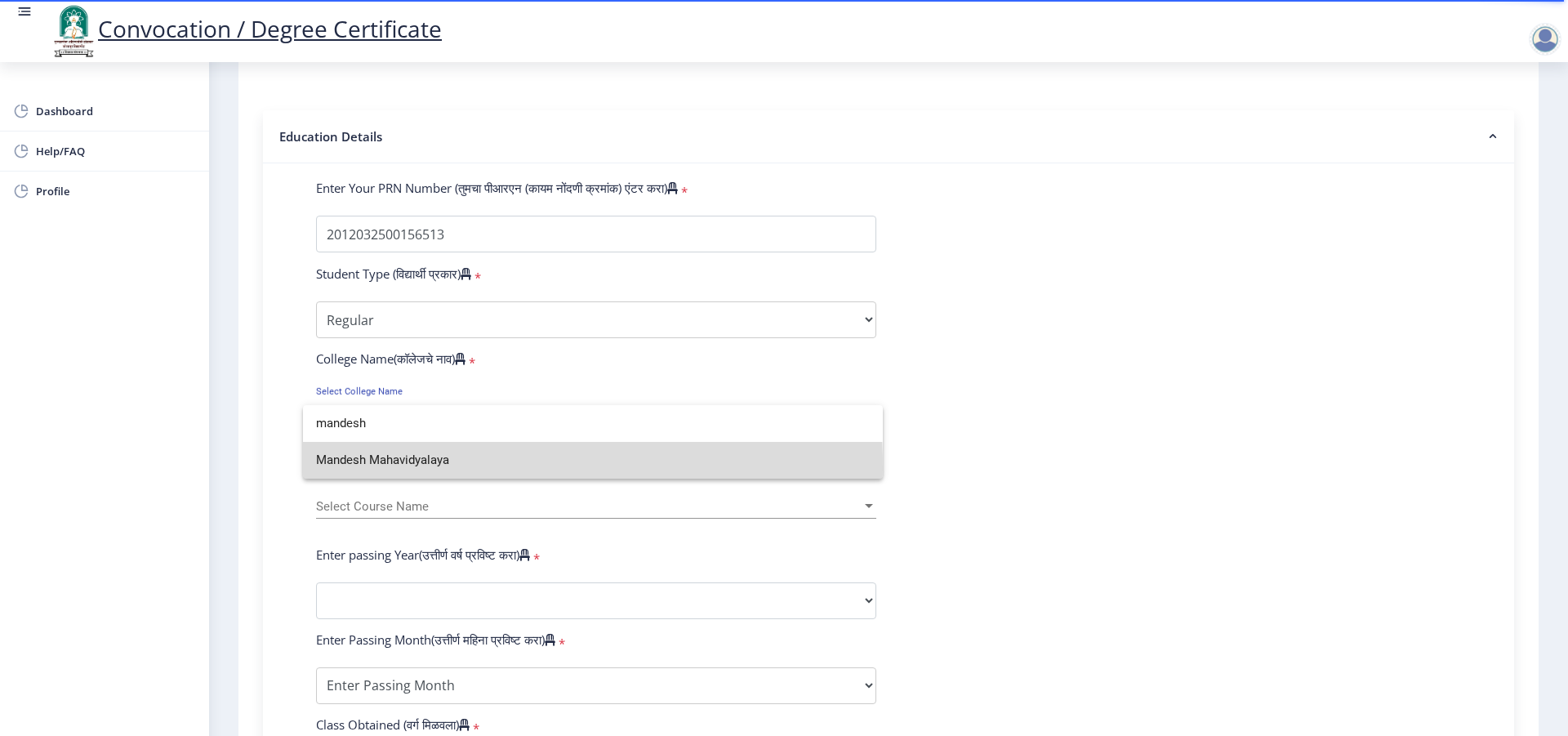
click at [395, 468] on span "Mandesh Mahavidyalaya" at bounding box center [593, 460] width 554 height 37
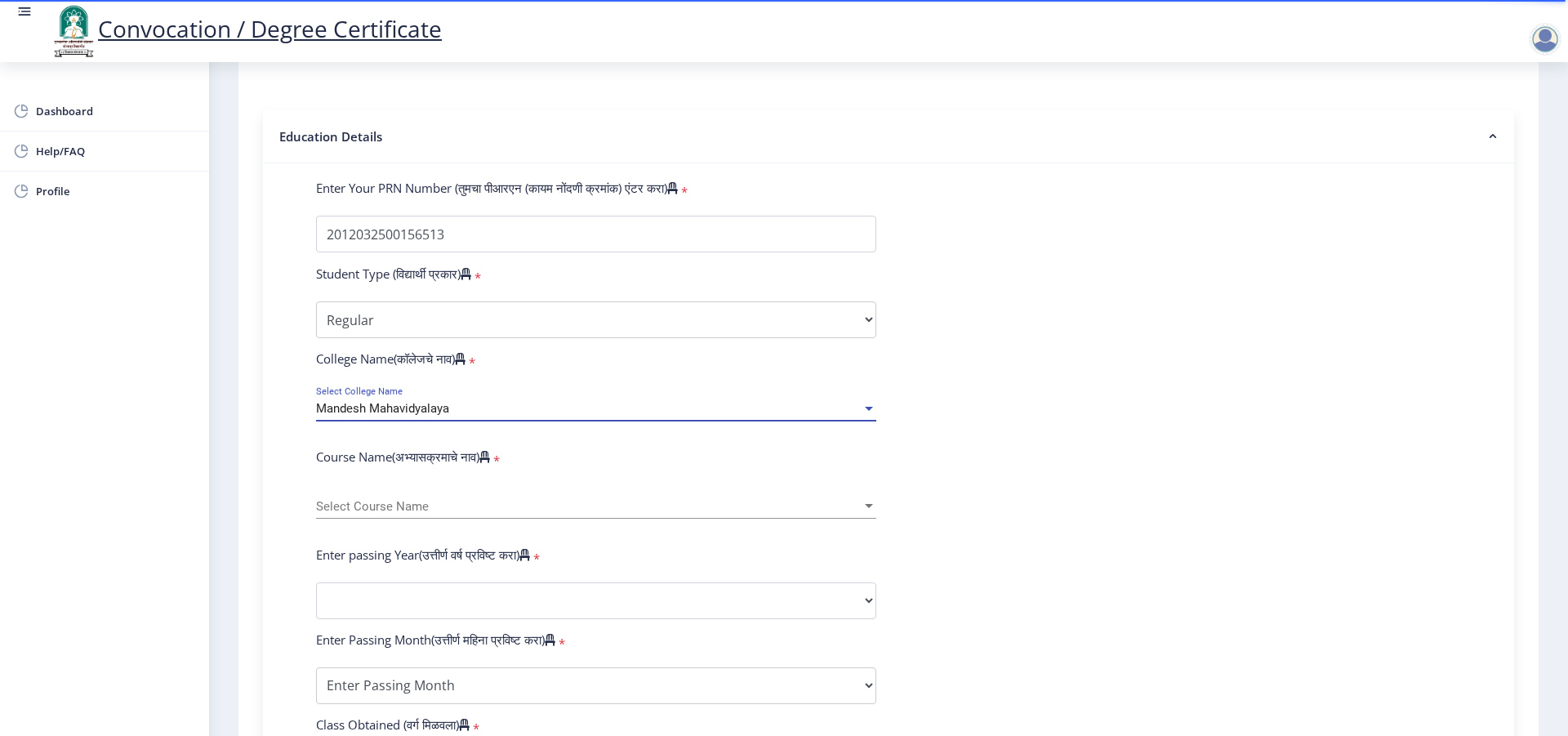
click at [384, 514] on span "Select Course Name" at bounding box center [589, 507] width 545 height 14
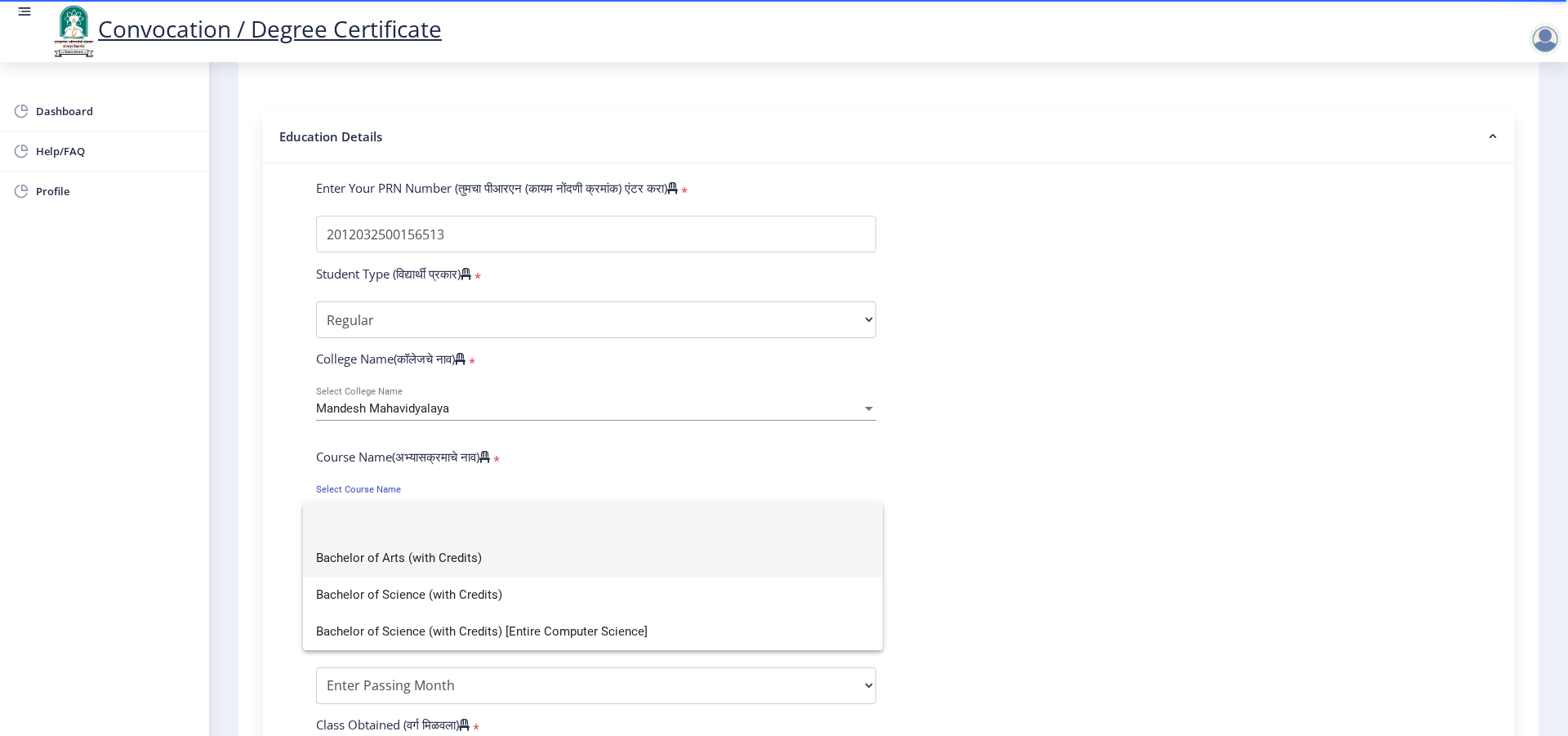
click at [371, 552] on span "Bachelor of Arts (with Credits)" at bounding box center [593, 559] width 554 height 37
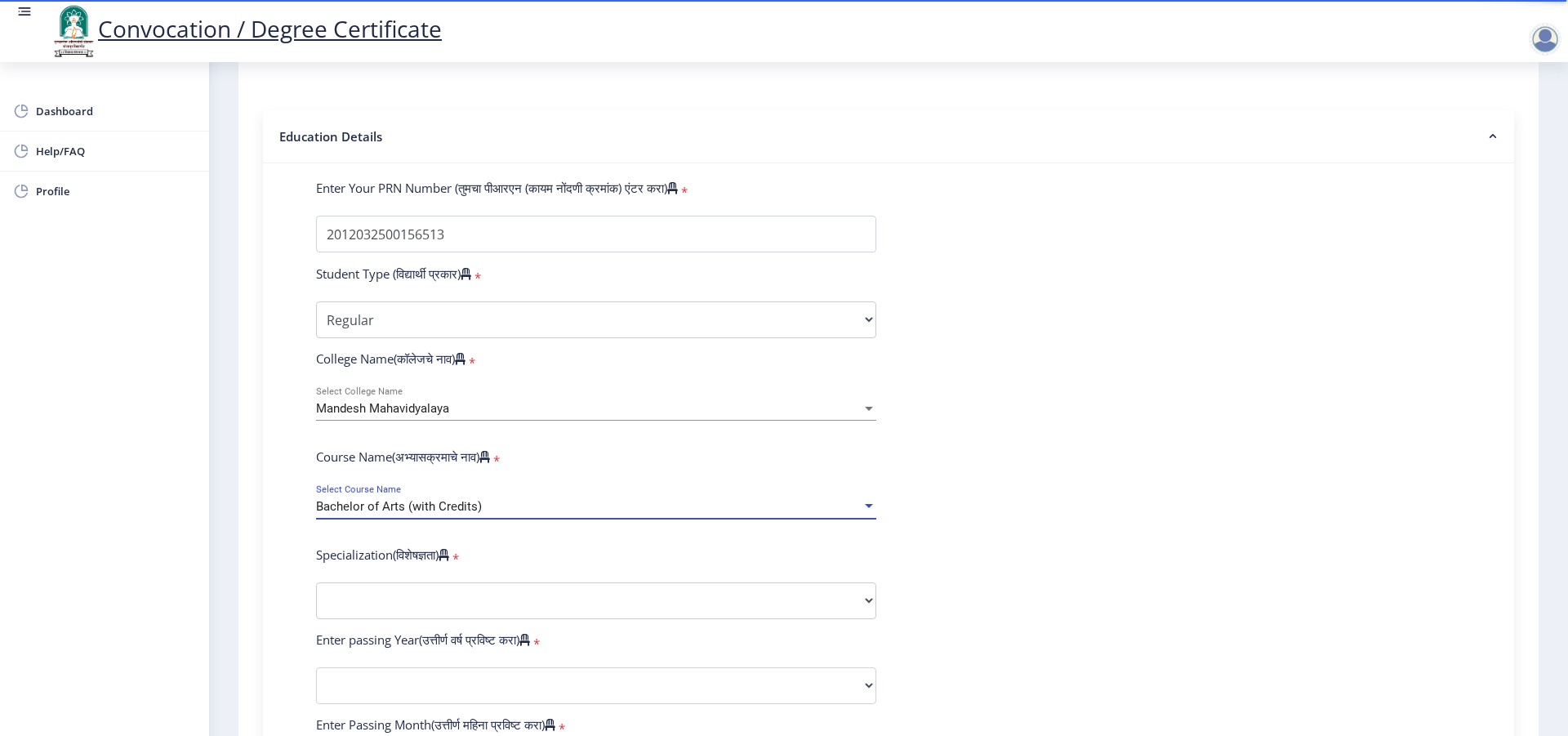
scroll to position [514, 0]
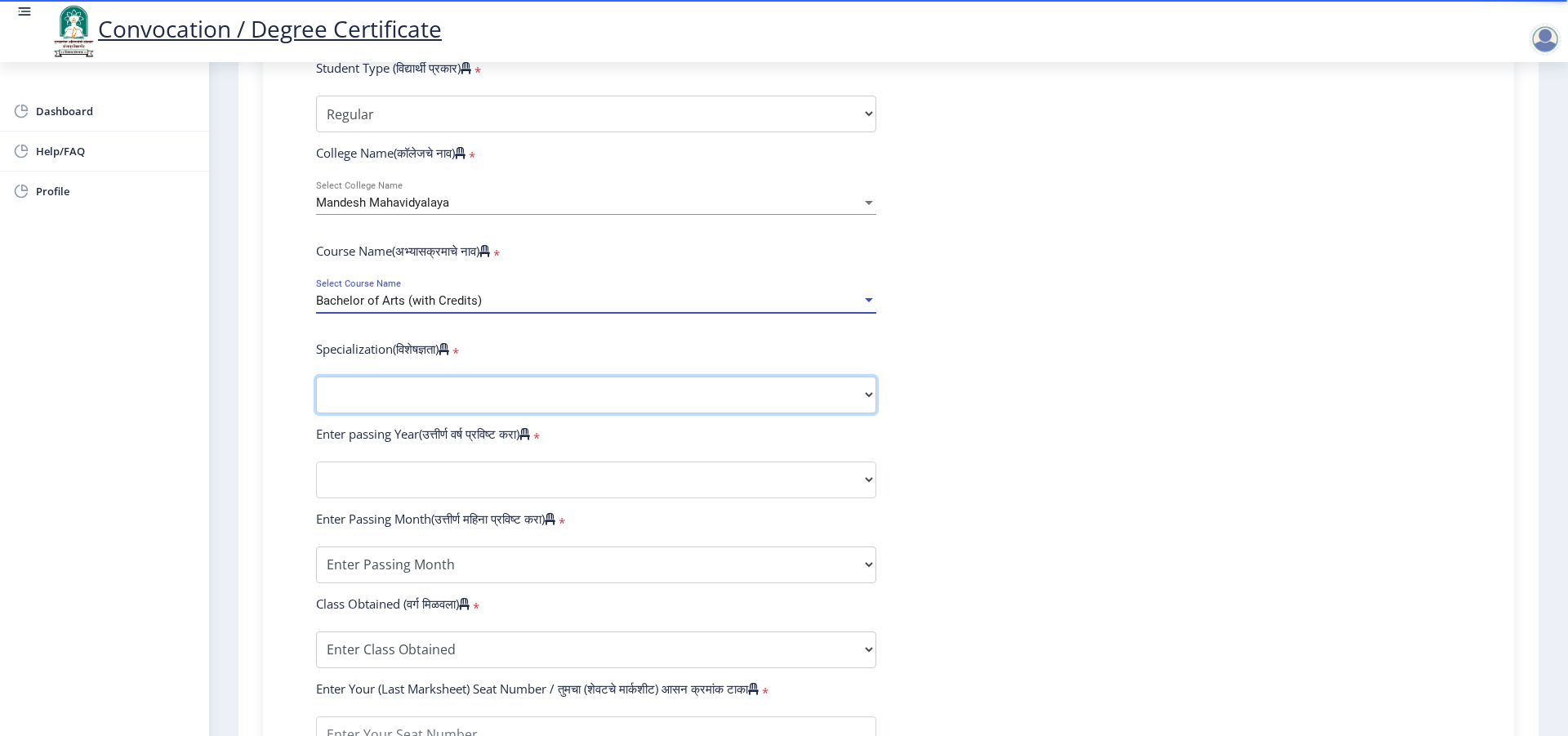
click at [316, 376] on select "Specialization English Geography Hindi Marathi Music Sanskrit Urdu Ancient Indi…" at bounding box center [596, 395] width 560 height 37
select select "Economics"
click option "Economics" at bounding box center [0, 0] width 0 height 0
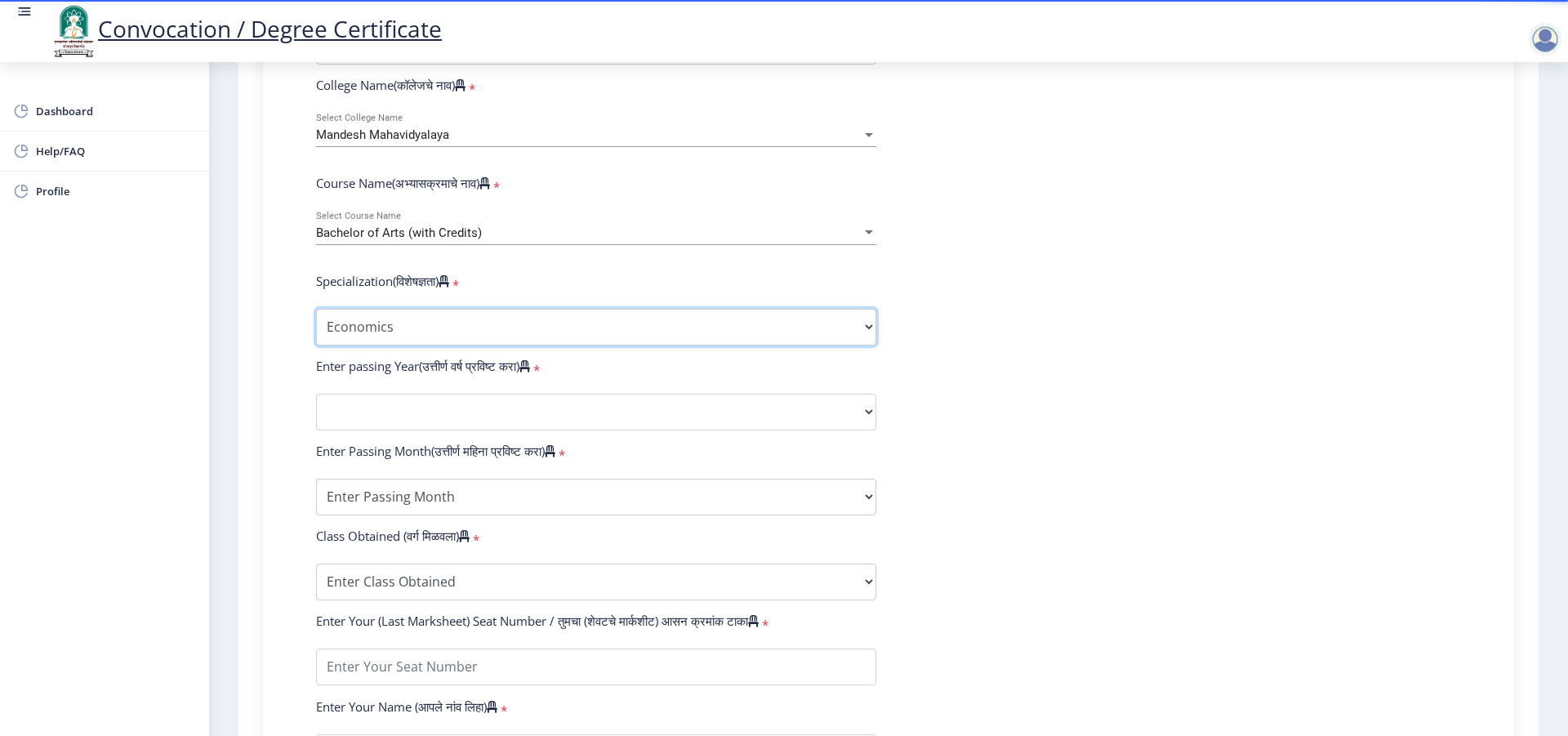
scroll to position [617, 0]
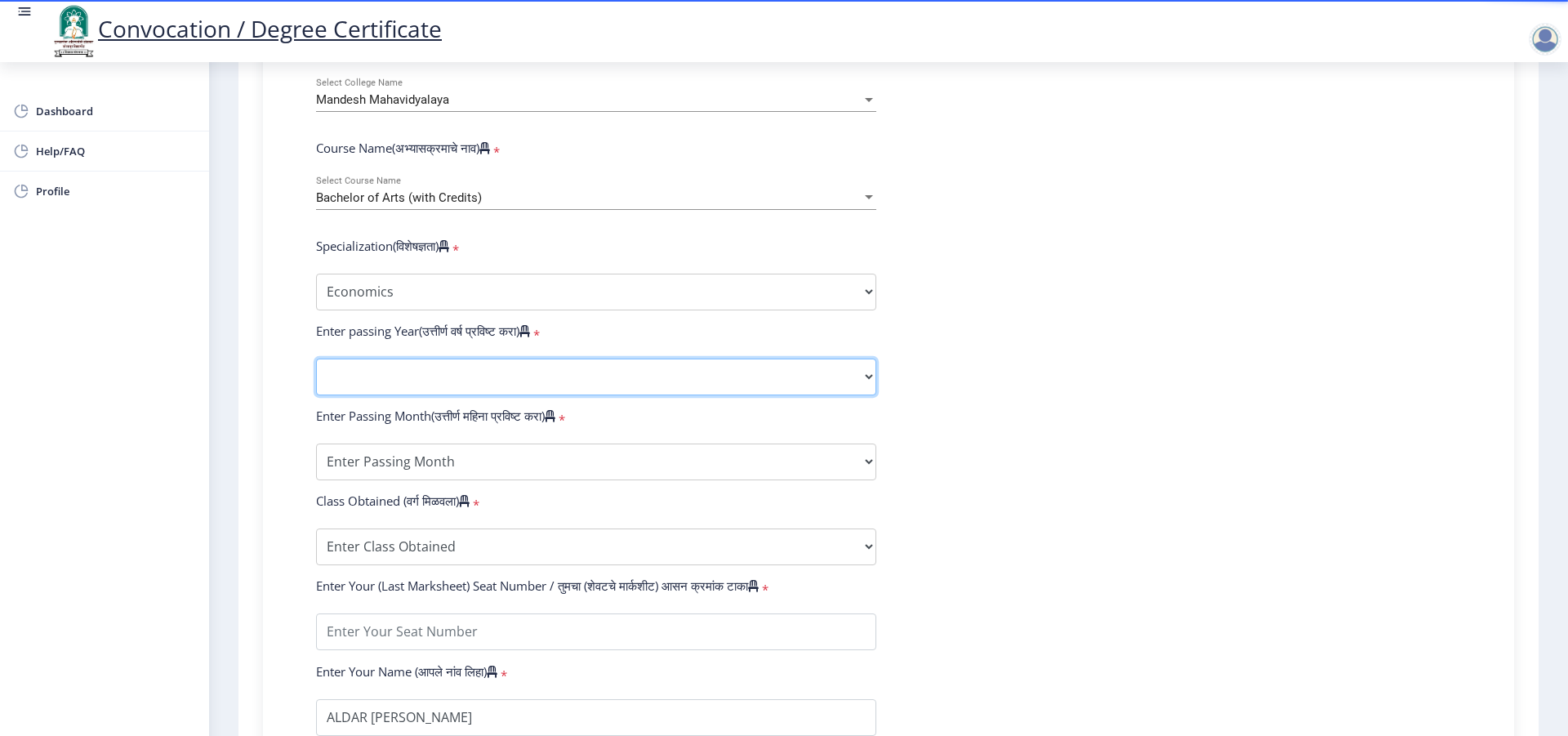
click at [316, 359] on select "2025 2024 2023 2022 2021 2020 2019 2018 2017 2016 2015 2014 2013 2012 2011 2010…" at bounding box center [596, 377] width 560 height 37
select select "2017"
click option "2017" at bounding box center [0, 0] width 0 height 0
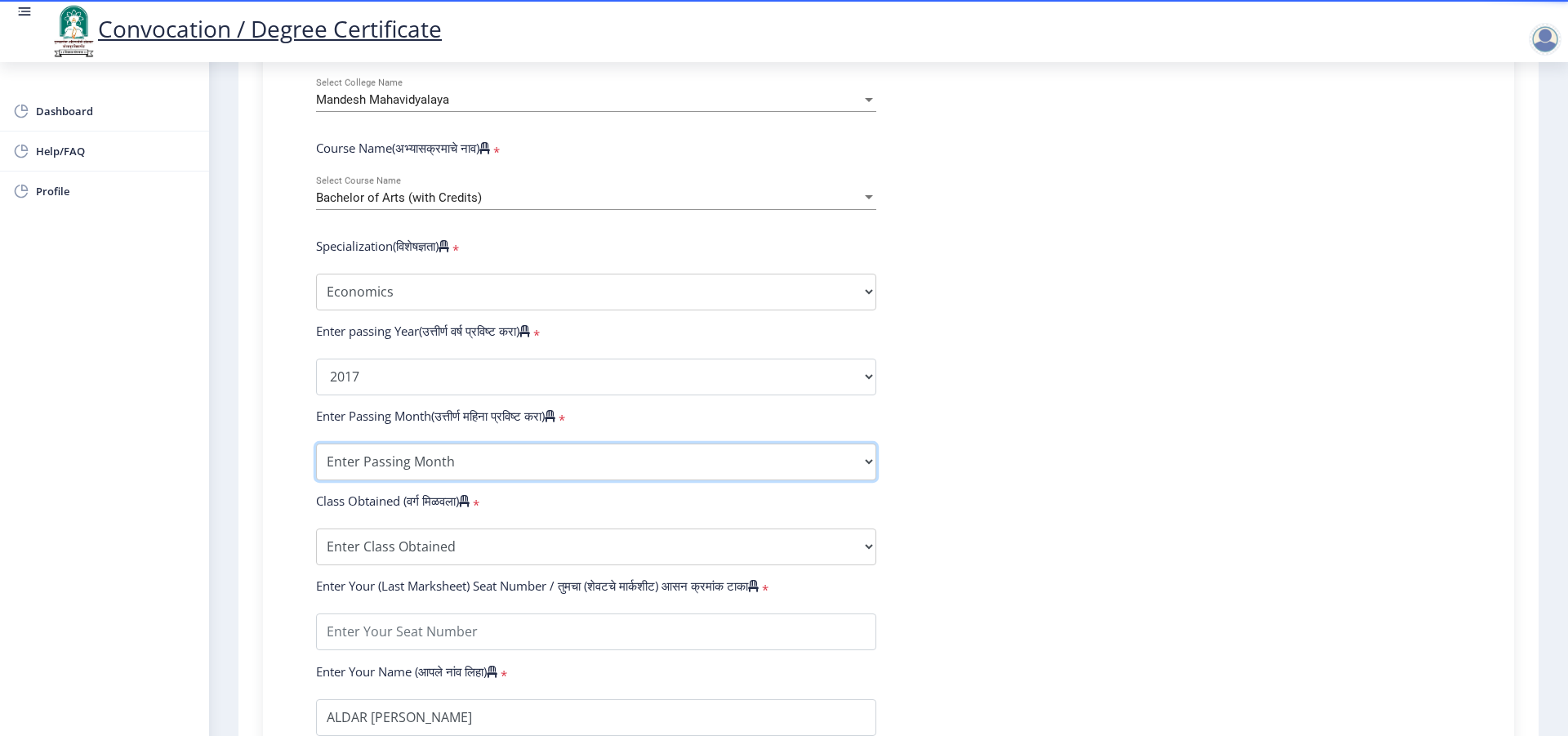
click at [316, 443] on select "Enter Passing Month March April May October November December" at bounding box center [596, 462] width 560 height 37
select select "March"
click option "March" at bounding box center [0, 0] width 0 height 0
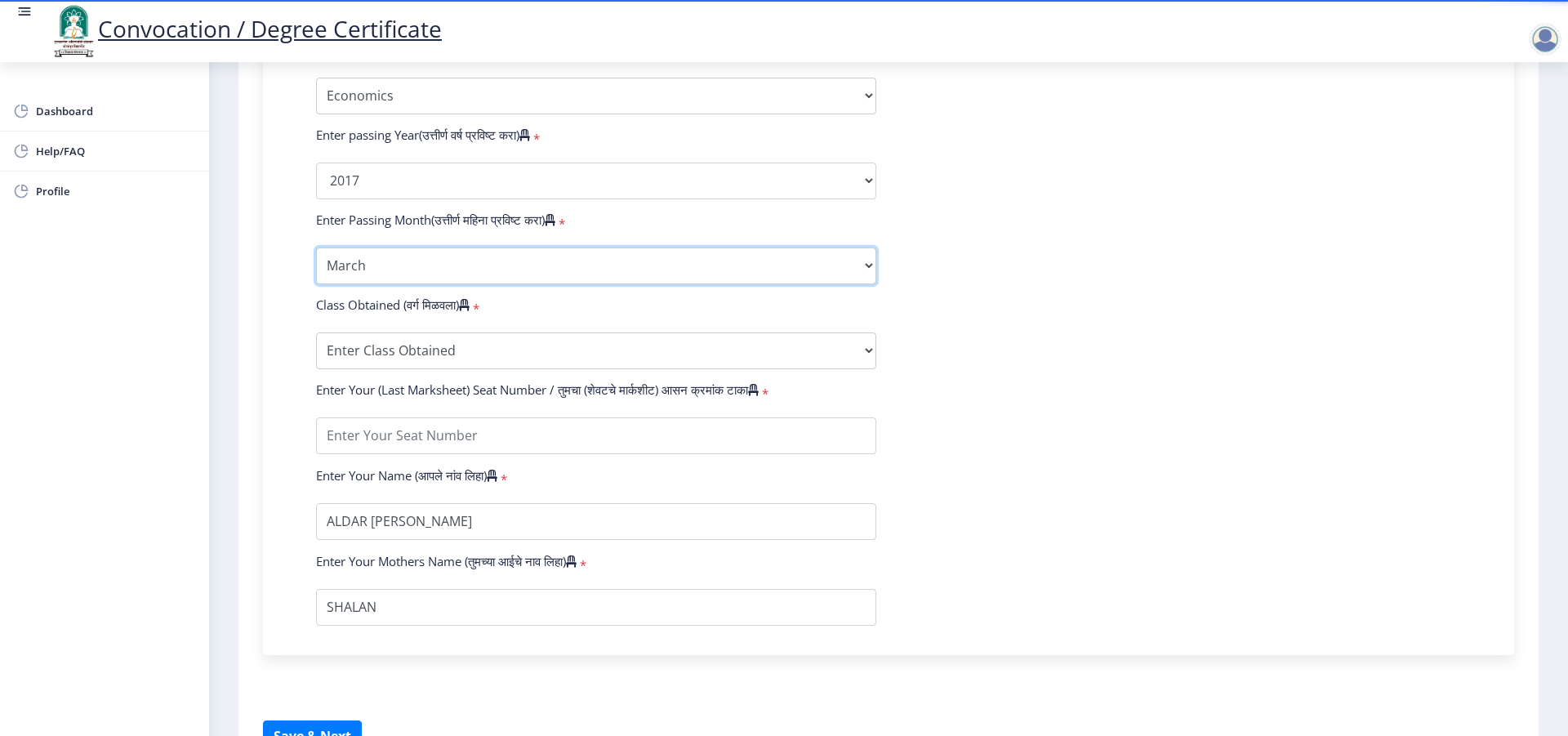
scroll to position [823, 0]
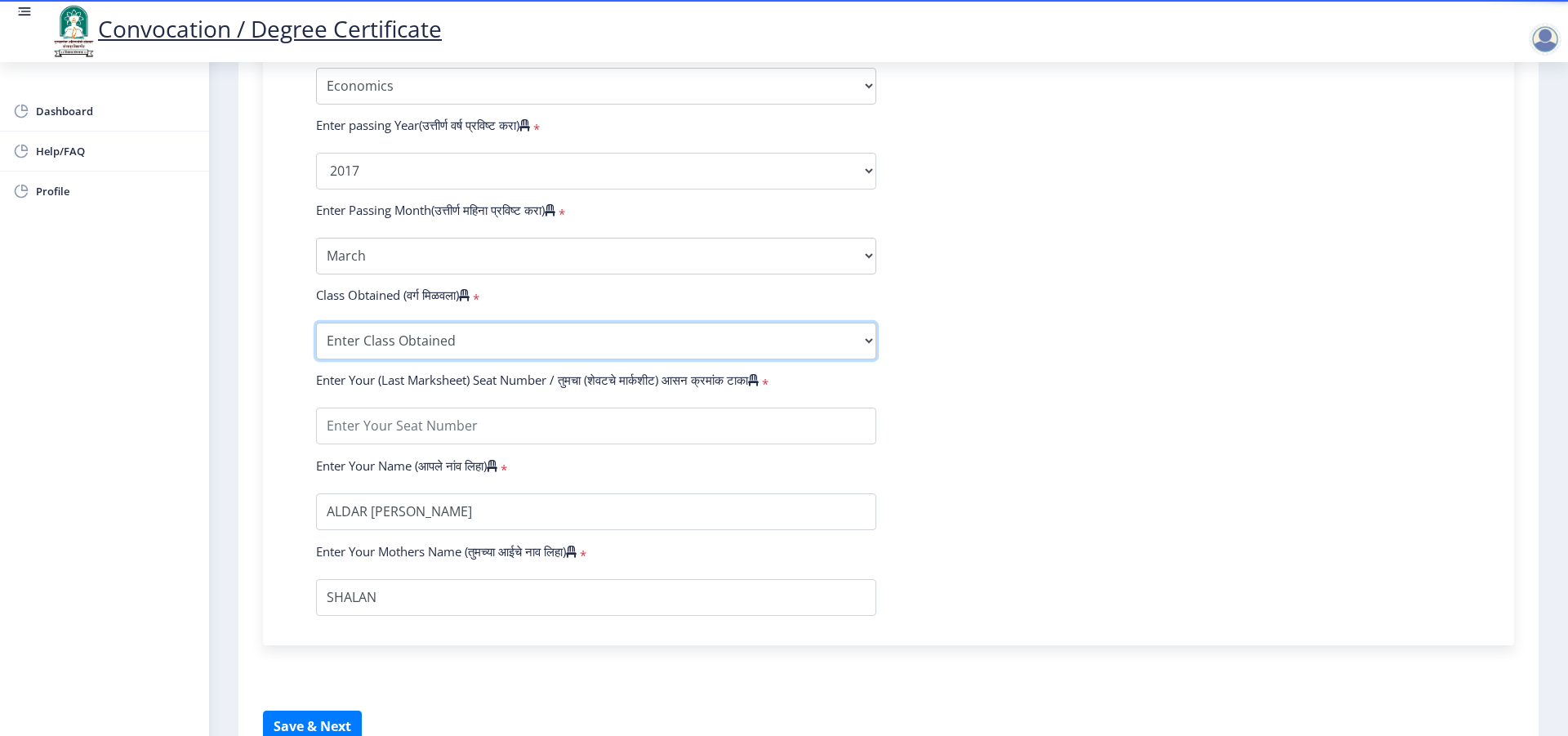
click at [316, 323] on select "Enter Class Obtained FIRST CLASS WITH DISTINCTION FIRST CLASS HIGHER SECOND CLA…" at bounding box center [596, 341] width 560 height 37
select select "Grade O"
click option "Grade O" at bounding box center [0, 0] width 0 height 0
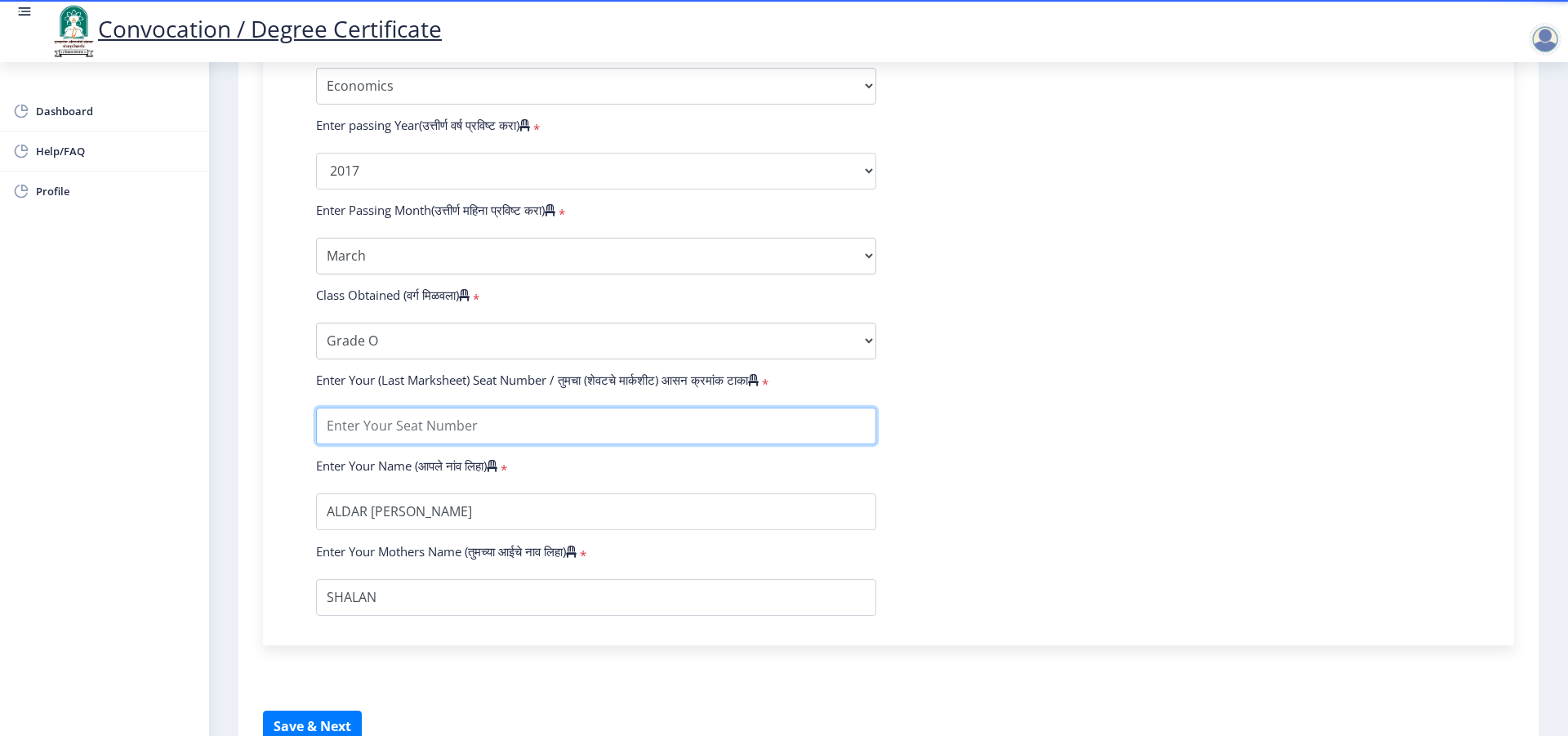
click at [394, 444] on input "textarea" at bounding box center [596, 426] width 560 height 37
type input "183570"
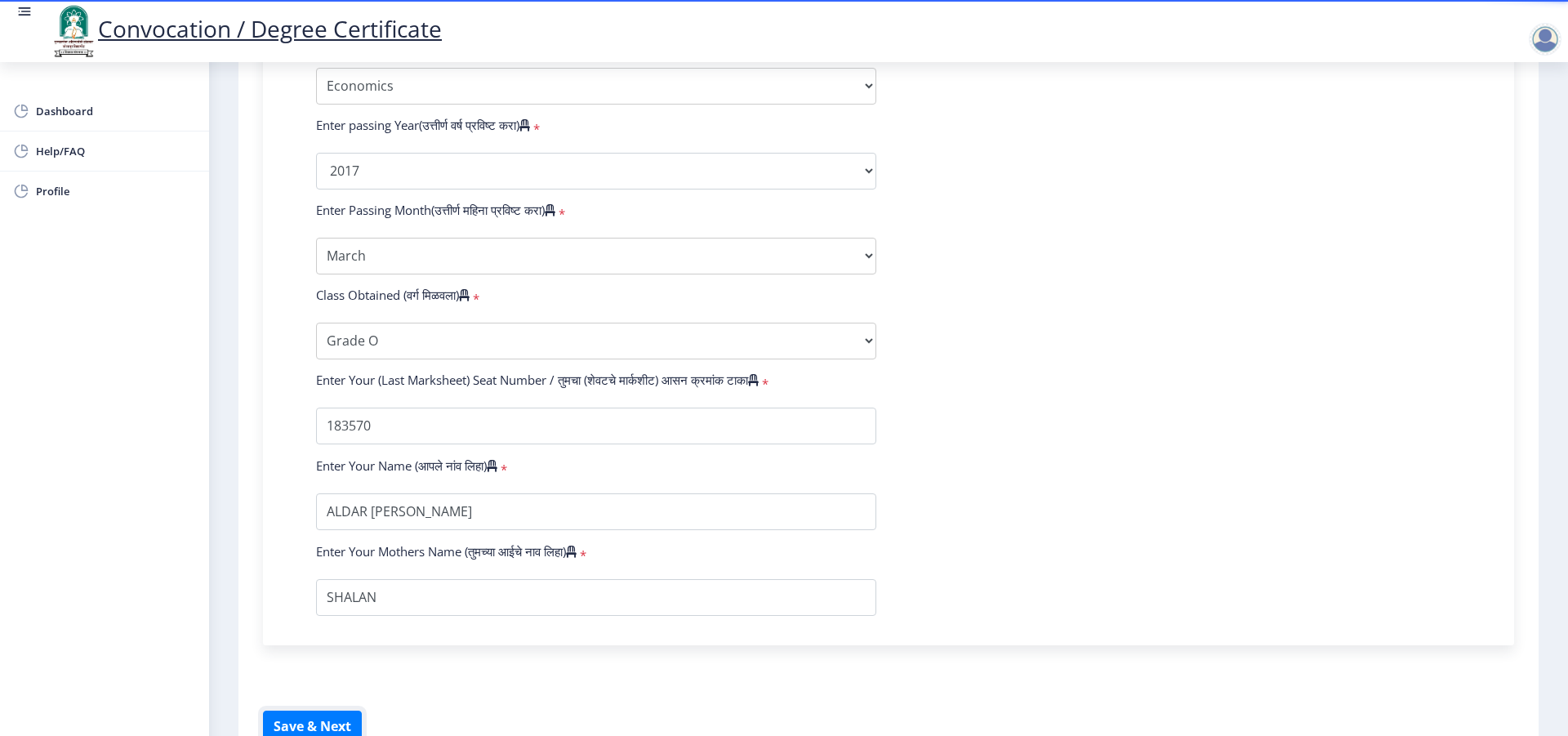
scroll to position [928, 0]
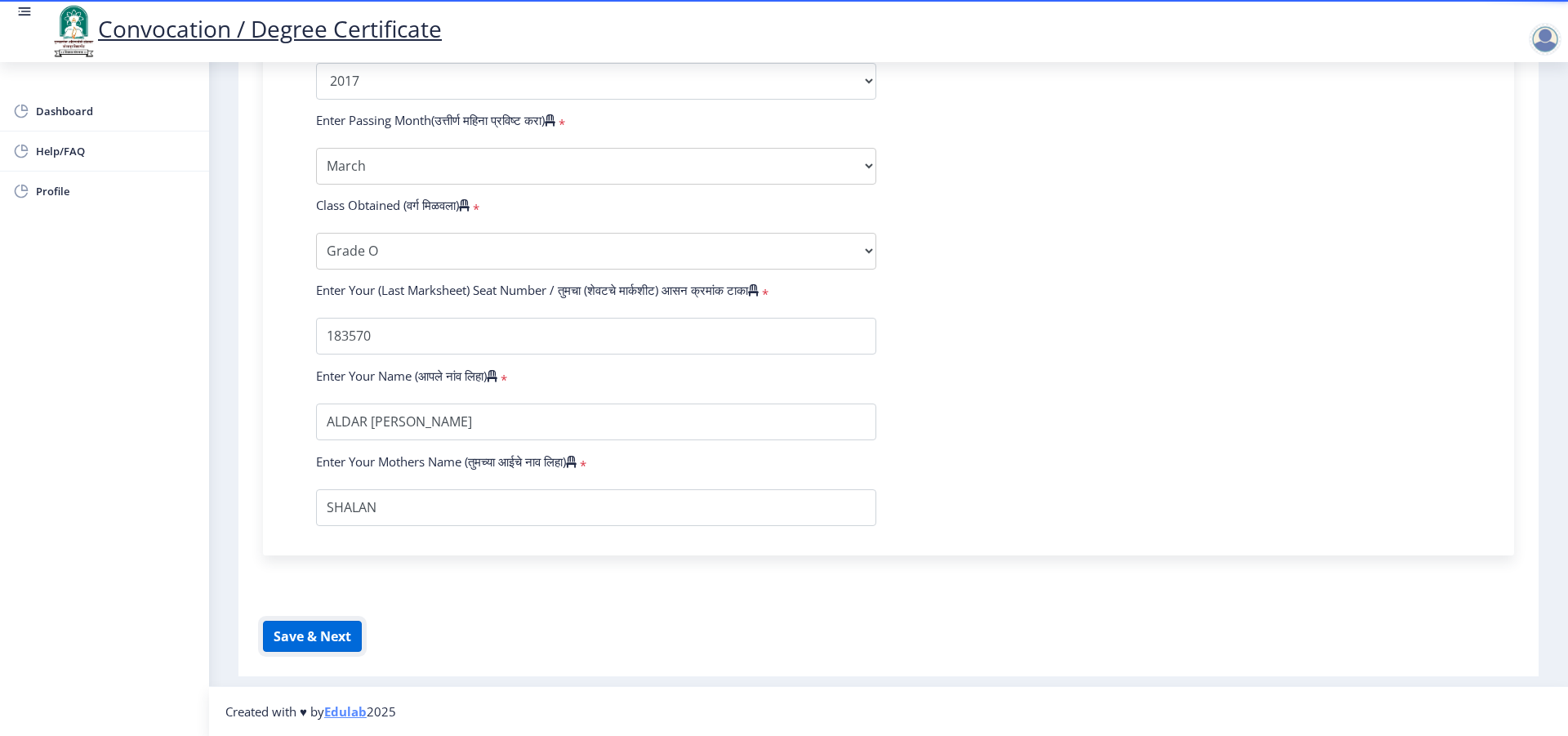
click at [324, 630] on button "Save & Next" at bounding box center [312, 636] width 99 height 31
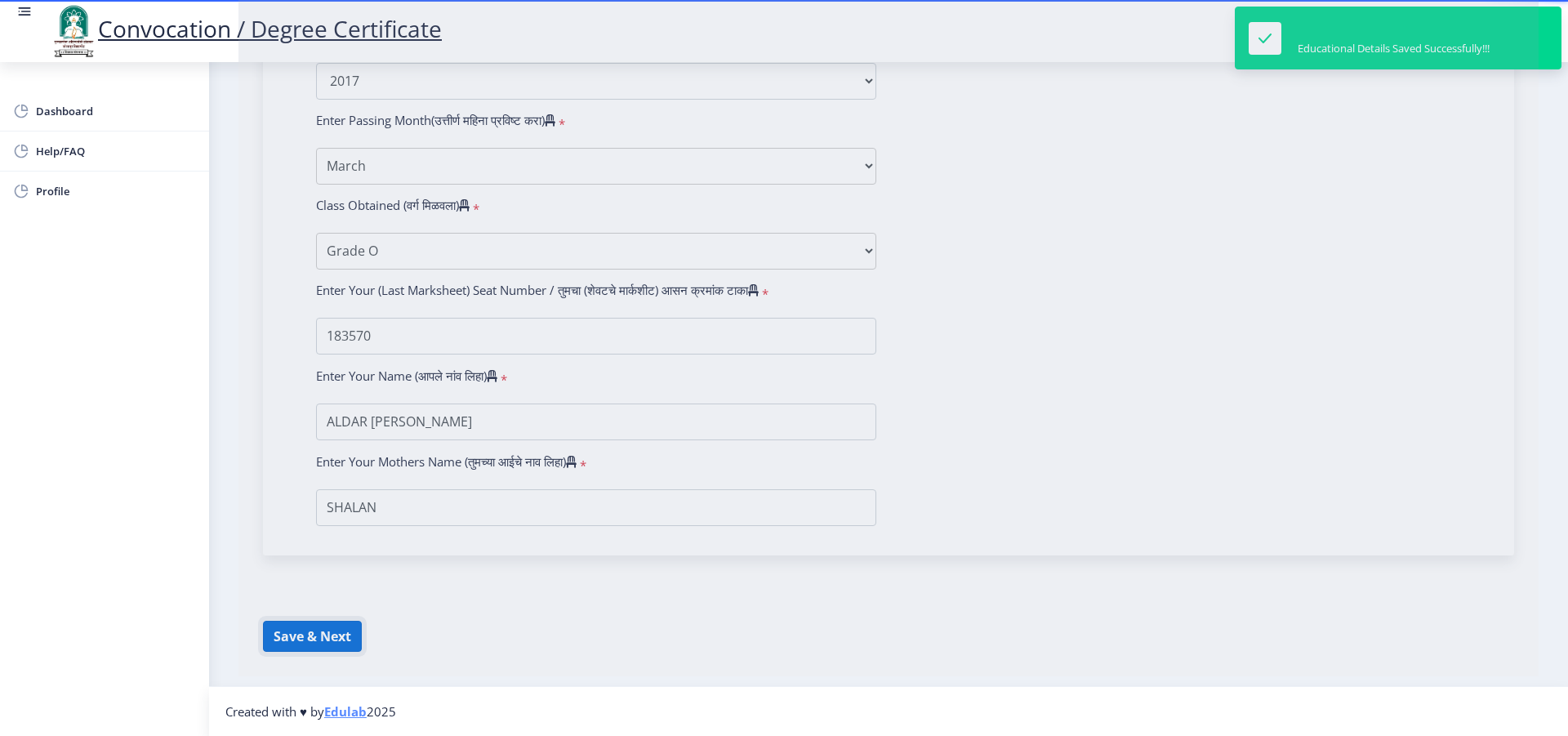
select select
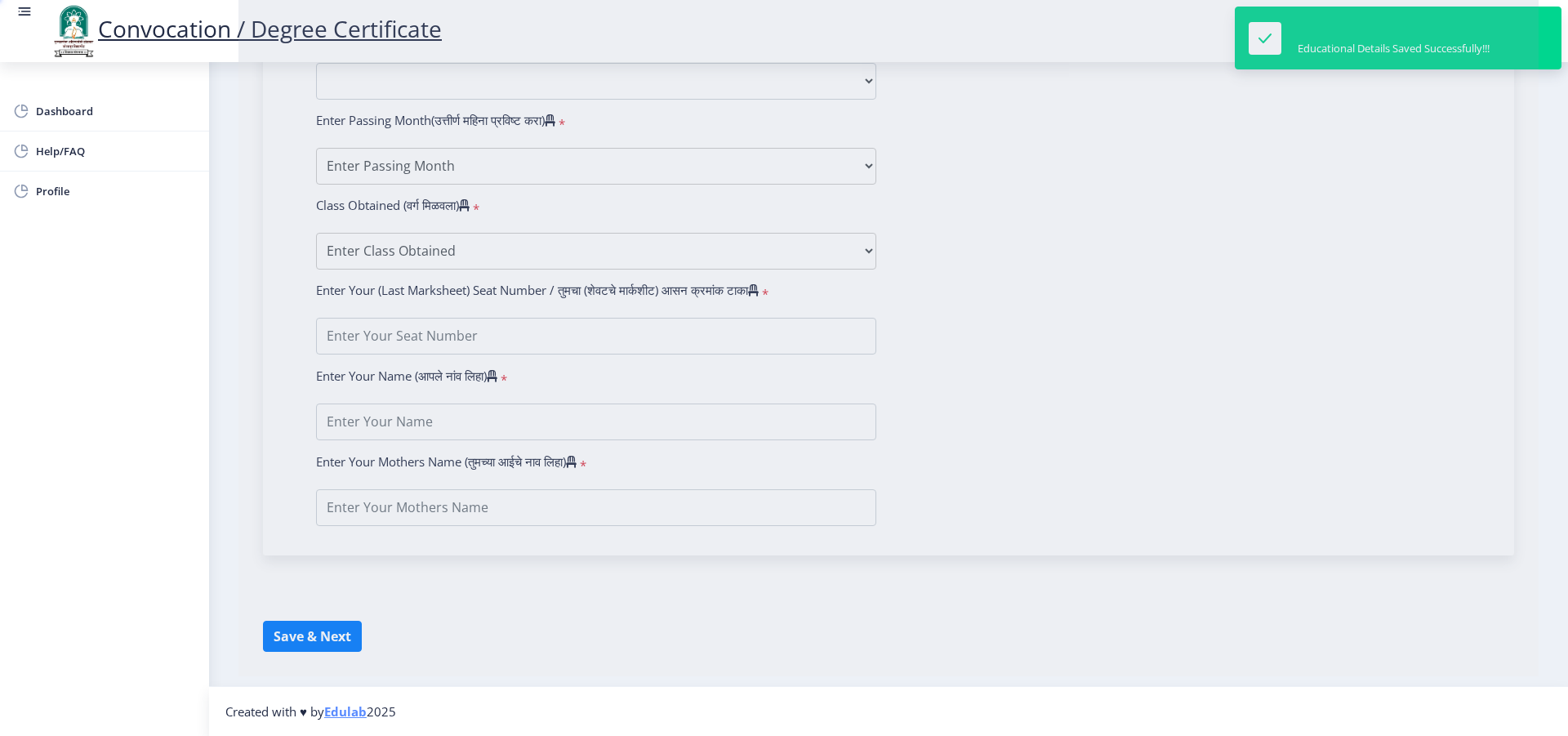
type input "ALDAR HANMANT SAMPAT"
type input "SHALAN"
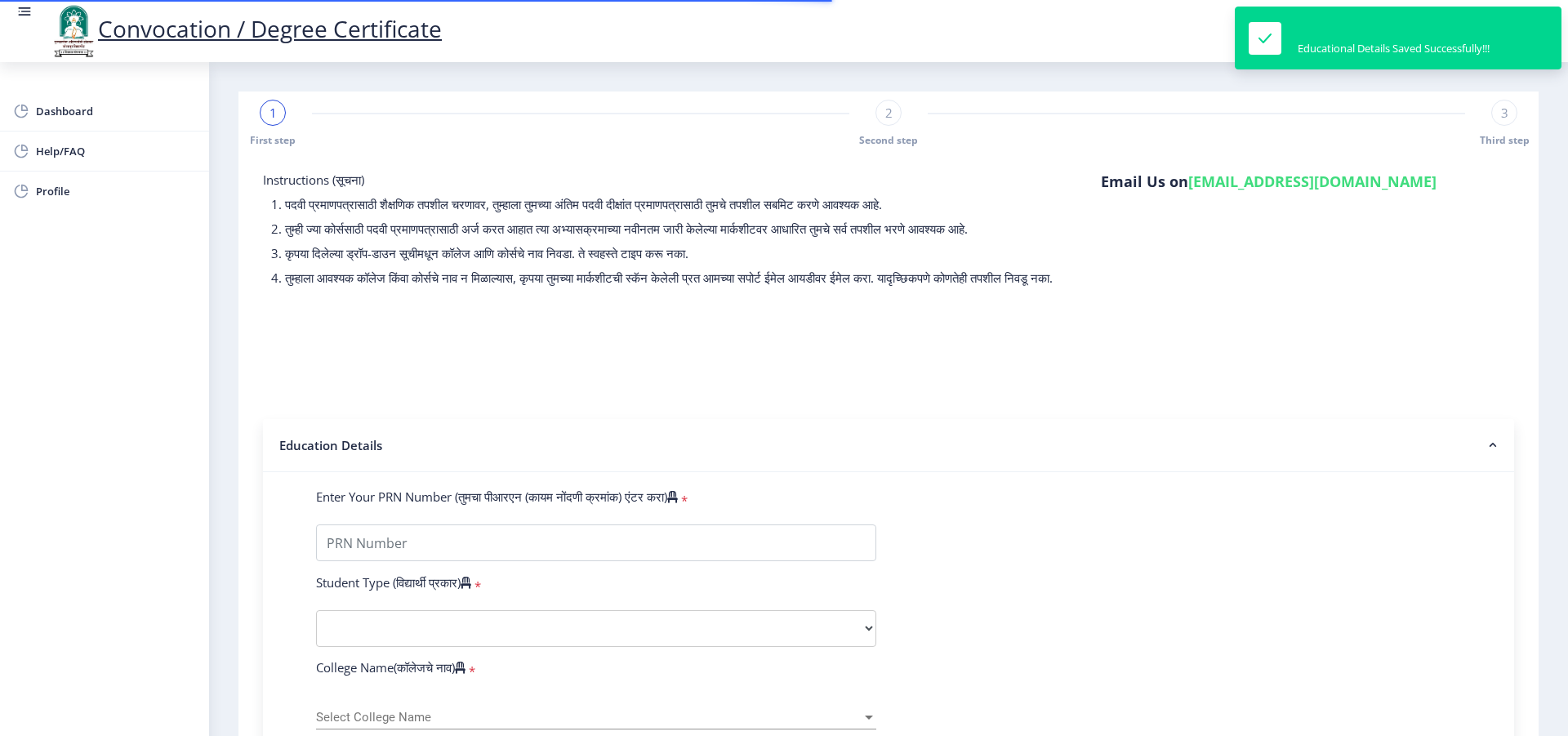
type input "2012032500156513"
select select "Regular"
select select "2017"
select select "March"
select select "Grade O"
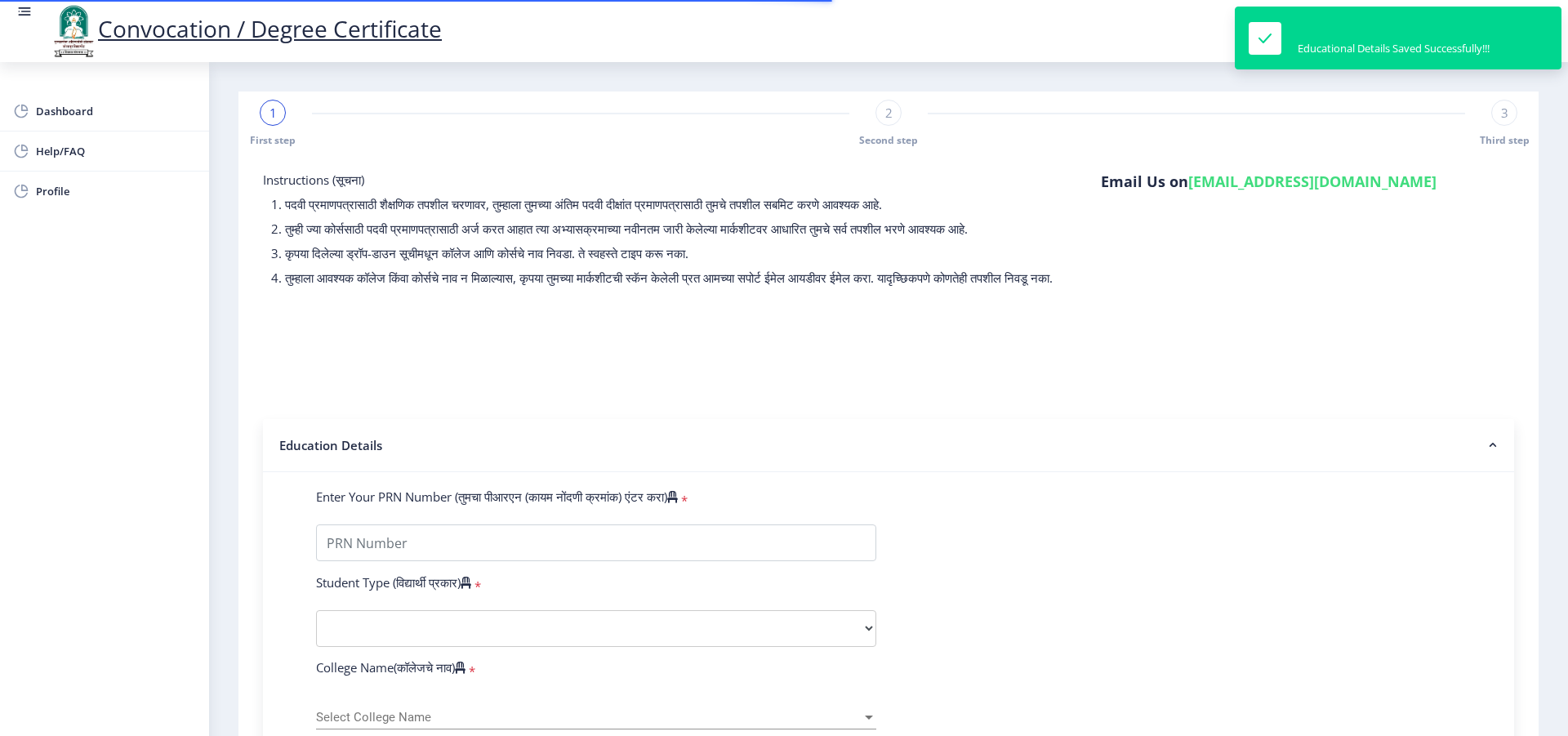
type input "183570"
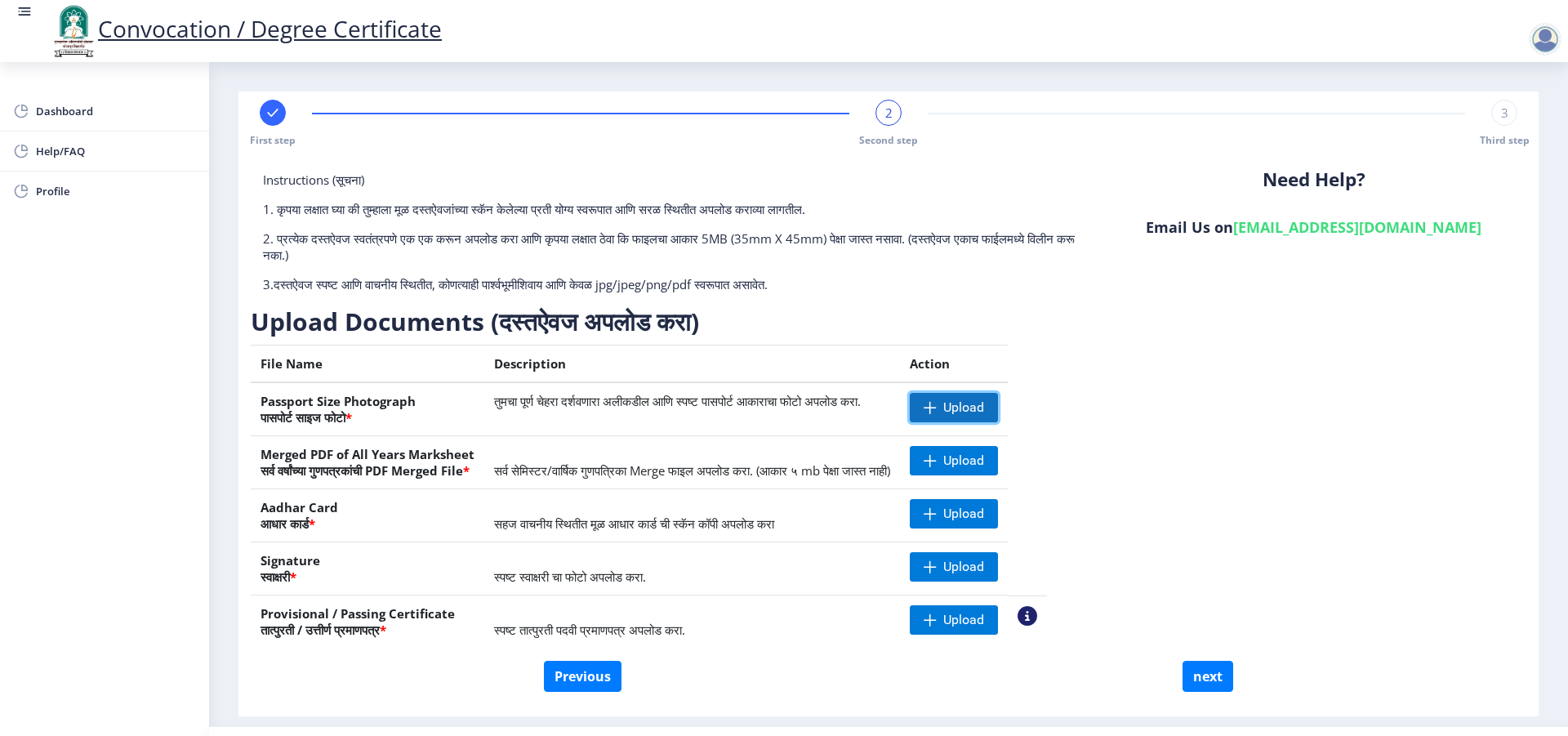
click at [998, 408] on span "Upload" at bounding box center [953, 407] width 88 height 29
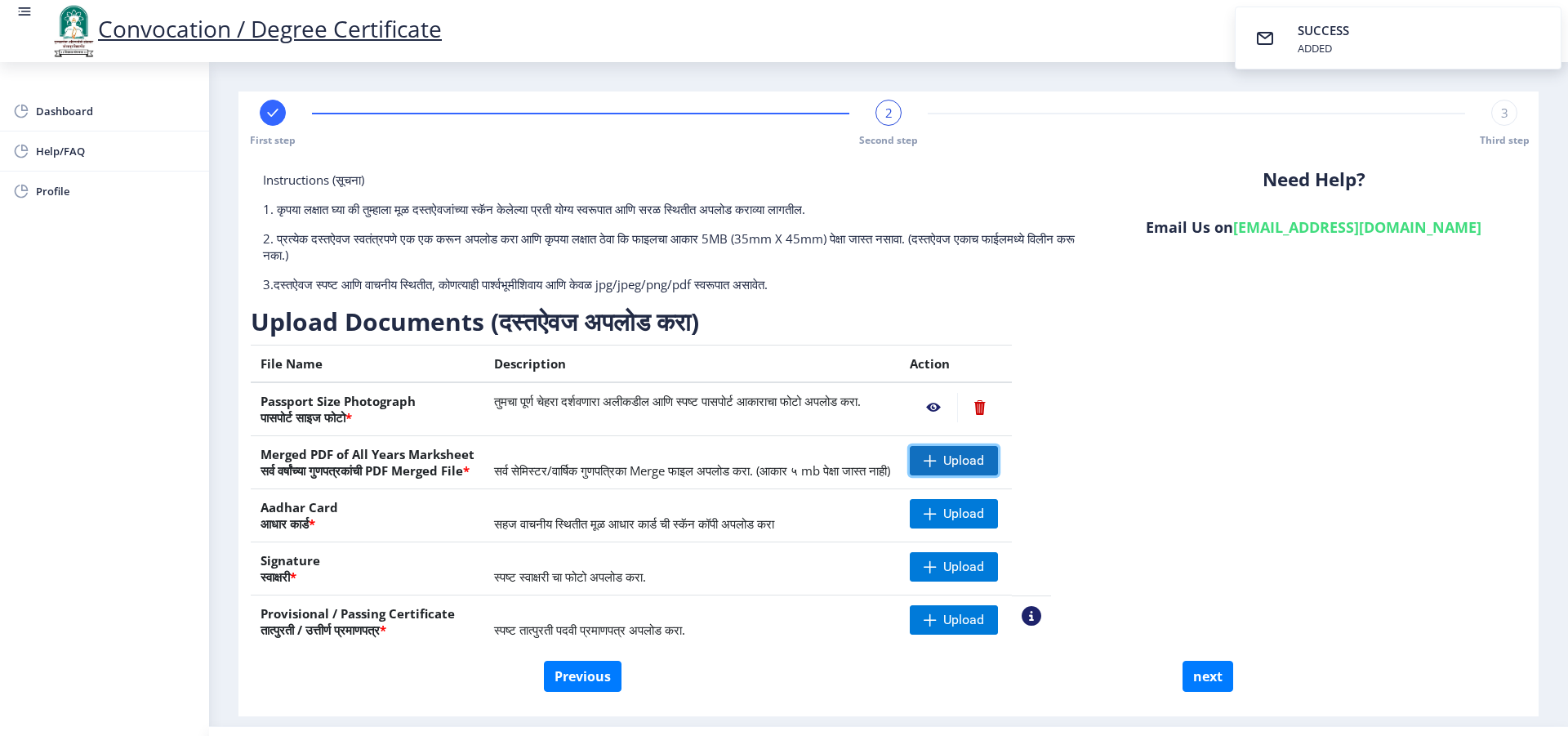
click at [993, 458] on span "Upload" at bounding box center [953, 460] width 88 height 29
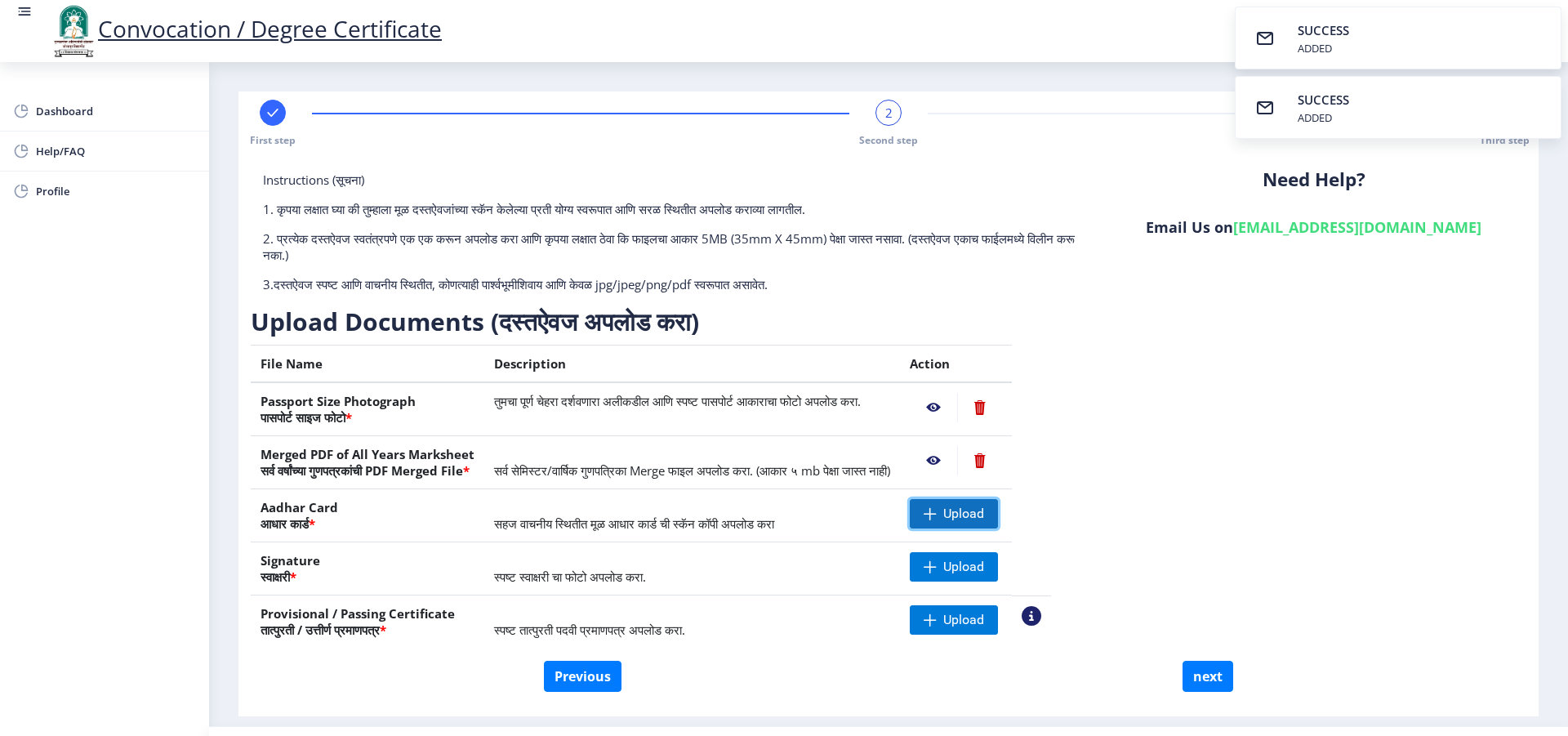
click at [984, 517] on span "Upload" at bounding box center [963, 514] width 41 height 17
click at [998, 558] on span "Upload" at bounding box center [953, 566] width 88 height 29
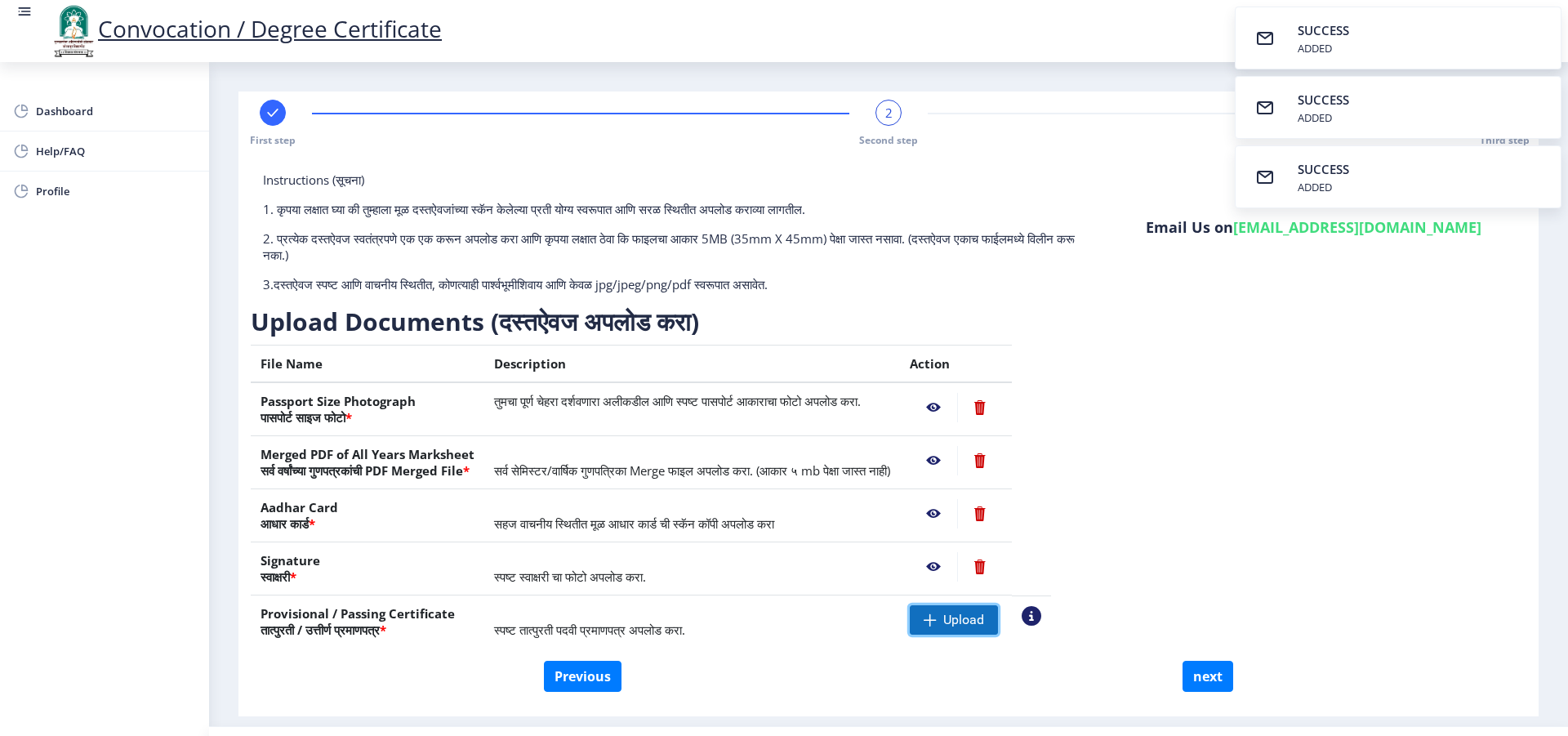
click at [984, 617] on span "Upload" at bounding box center [963, 620] width 41 height 17
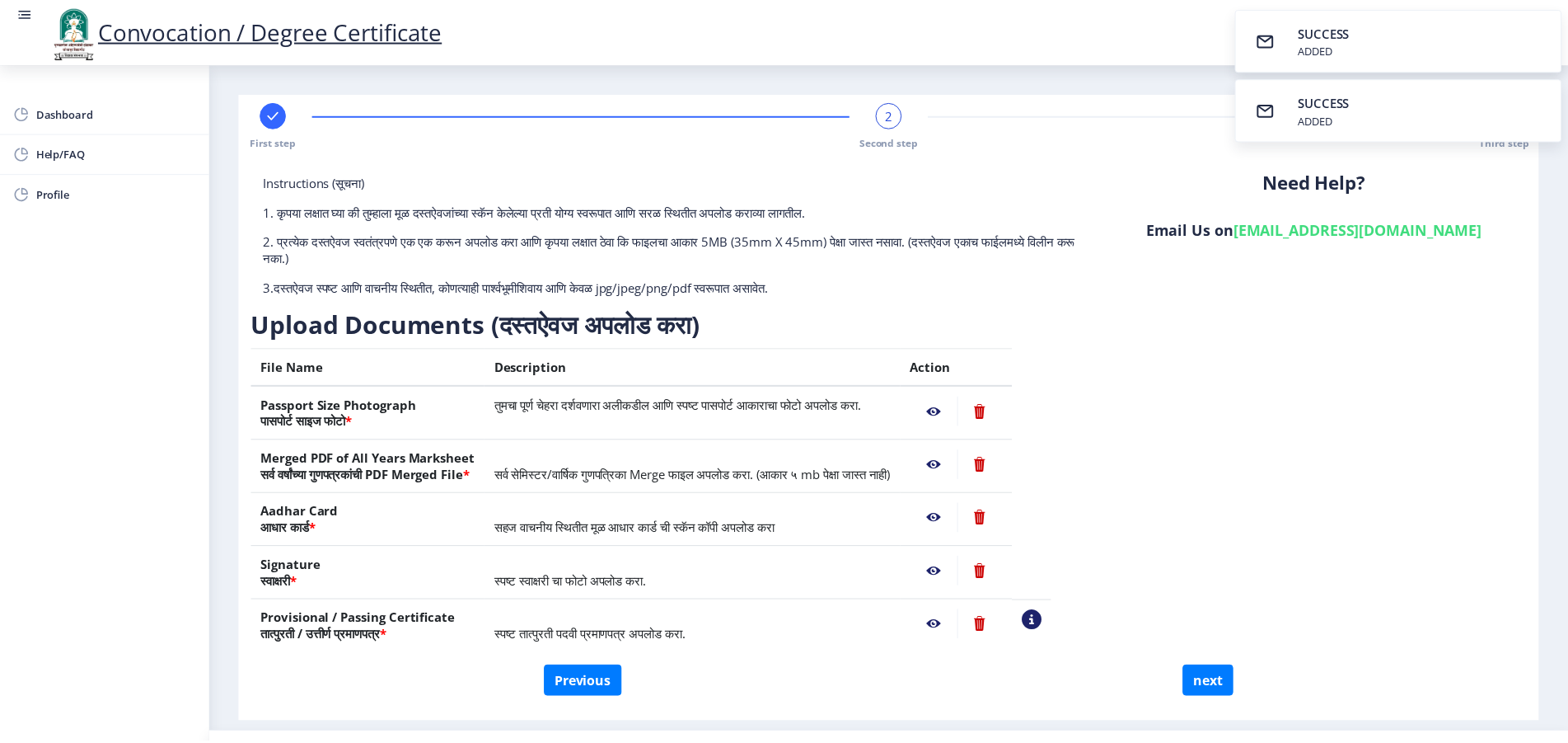
scroll to position [41, 0]
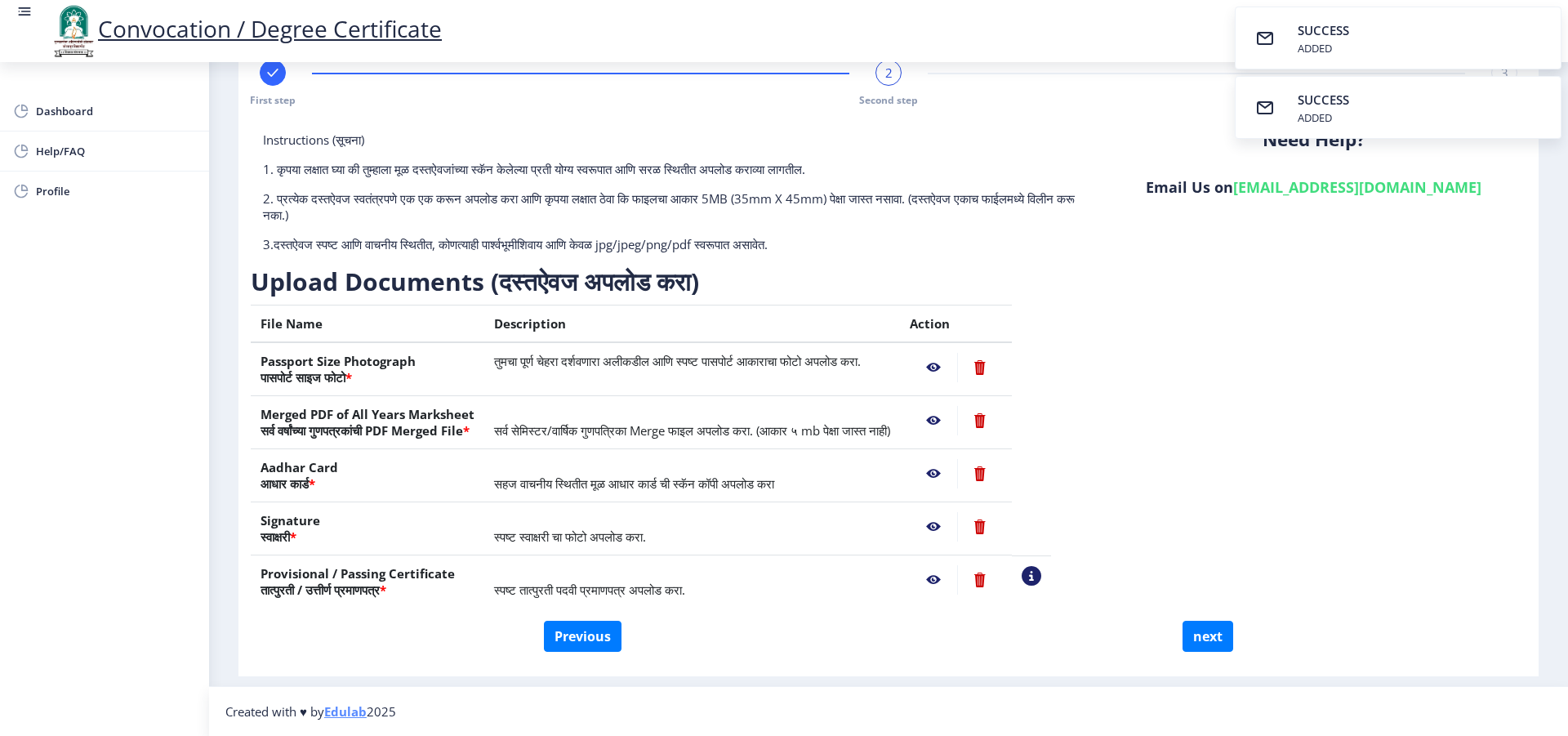
click at [958, 576] on nb-action at bounding box center [933, 580] width 48 height 29
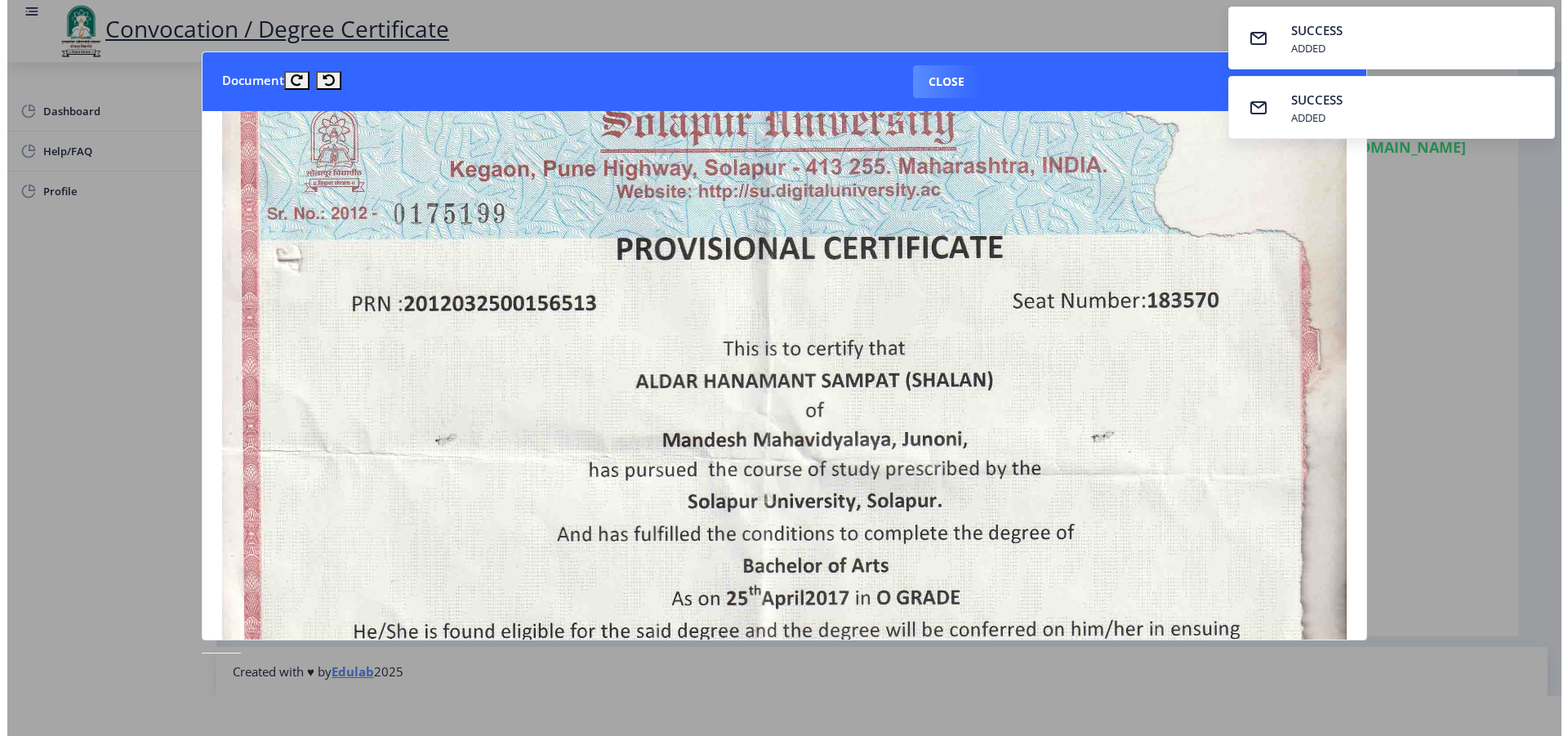
scroll to position [98, 0]
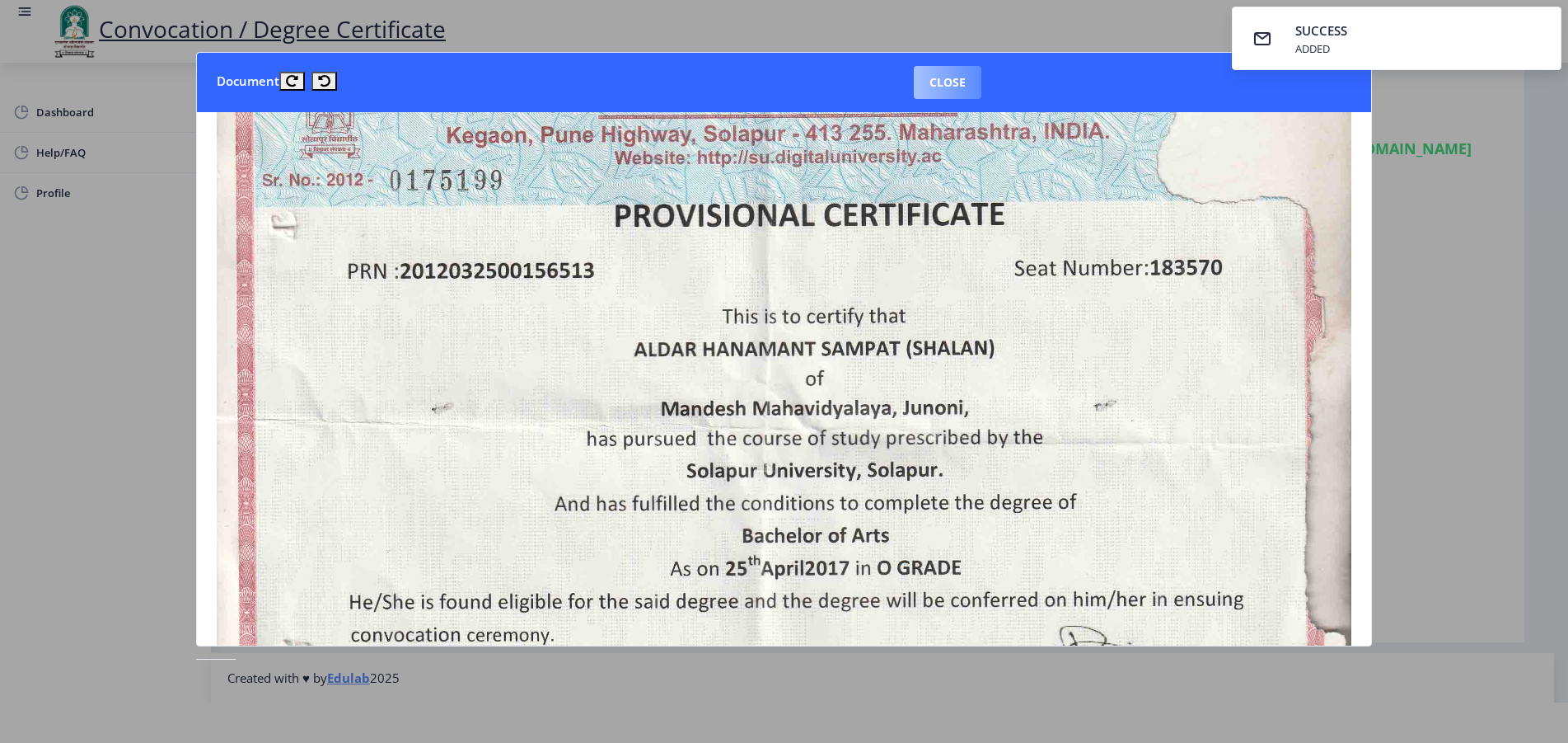
click at [954, 86] on button "Close" at bounding box center [948, 82] width 68 height 33
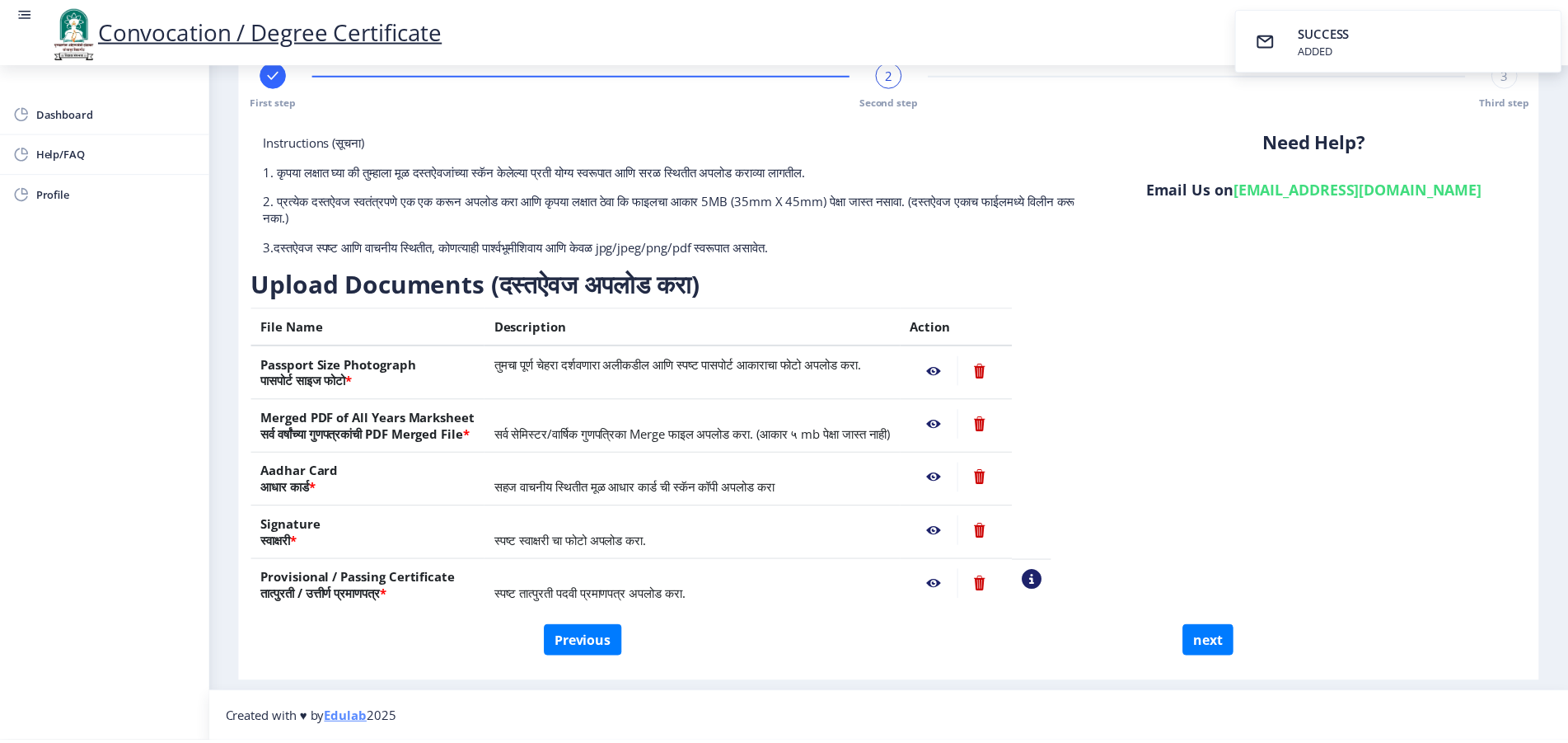
scroll to position [41, 0]
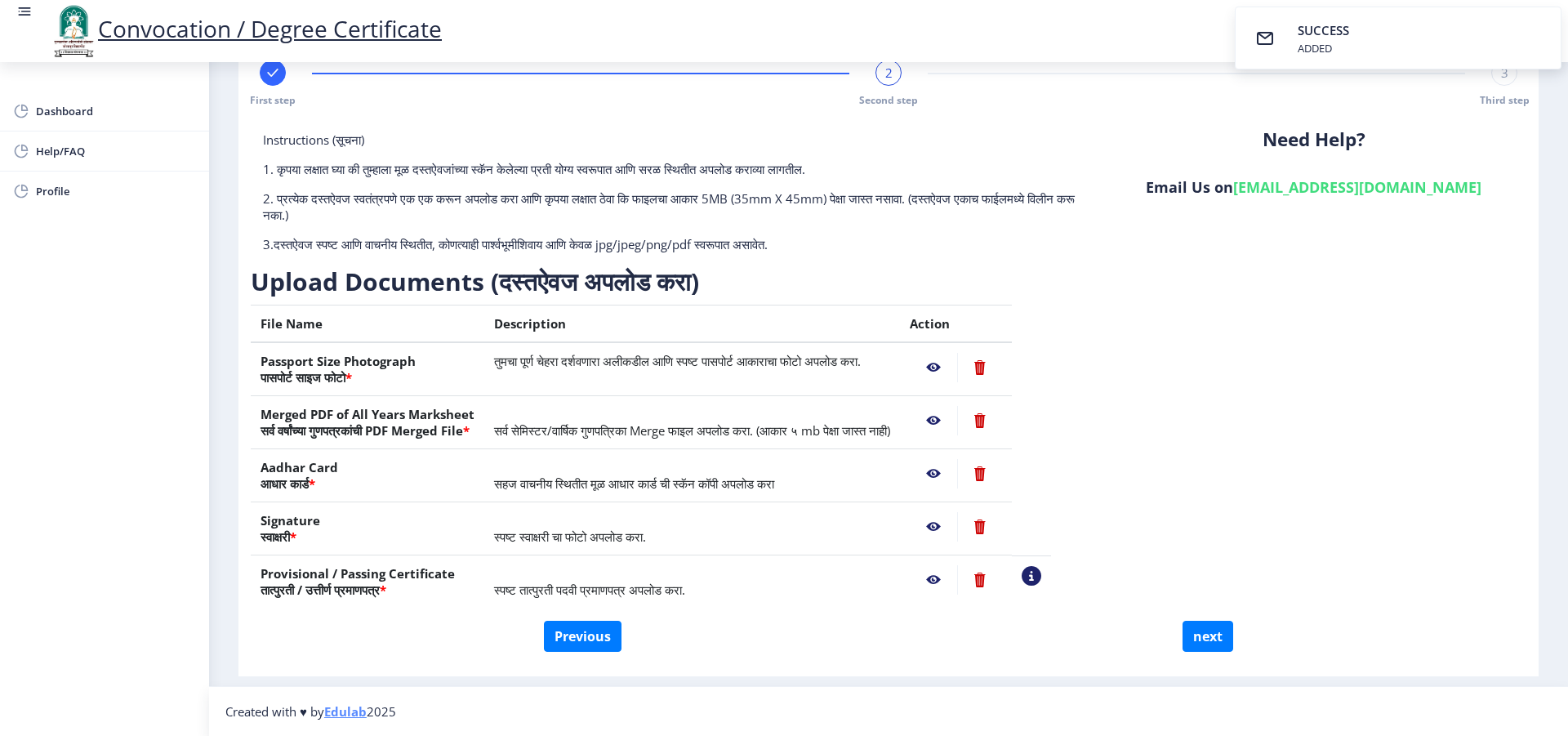
click at [958, 421] on nb-action at bounding box center [933, 420] width 48 height 29
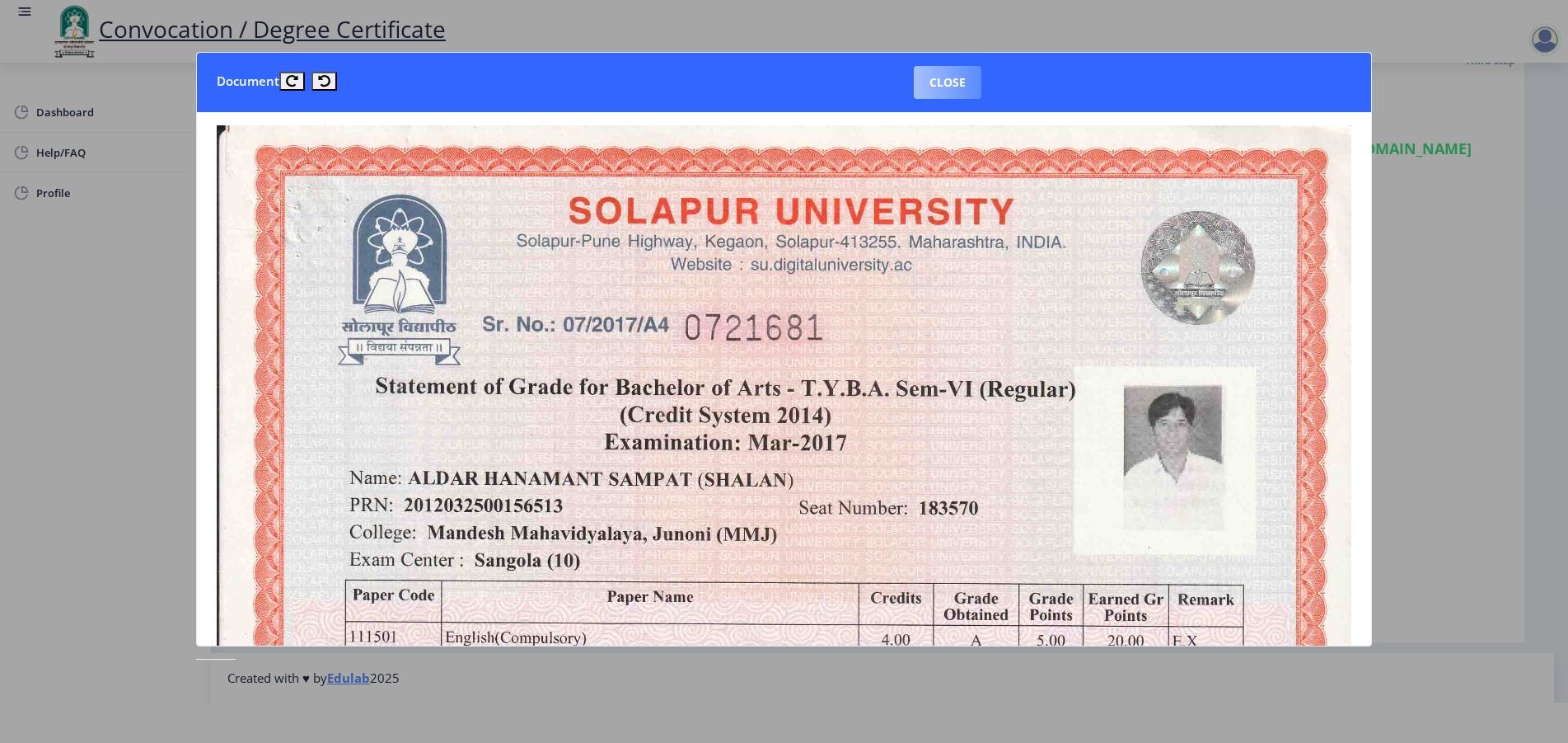
click at [940, 73] on button "Close" at bounding box center [948, 82] width 68 height 33
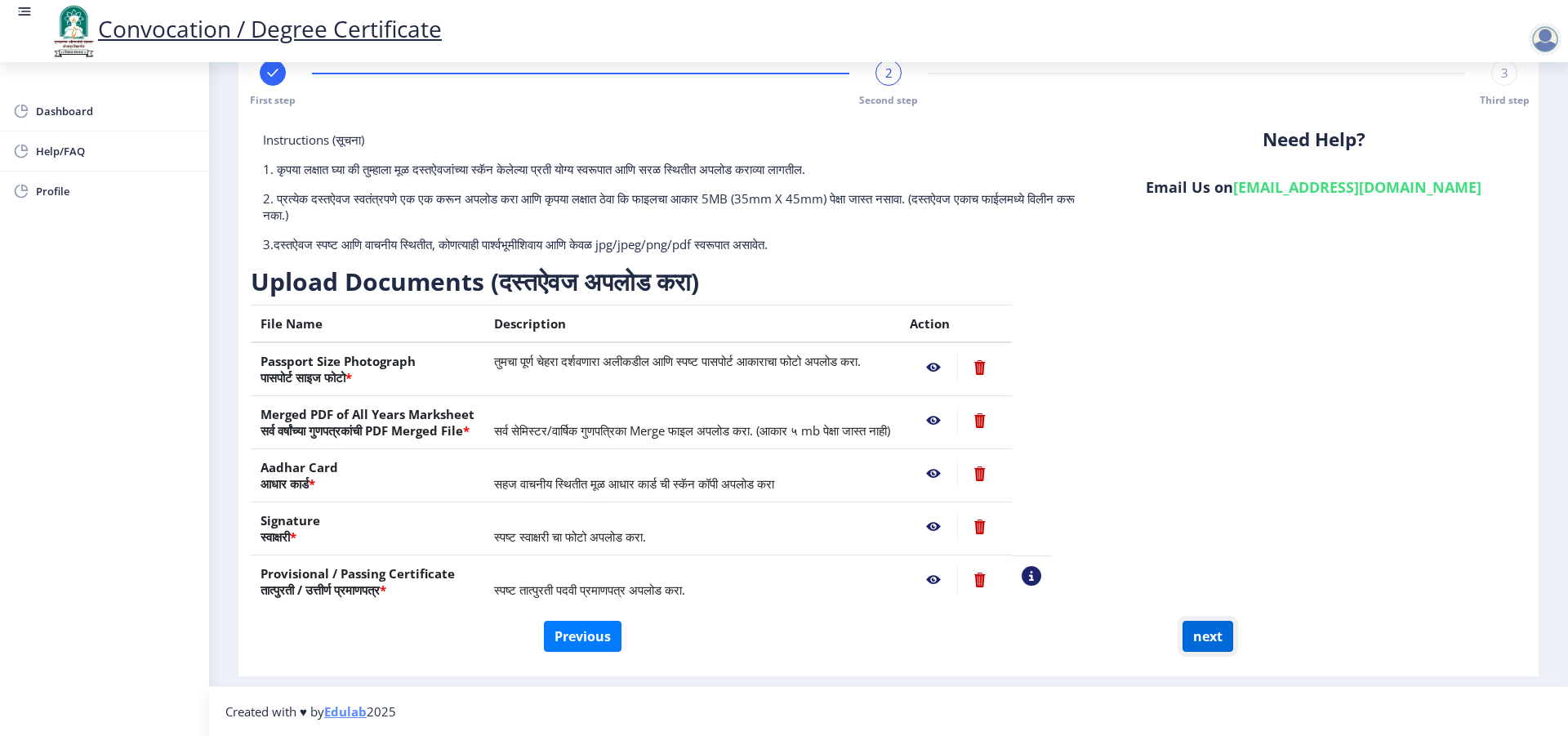
click at [1210, 640] on button "next" at bounding box center [1208, 636] width 51 height 31
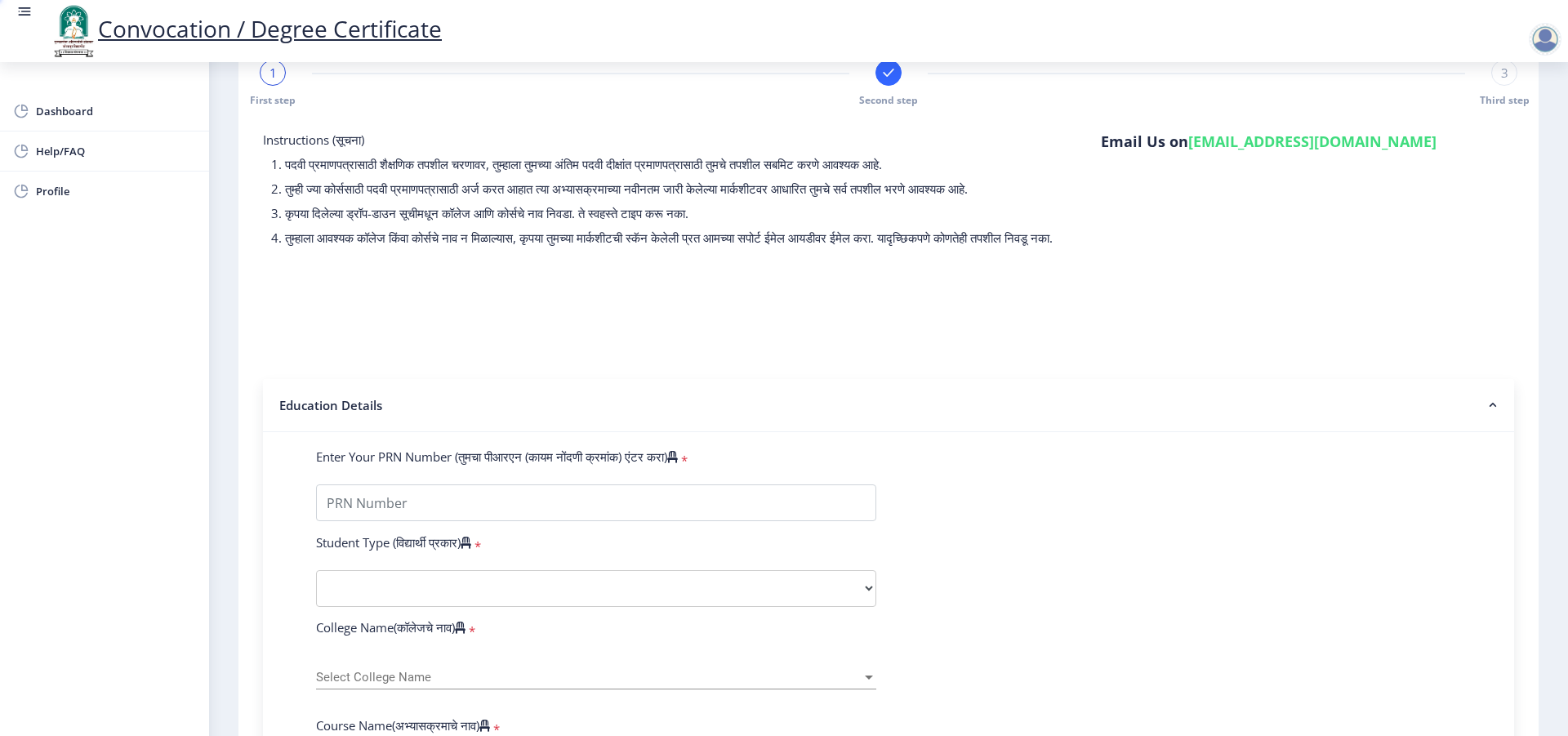
select select
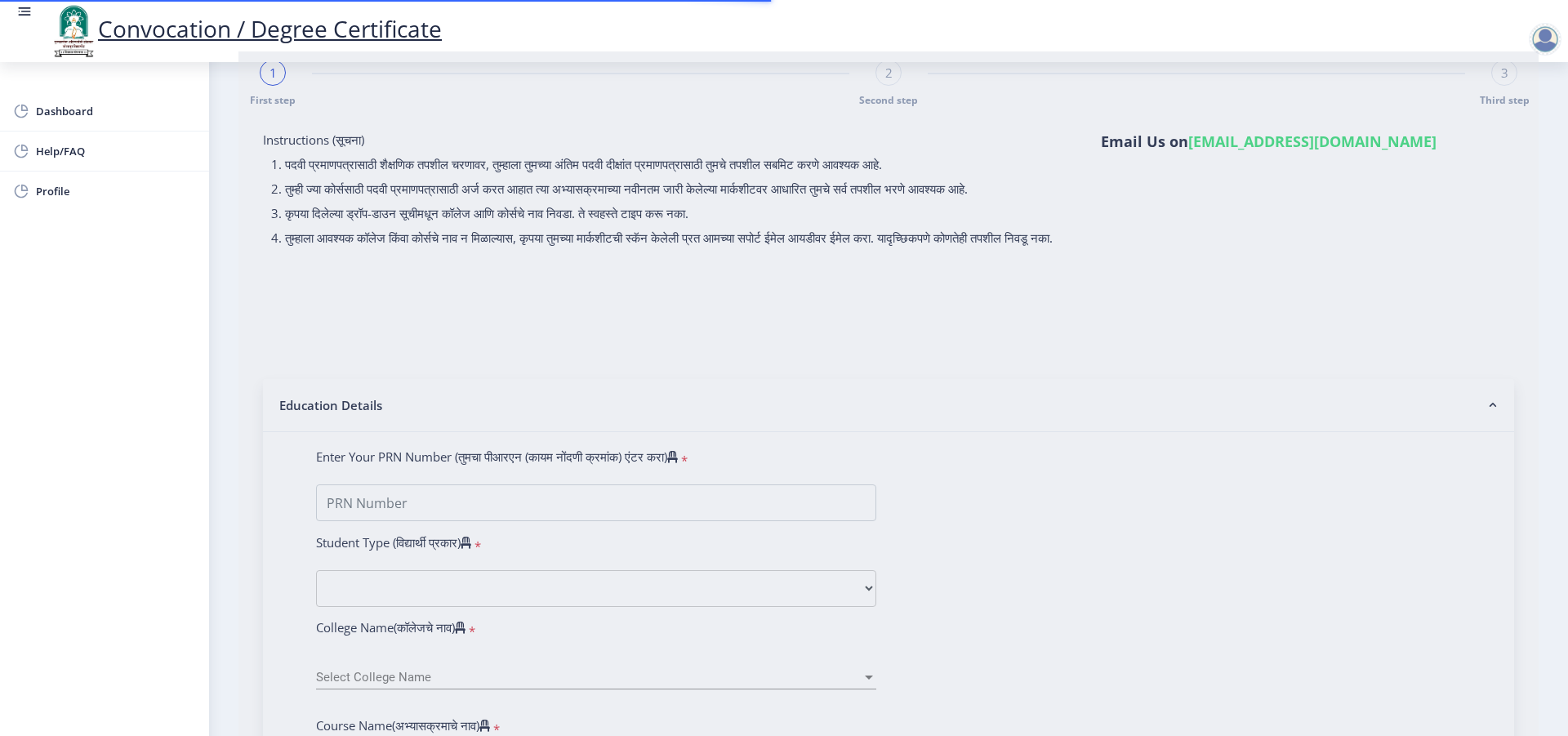
type input "ALDAR HANMANT SAMPAT"
type input "SHALAN"
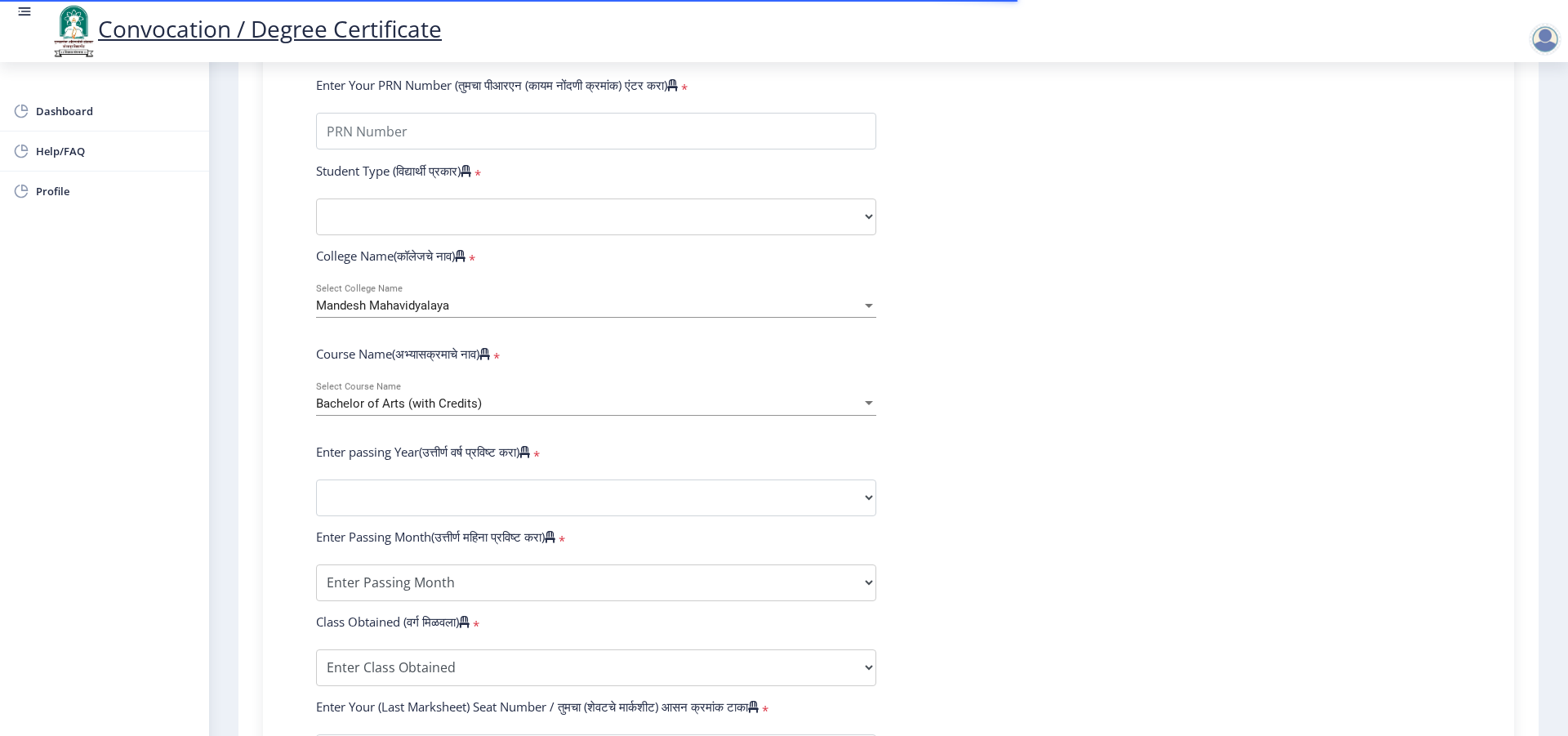
scroll to position [206, 0]
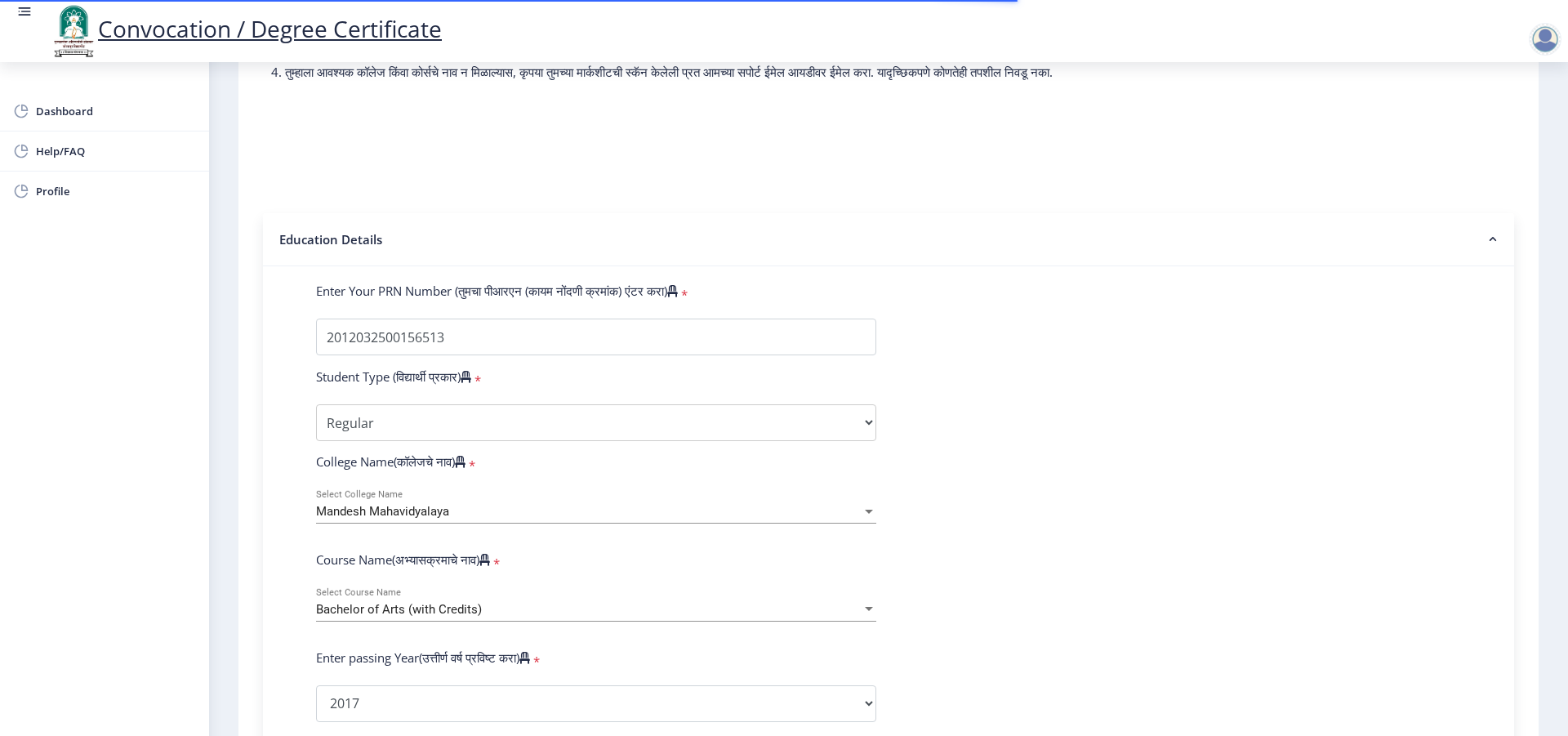
select select
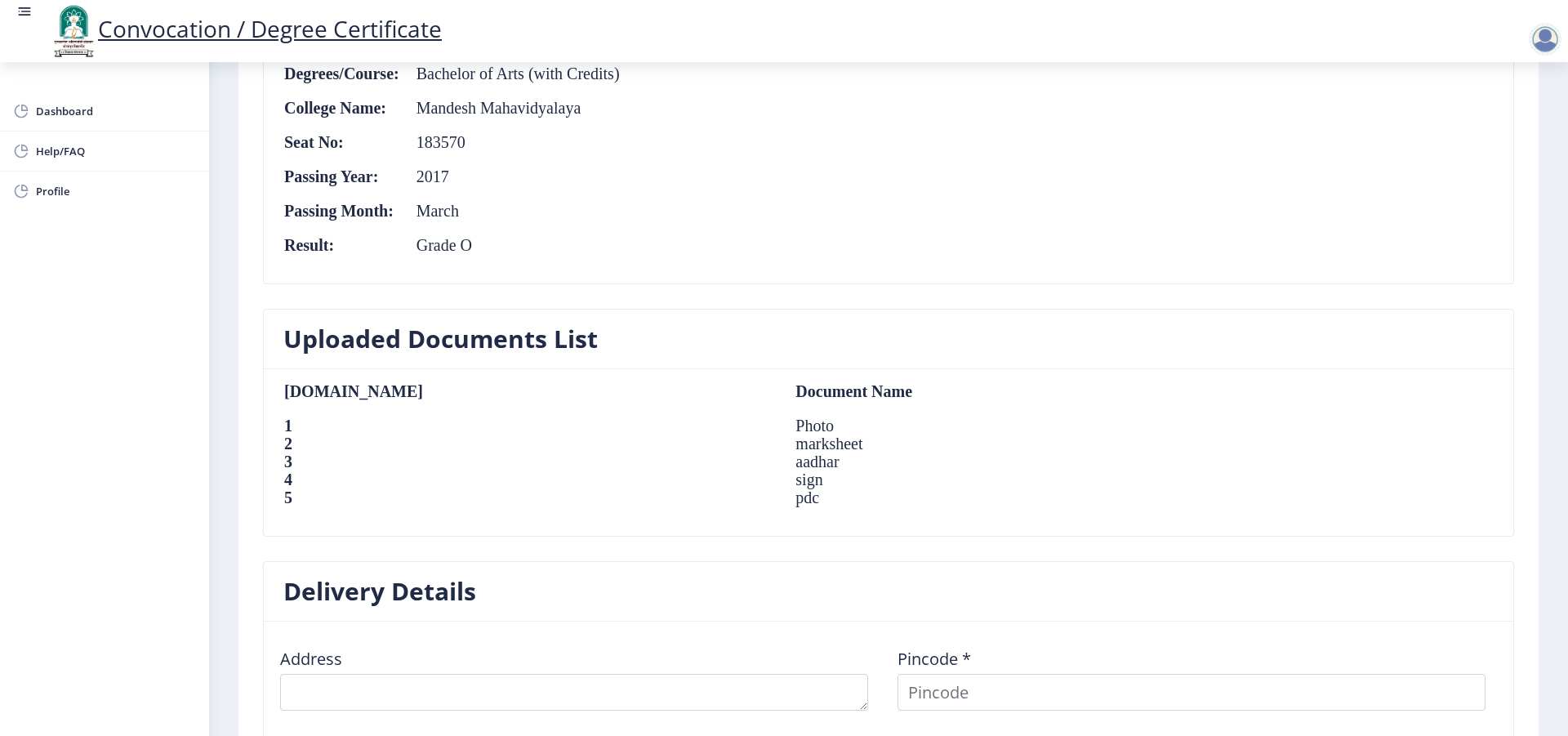
scroll to position [1202, 0]
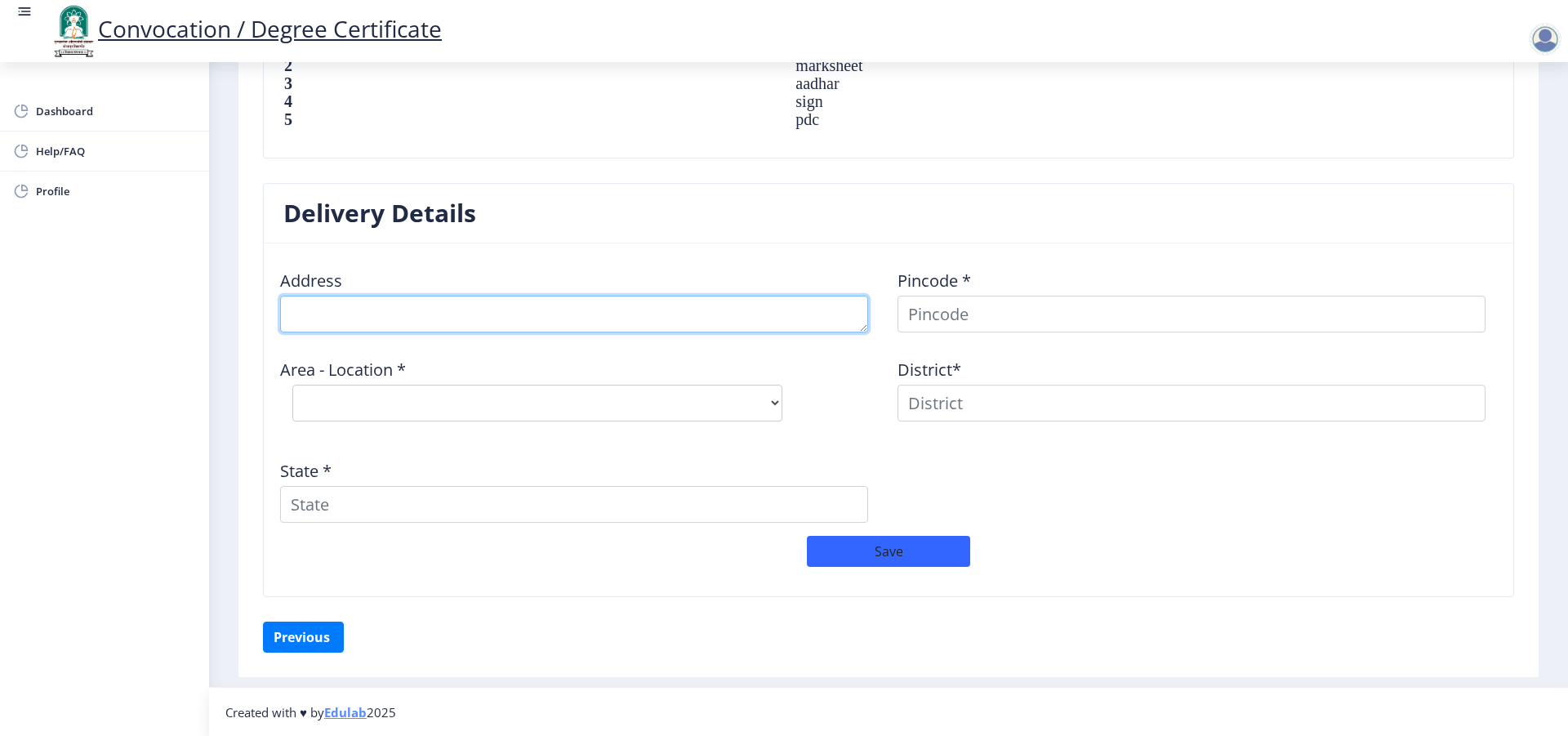
click at [390, 325] on textarea at bounding box center [574, 314] width 588 height 37
type textarea "KOLE TAL SANGOLA DIST SOLAPUR"
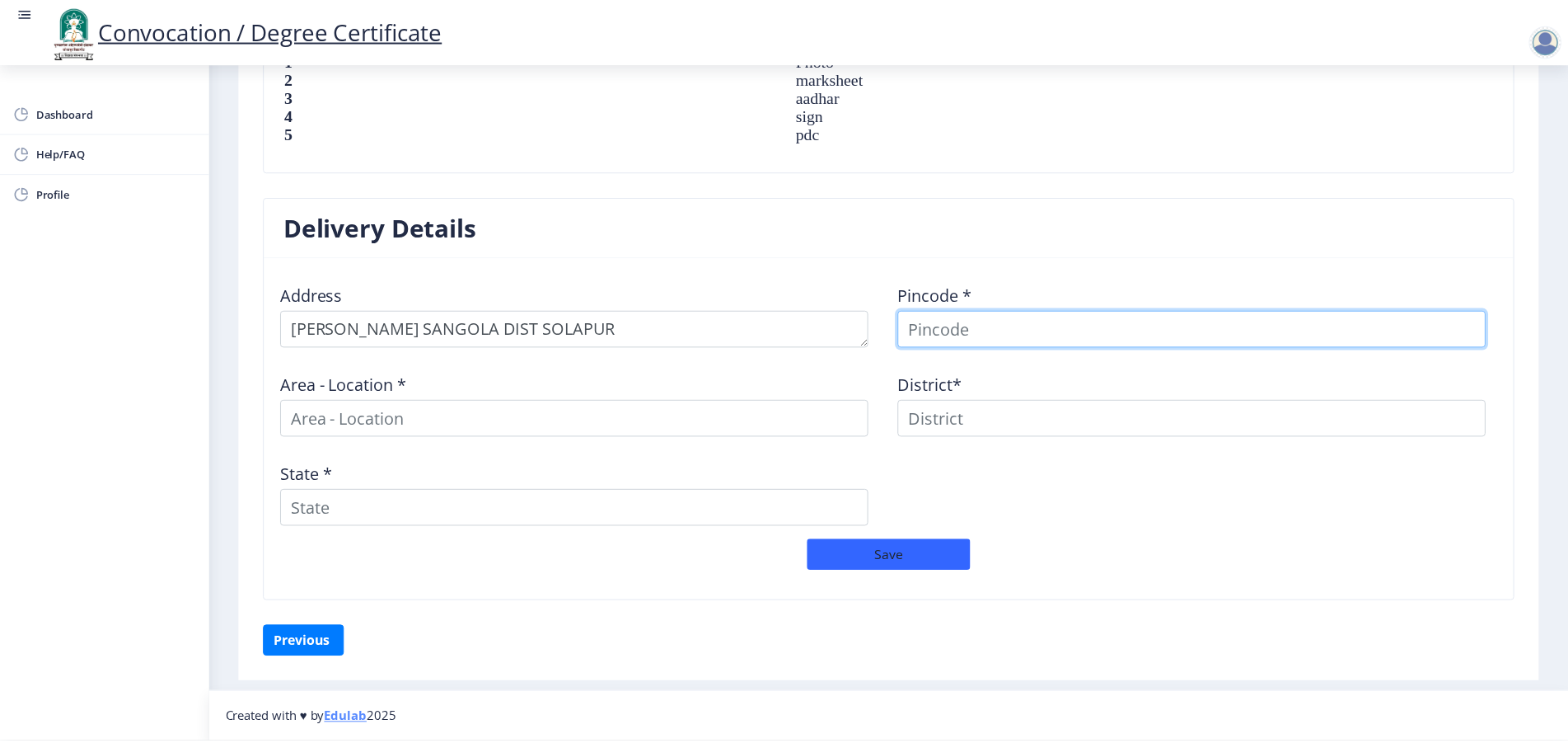
scroll to position [1201, 0]
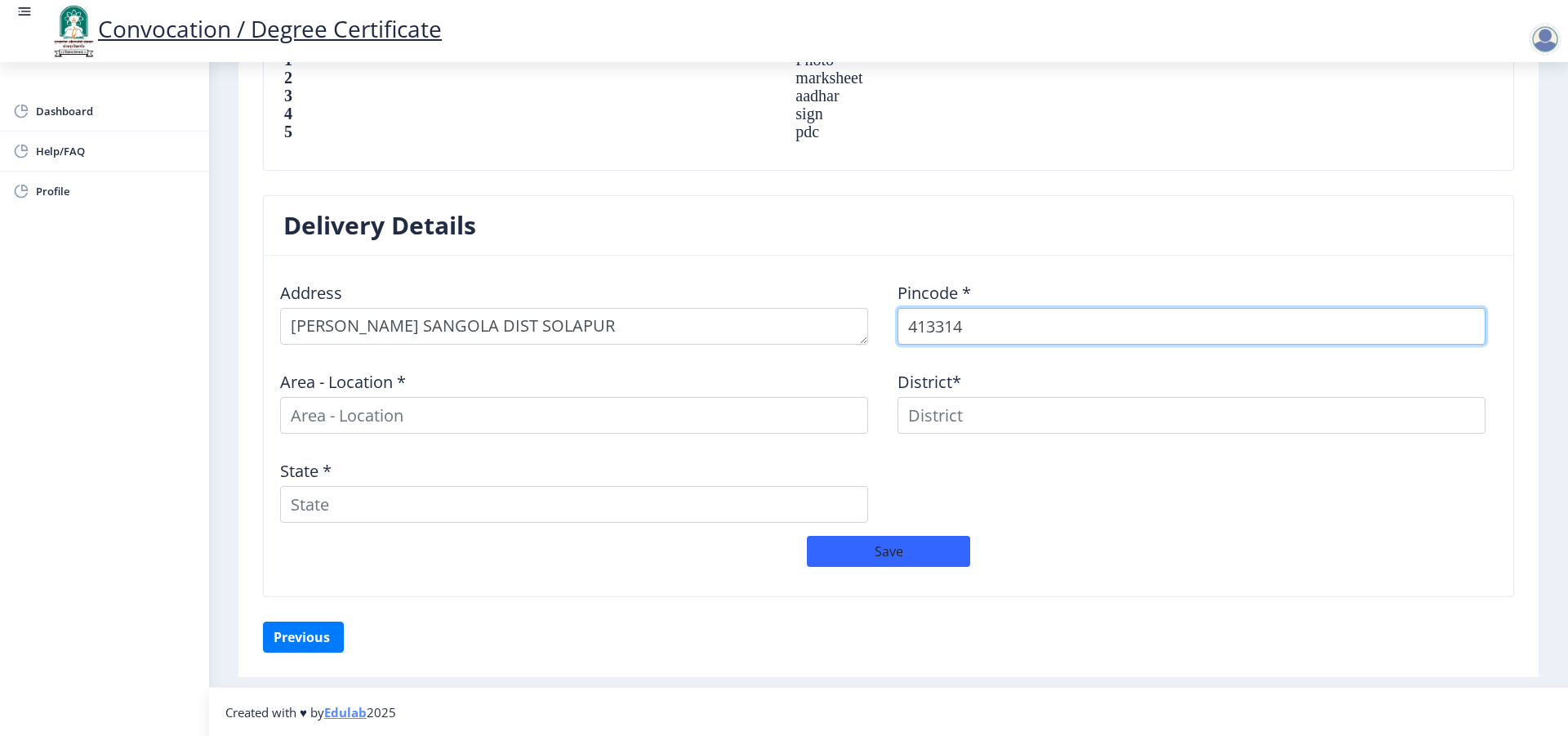
type input "413314"
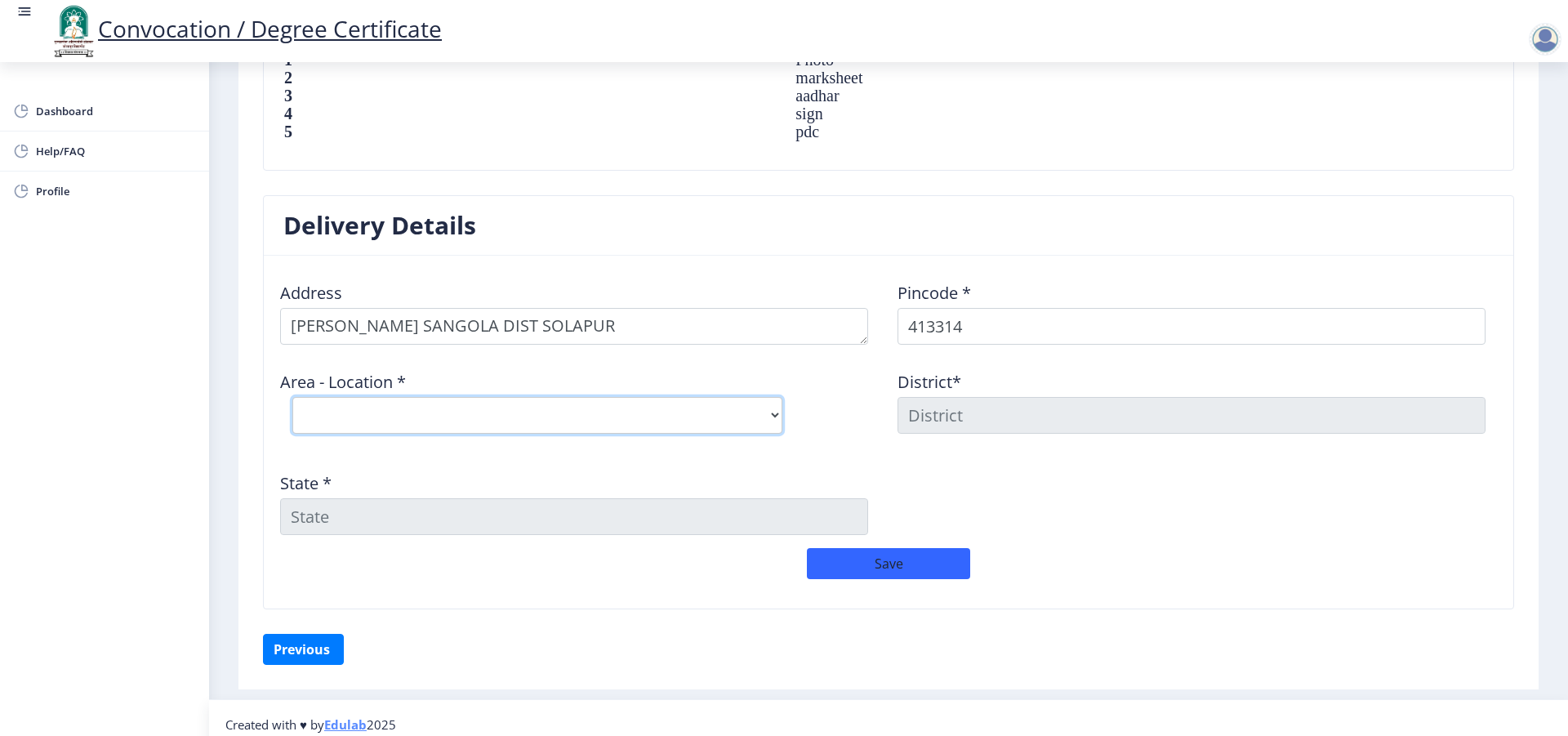
click at [293, 397] on select "Select Area Location Gaudwadi B.O Kole S.O (Solapur) Pachegaon (BK) B.O" at bounding box center [538, 416] width 490 height 37
select select "2: Object"
click option "Kole S.O (Solapur)" at bounding box center [0, 0] width 0 height 0
type input "SOLAPUR"
type input "Maharashtra"
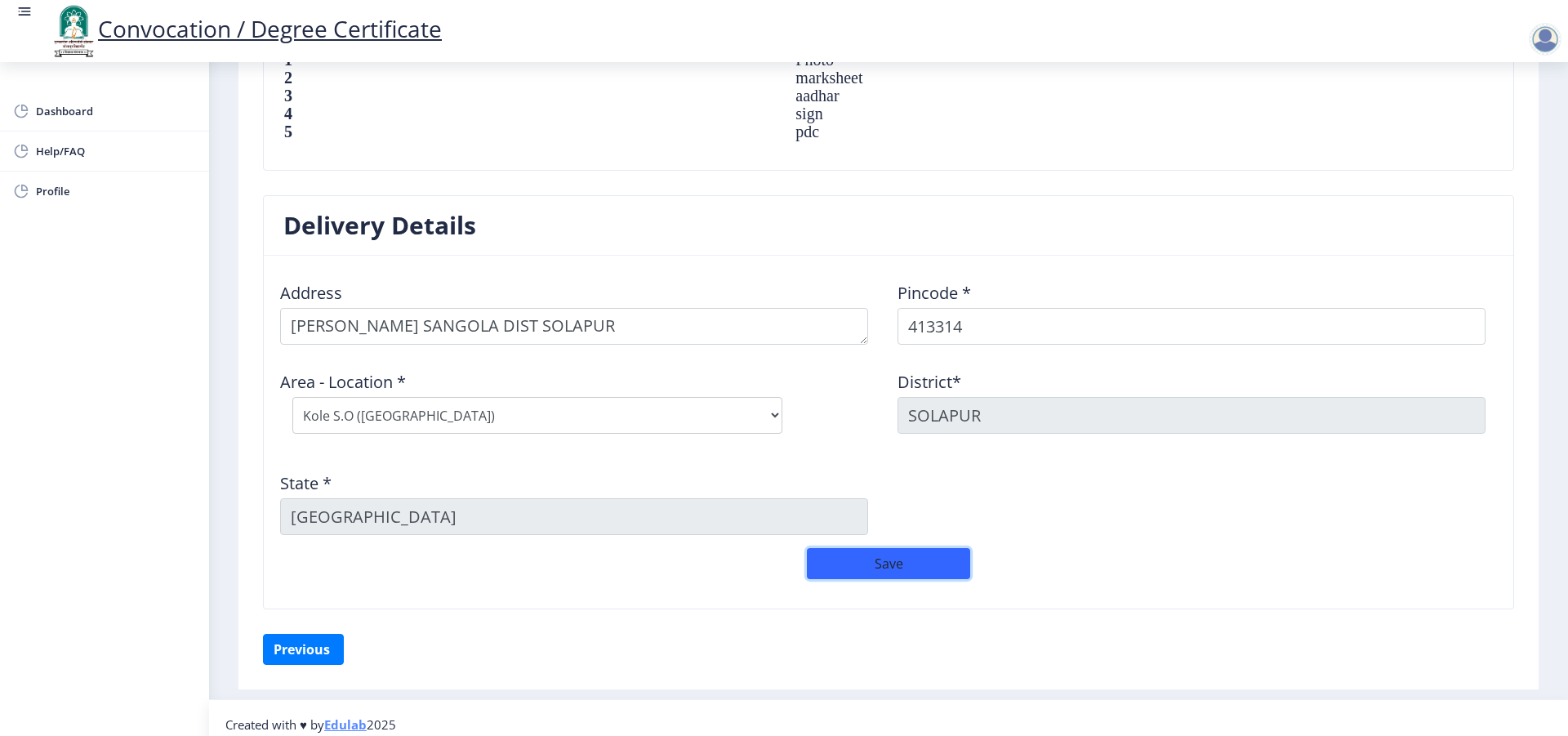
click at [895, 575] on button "Save" at bounding box center [888, 563] width 163 height 31
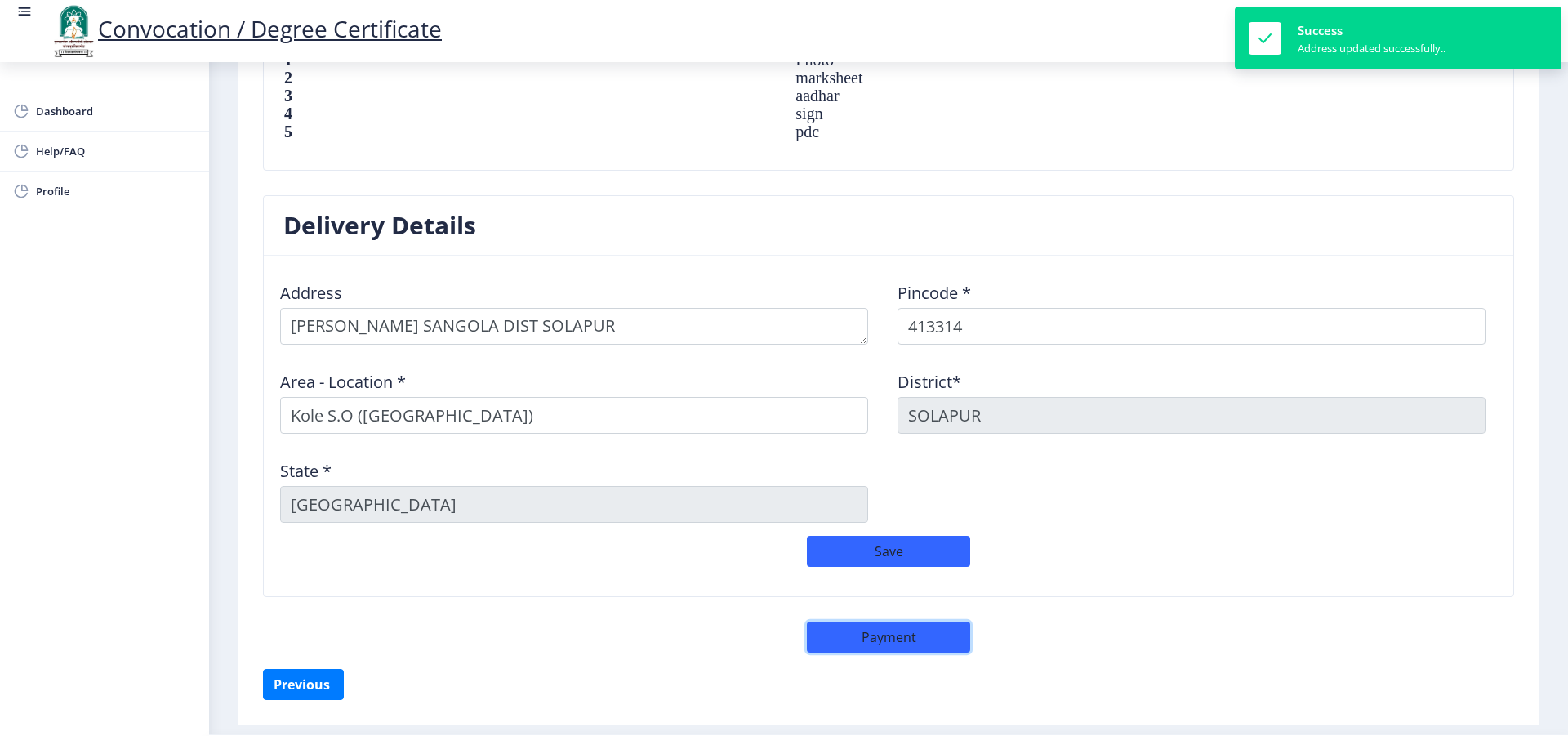
click at [907, 639] on button "Payment" at bounding box center [888, 636] width 163 height 31
select select "sealed"
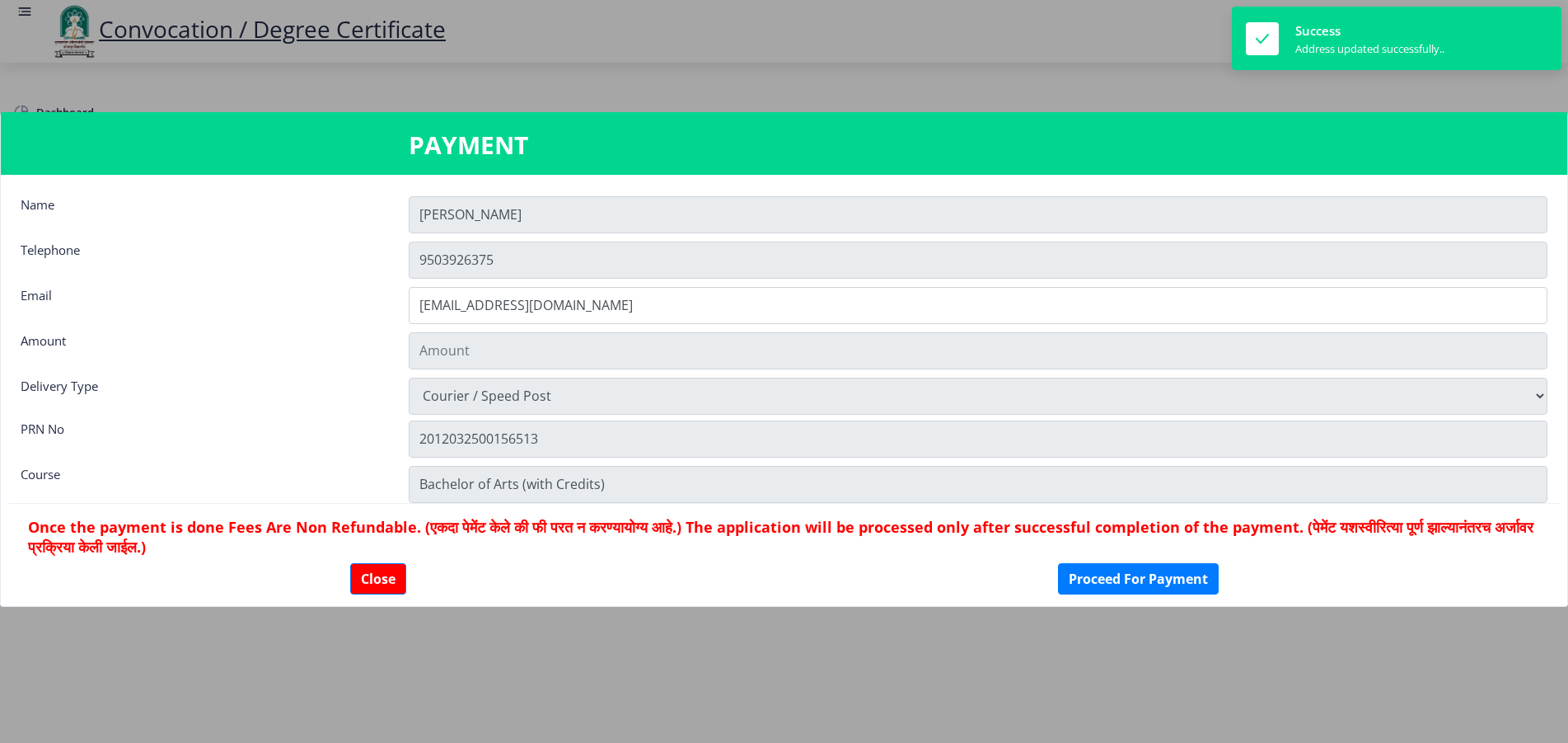
type input "1885"
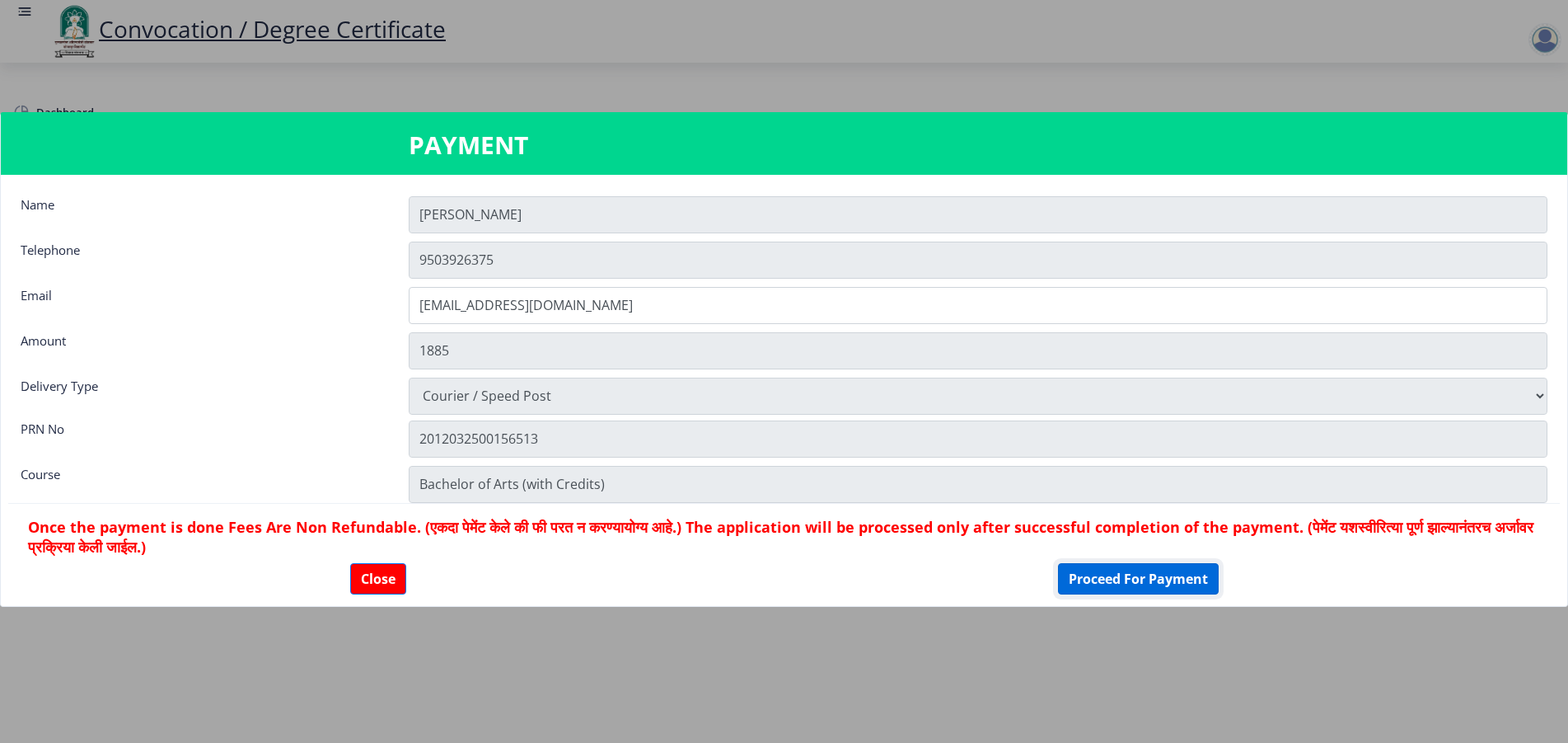
click at [1127, 576] on button "Proceed For Payment" at bounding box center [1138, 578] width 160 height 31
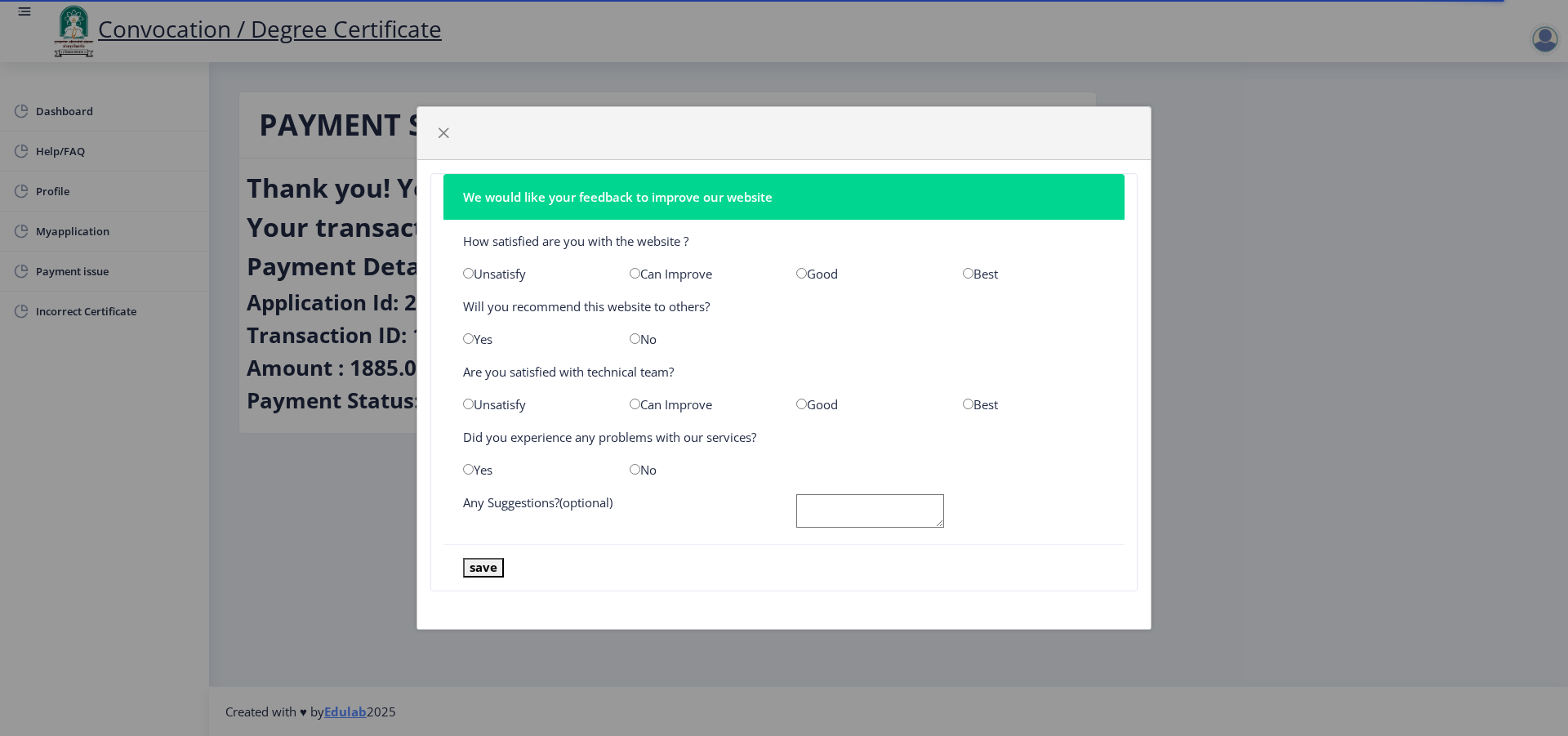
click at [978, 273] on div "Best" at bounding box center [1034, 273] width 166 height 17
drag, startPoint x: 969, startPoint y: 276, endPoint x: 661, endPoint y: 347, distance: 316.1
click at [968, 277] on input "radio" at bounding box center [968, 273] width 11 height 11
radio input "true"
click at [636, 340] on input "radio" at bounding box center [635, 338] width 11 height 11
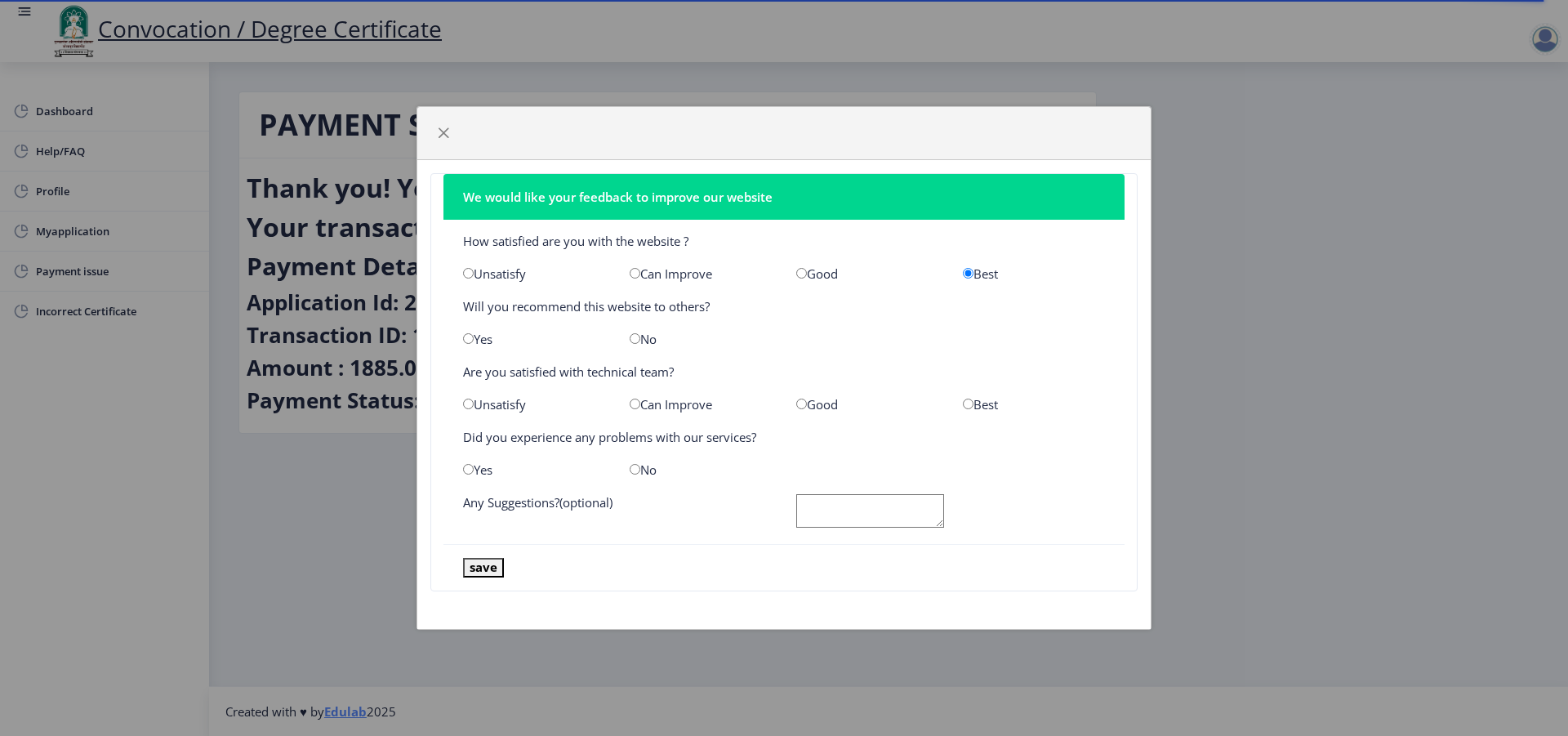
radio input "true"
click at [972, 404] on input "radio" at bounding box center [968, 404] width 11 height 11
radio input "true"
click at [640, 474] on input "radio" at bounding box center [635, 469] width 11 height 11
radio input "true"
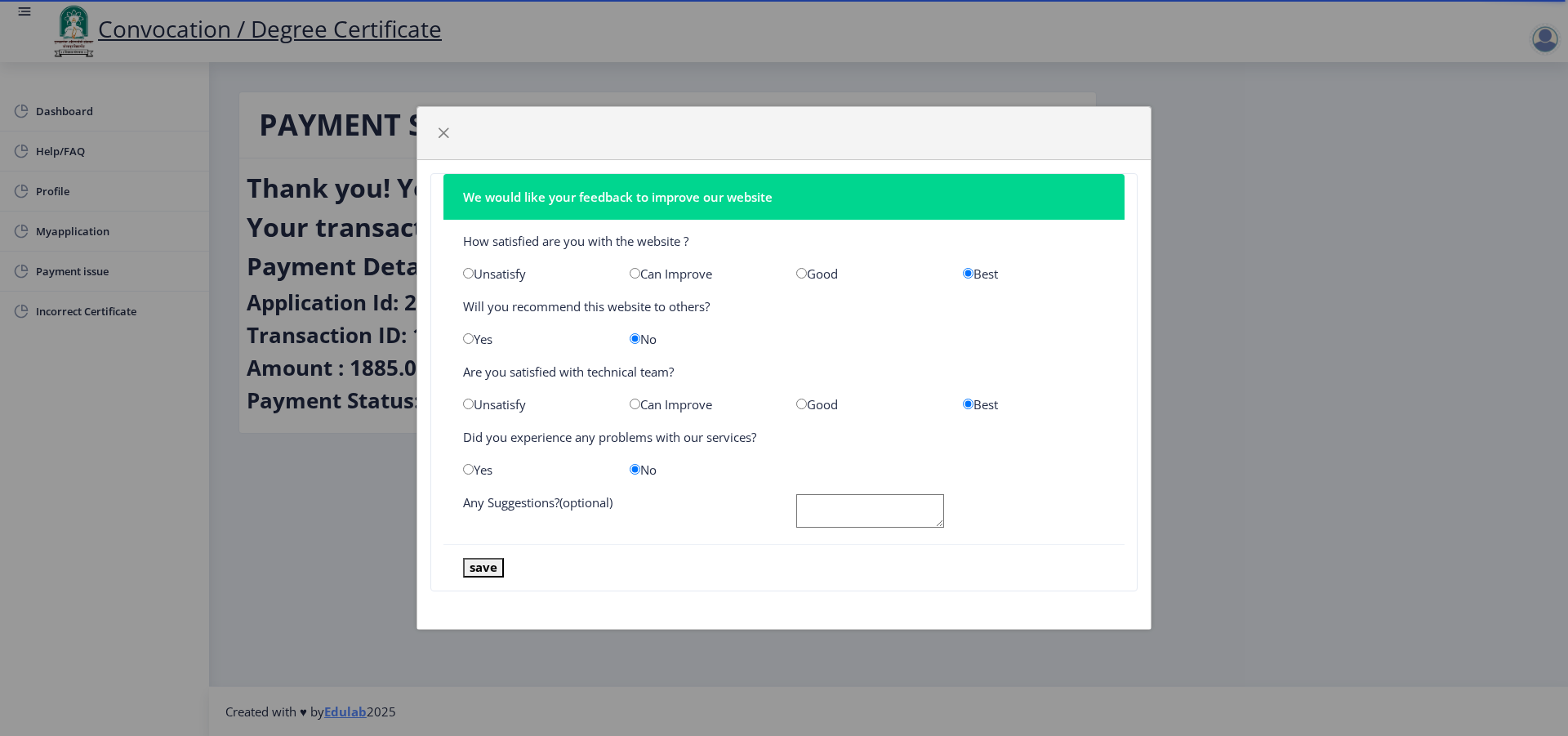
click at [820, 500] on textarea at bounding box center [870, 511] width 148 height 33
type textarea "NO"
click at [491, 566] on button "save" at bounding box center [483, 567] width 41 height 18
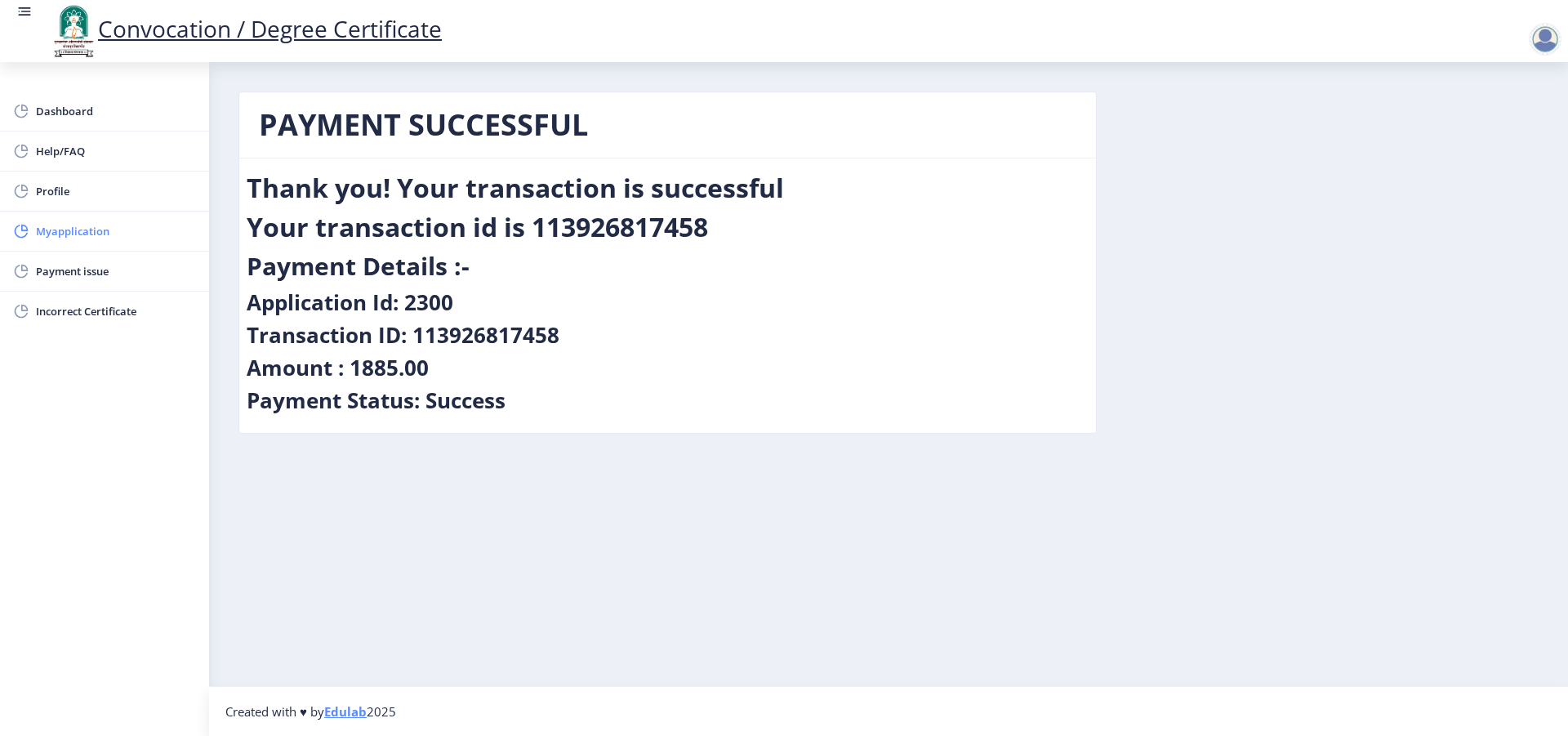
click at [75, 241] on link "Myapplication" at bounding box center [105, 231] width 209 height 39
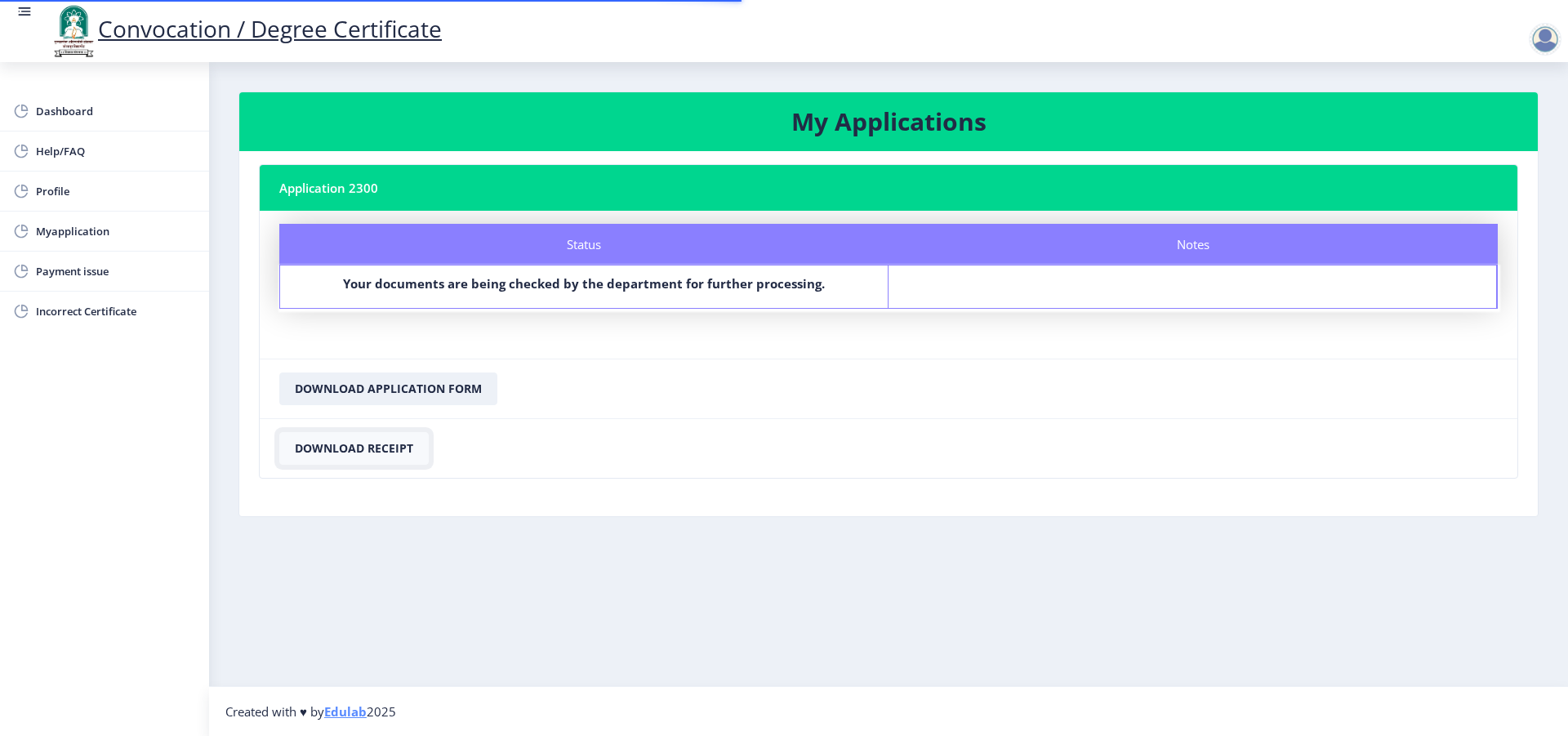
click at [327, 451] on button "Download Receipt" at bounding box center [354, 448] width 150 height 33
click at [421, 387] on button "Download Application Form" at bounding box center [388, 388] width 218 height 33
click at [1544, 34] on div at bounding box center [1545, 38] width 33 height 33
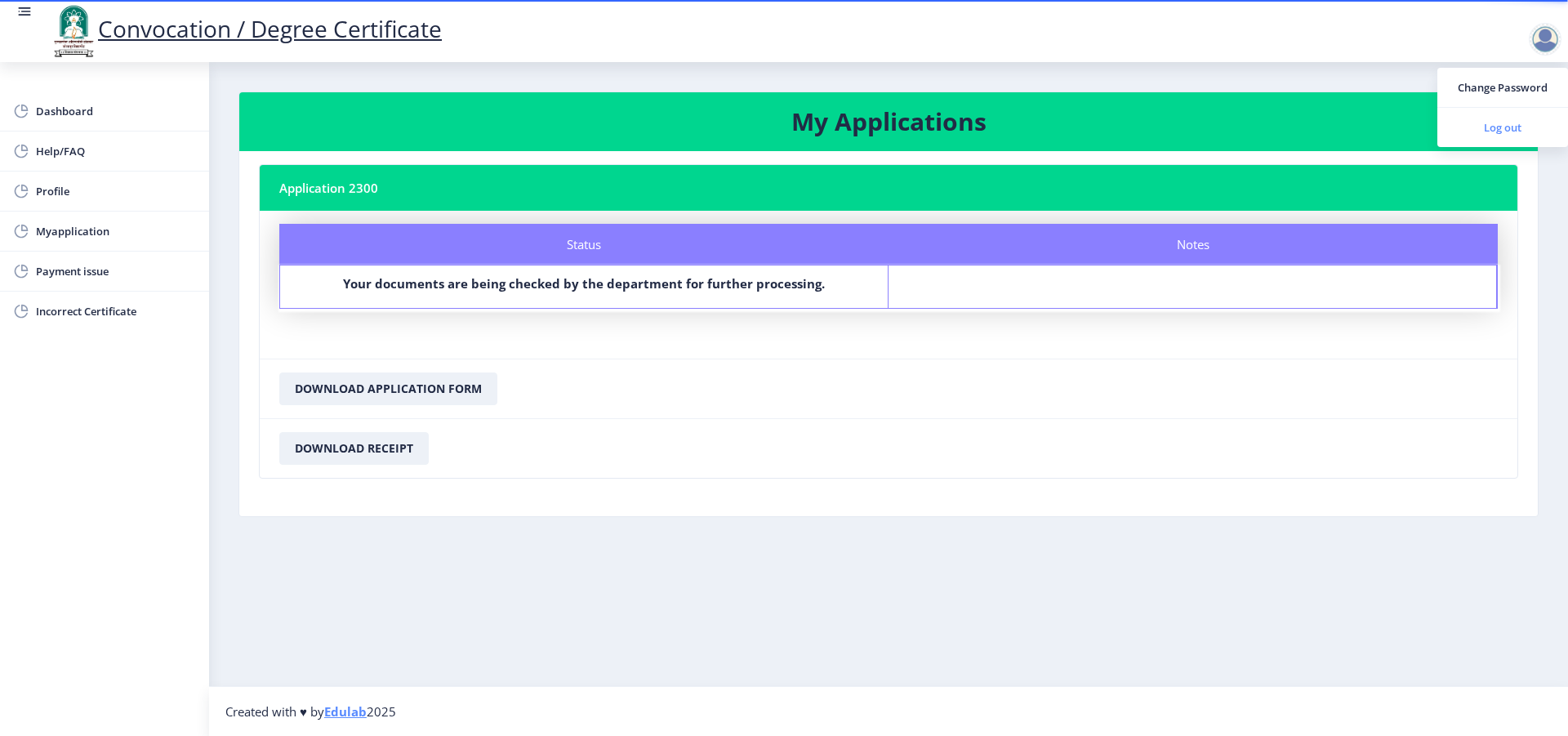
click at [1489, 135] on span "Log out" at bounding box center [1502, 127] width 105 height 19
